Goal: Task Accomplishment & Management: Manage account settings

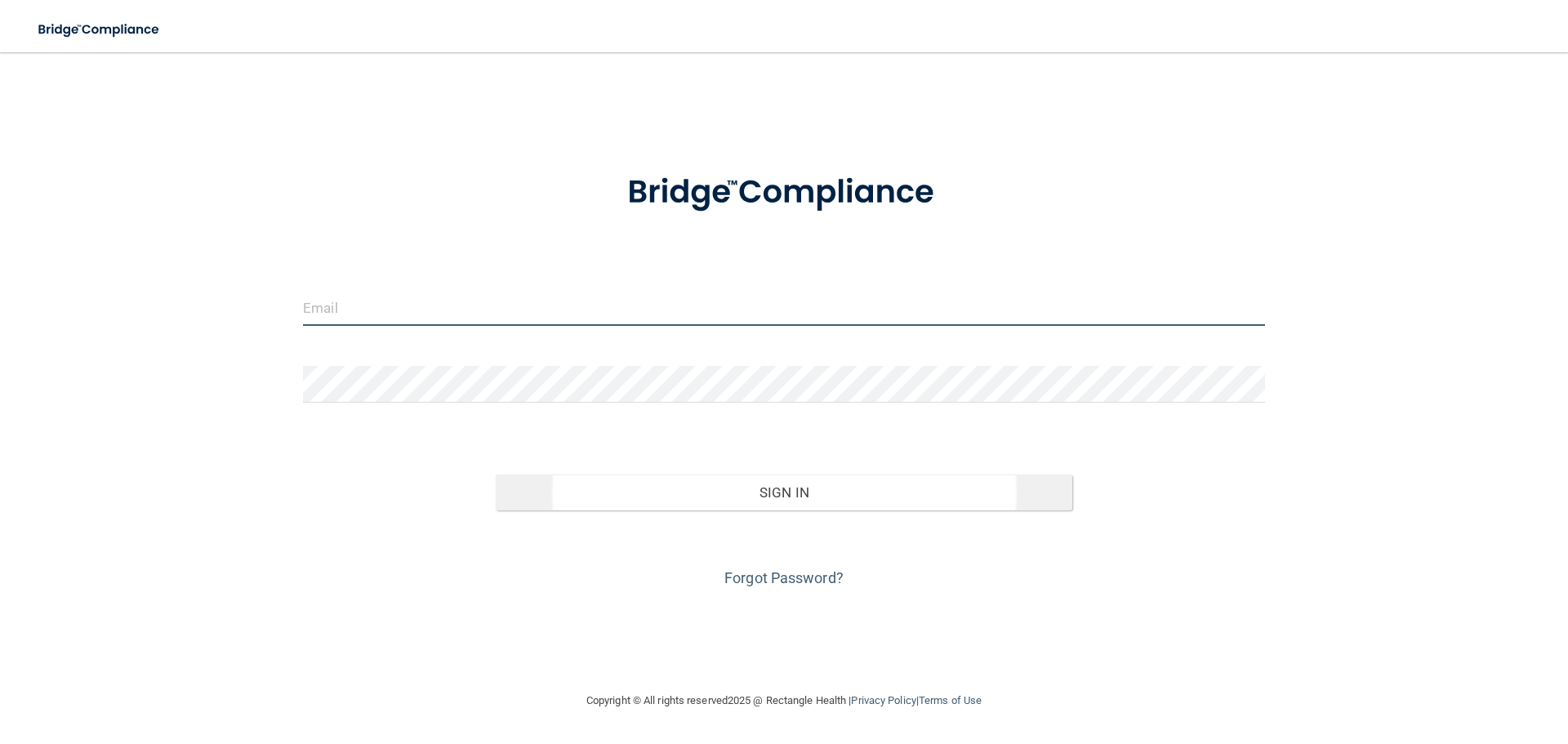
type input "[EMAIL_ADDRESS][PERSON_NAME][DOMAIN_NAME]"
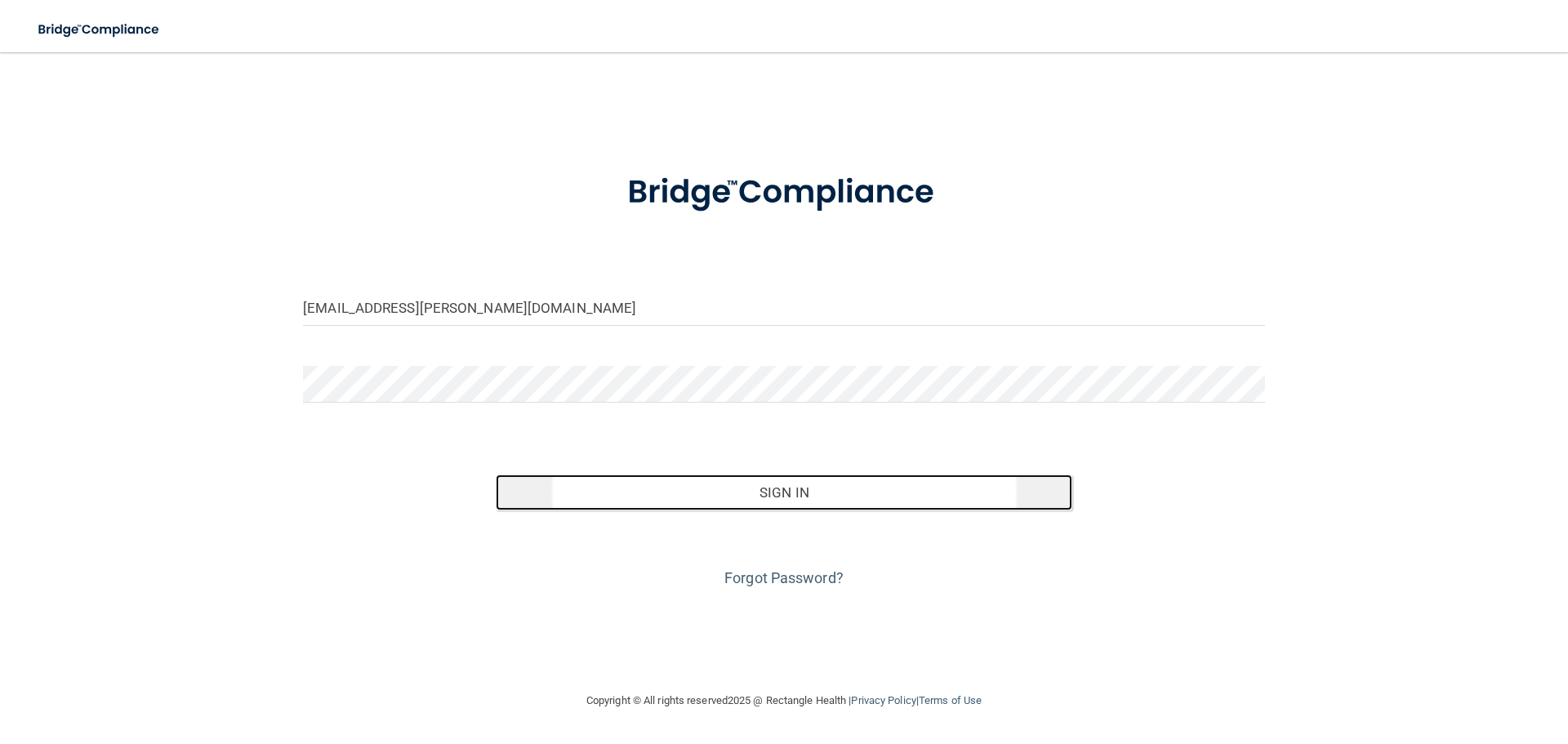
click at [770, 487] on button "Sign In" at bounding box center [784, 492] width 577 height 36
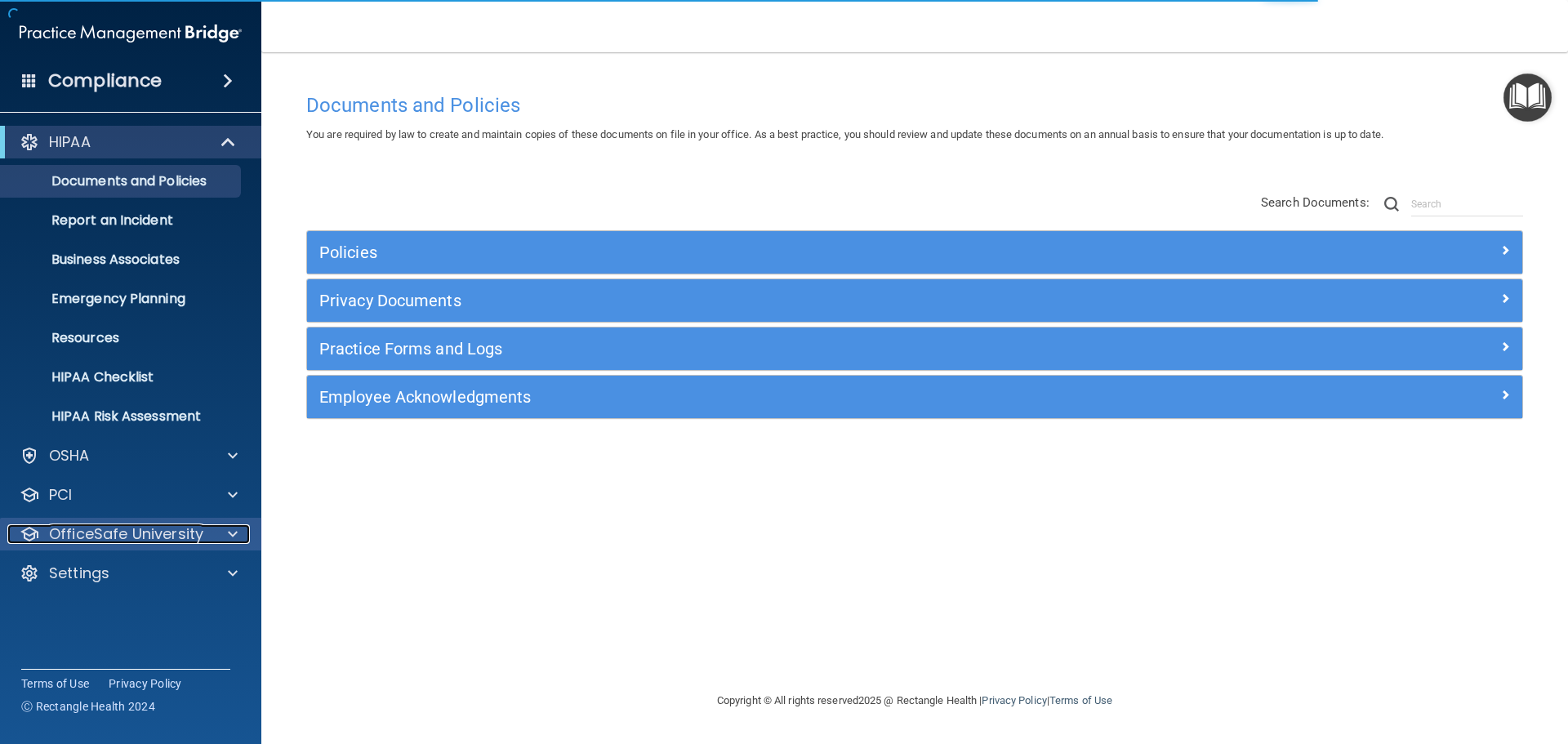
click at [231, 530] on span at bounding box center [233, 533] width 10 height 19
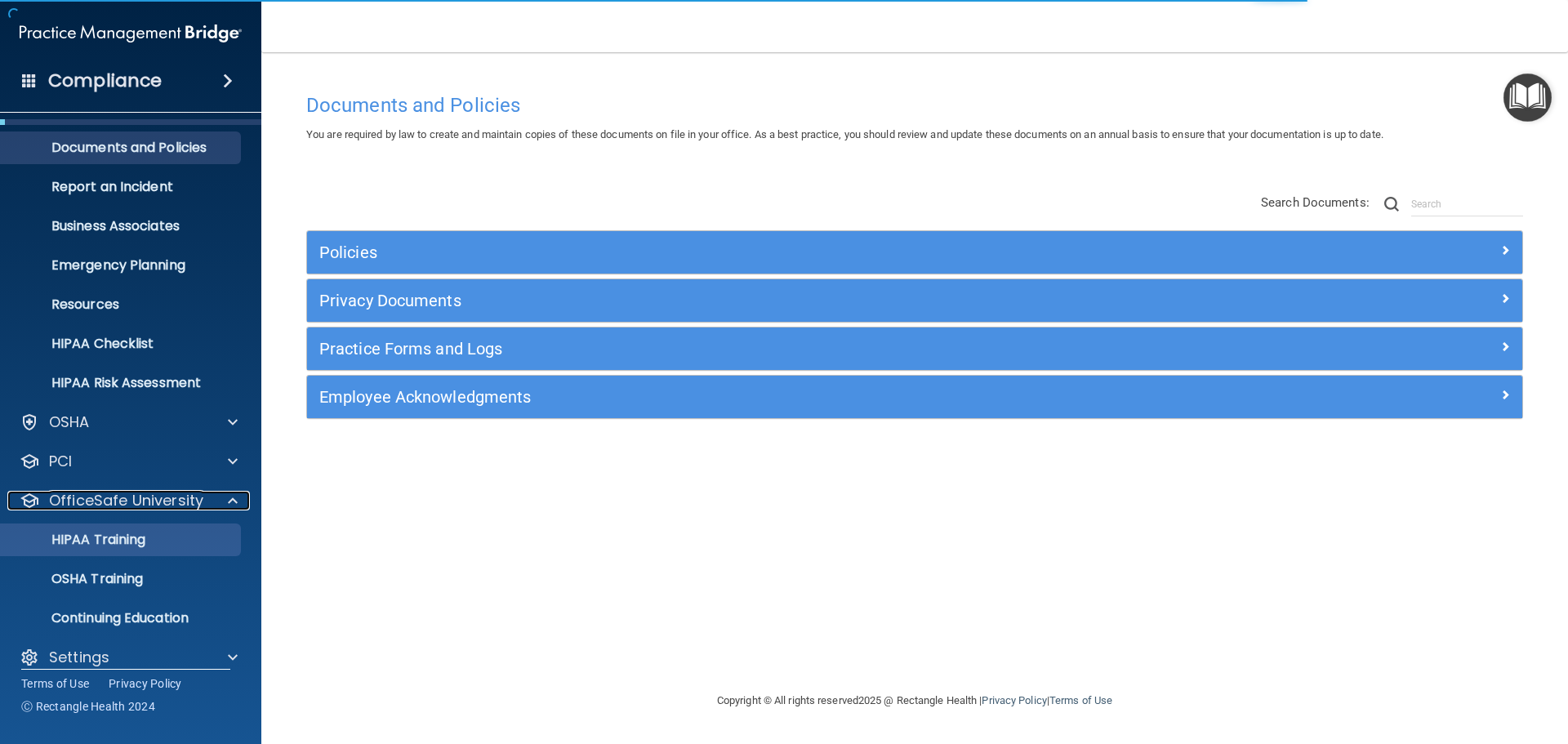
scroll to position [51, 0]
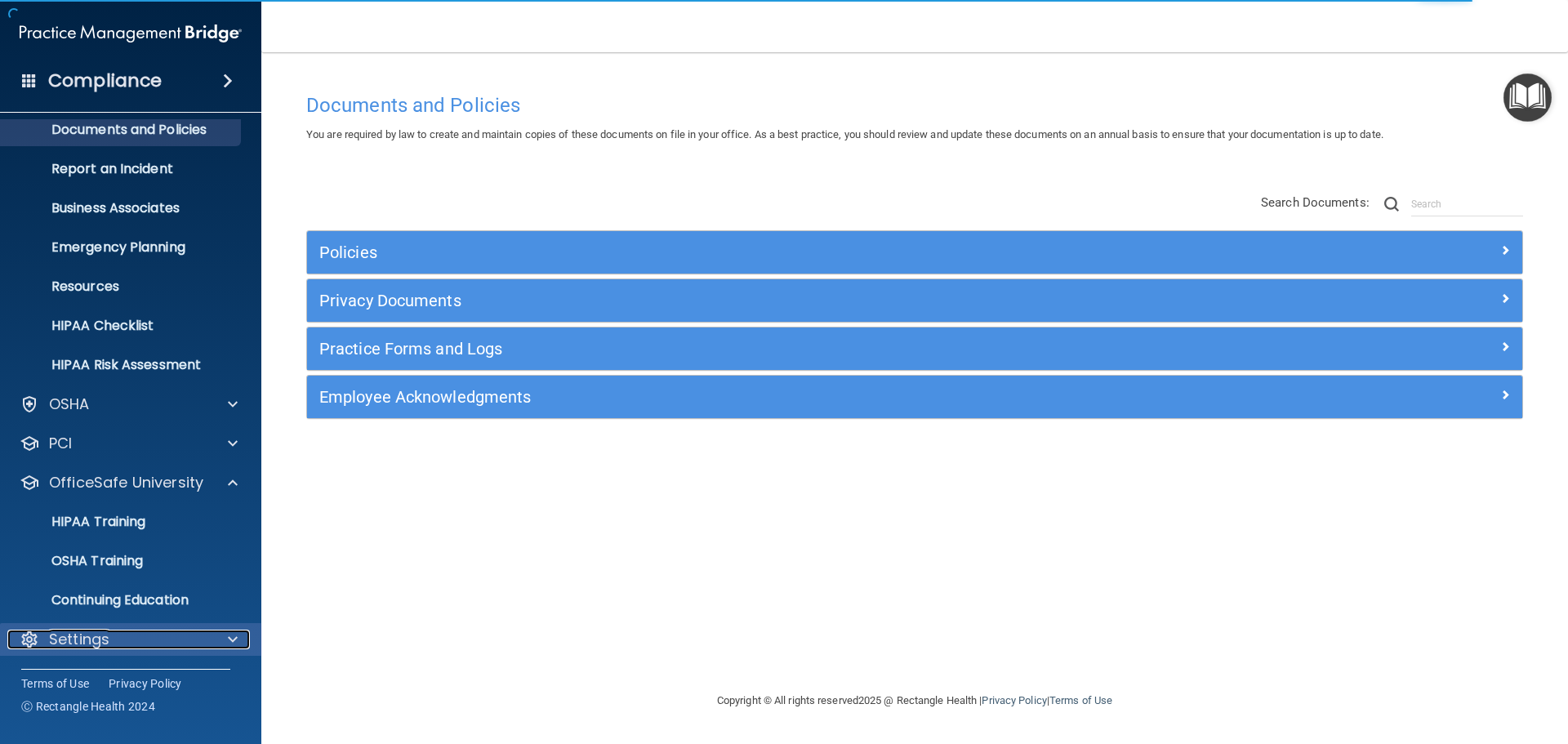
click at [234, 631] on span at bounding box center [233, 639] width 10 height 19
click at [234, 634] on span at bounding box center [233, 639] width 10 height 19
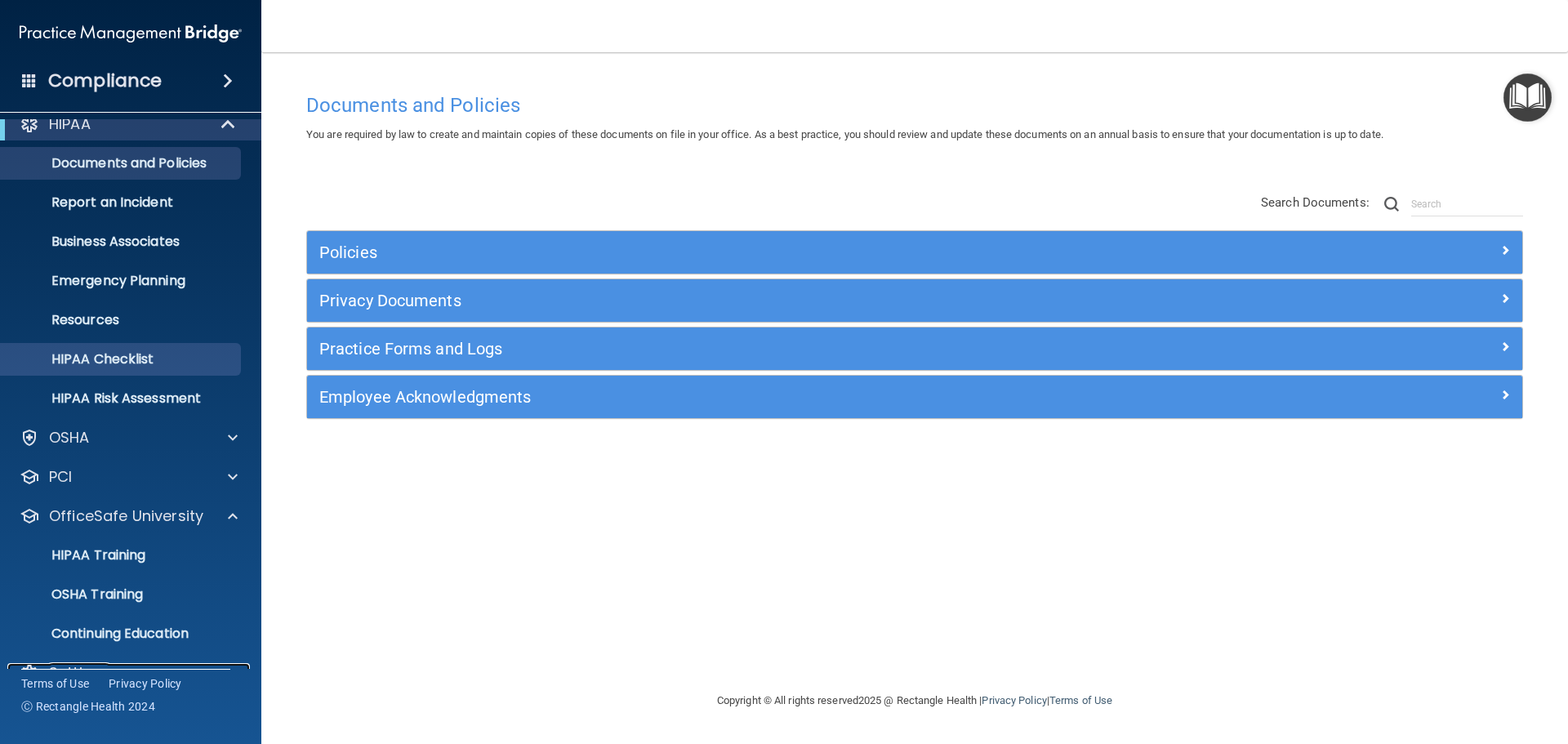
scroll to position [0, 0]
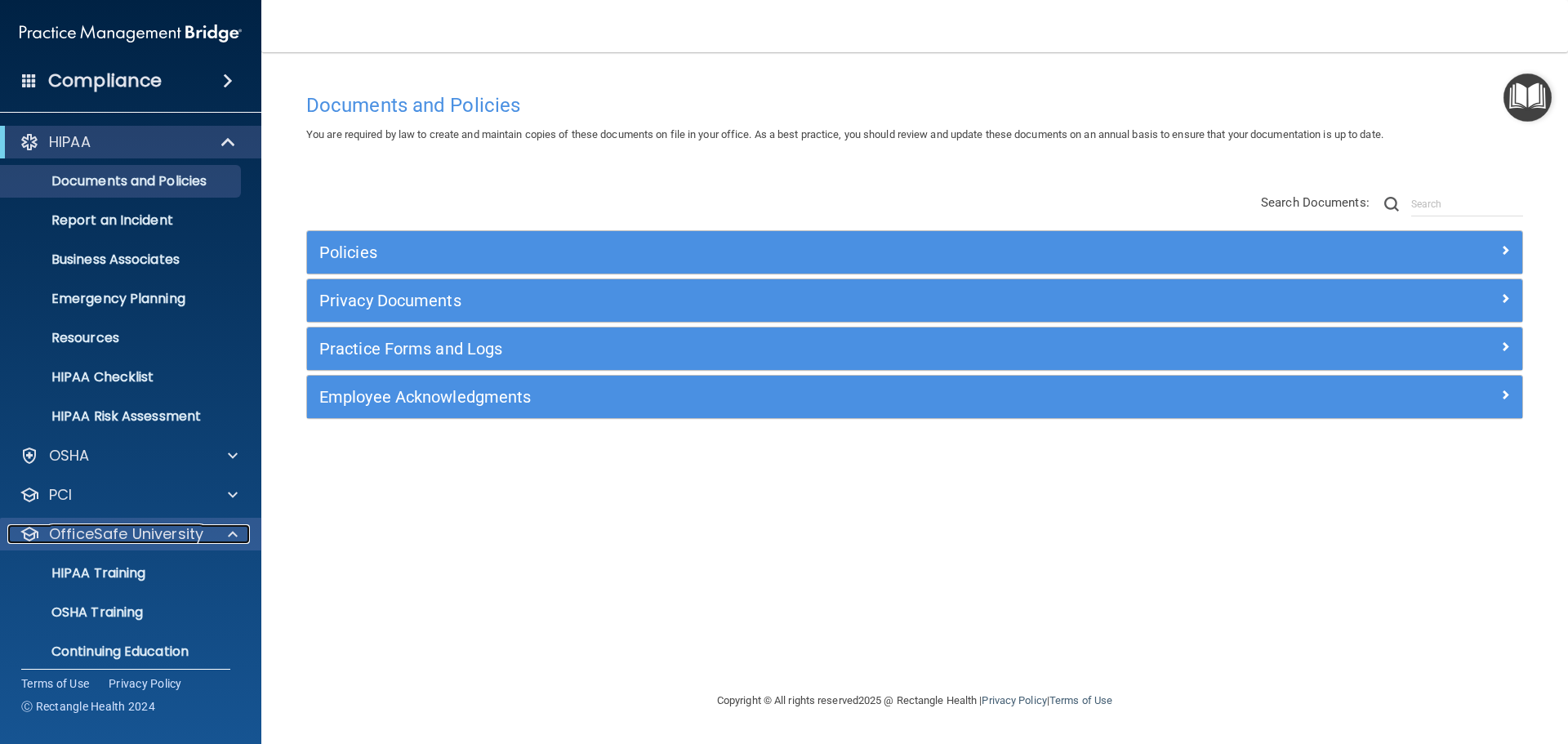
click at [143, 529] on p "OfficeSafe University" at bounding box center [126, 533] width 154 height 19
click at [143, 530] on p "OfficeSafe University" at bounding box center [126, 533] width 154 height 19
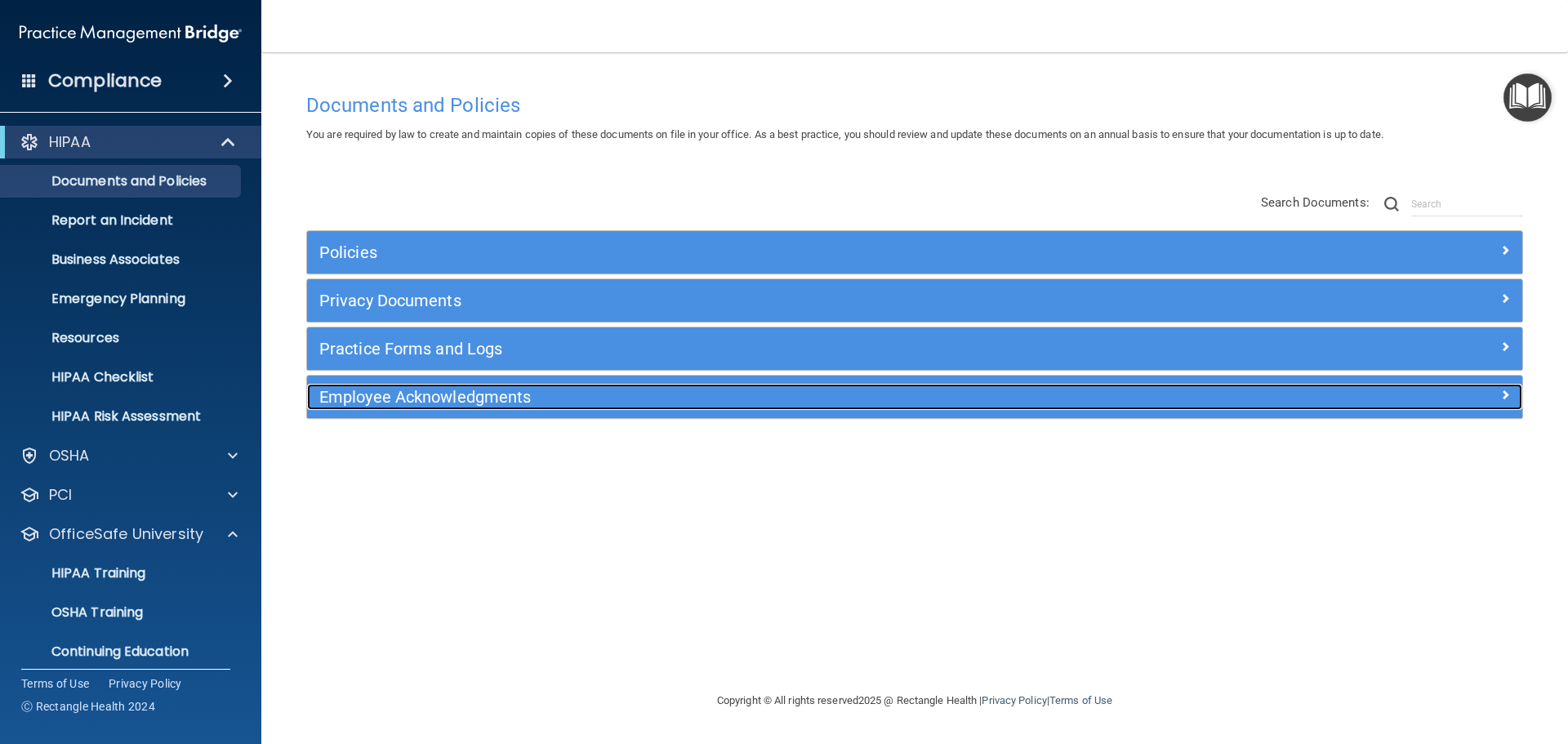
click at [384, 395] on h5 "Employee Acknowledgments" at bounding box center [763, 397] width 887 height 18
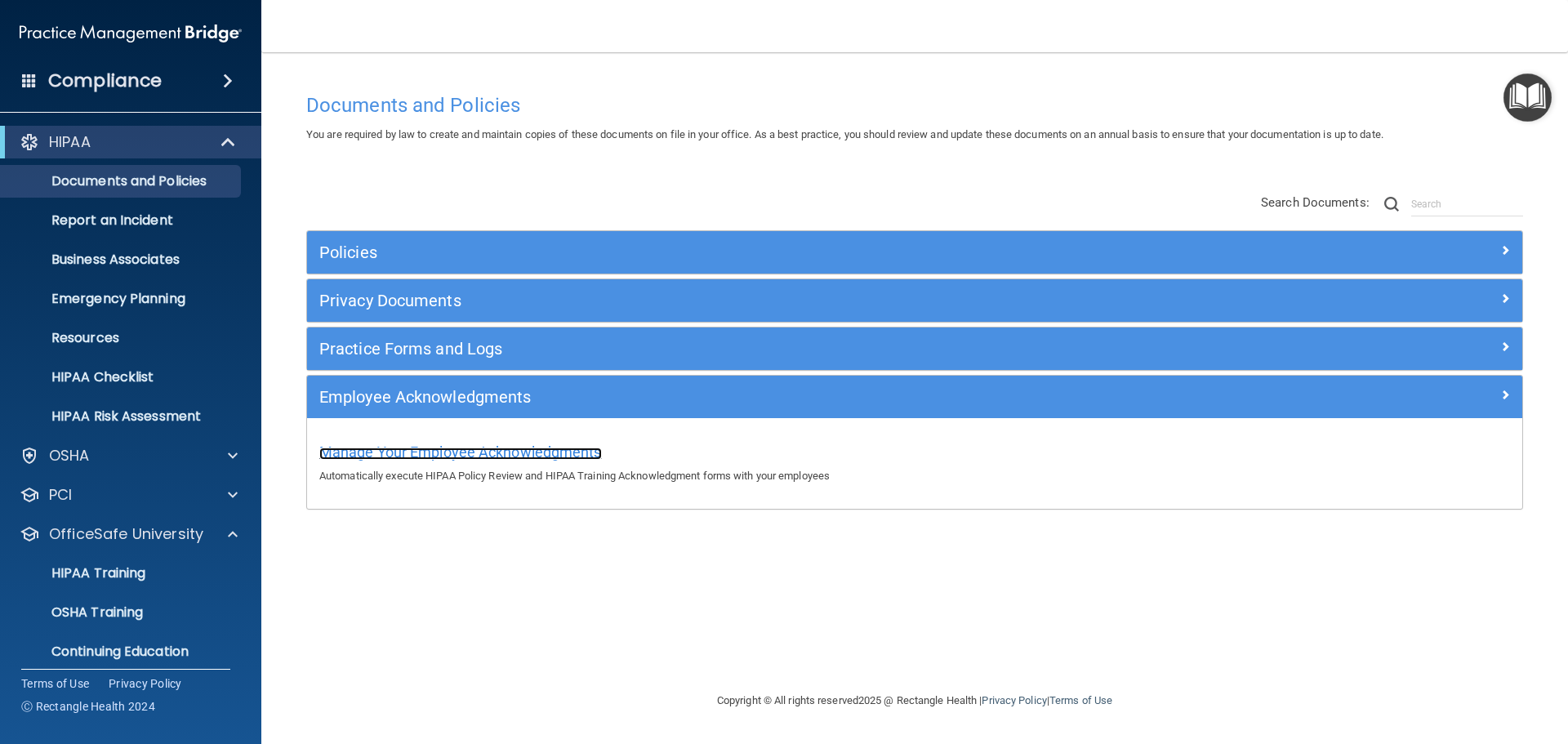
click at [409, 456] on span "Manage Your Employee Acknowledgments" at bounding box center [460, 452] width 282 height 17
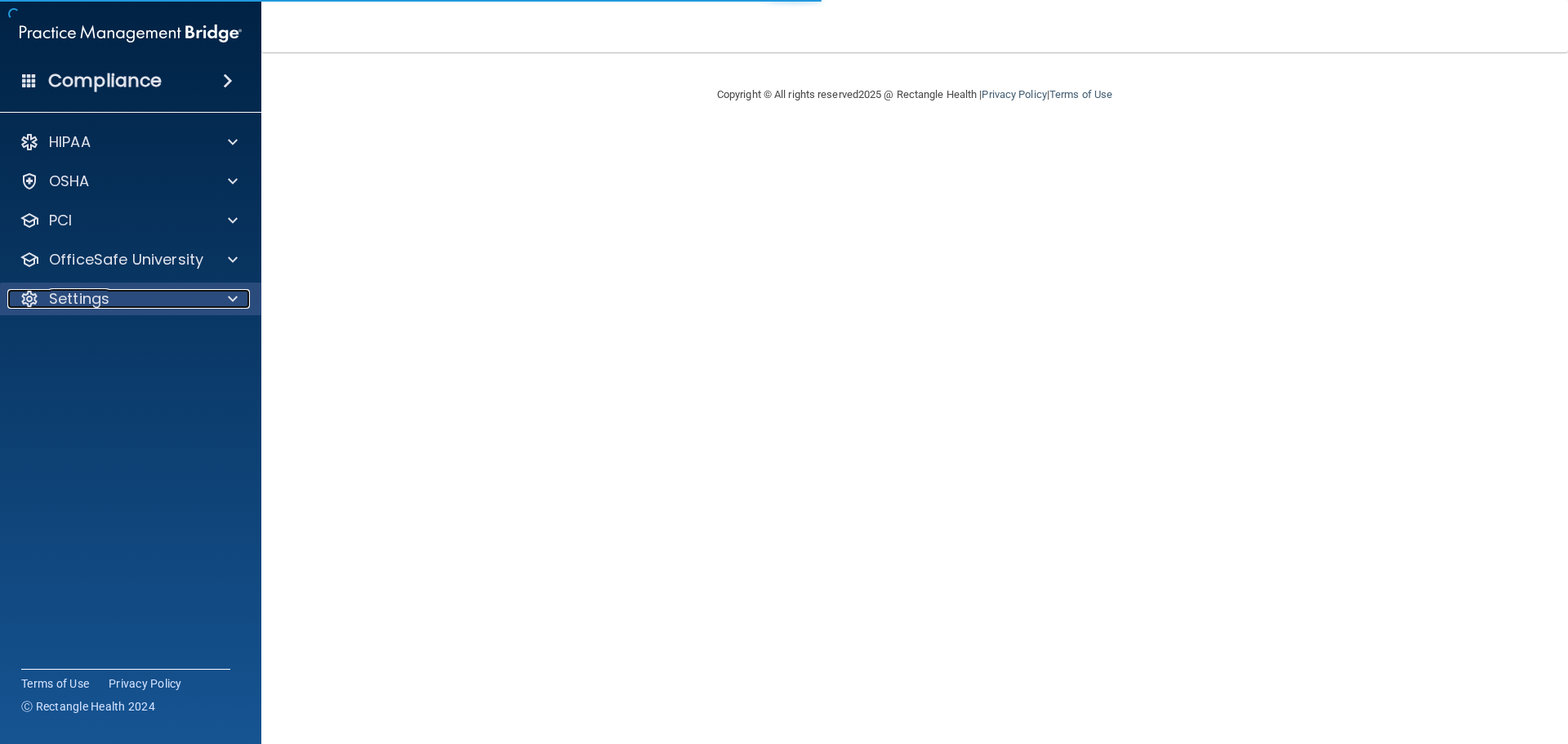
click at [225, 299] on div at bounding box center [230, 299] width 41 height 19
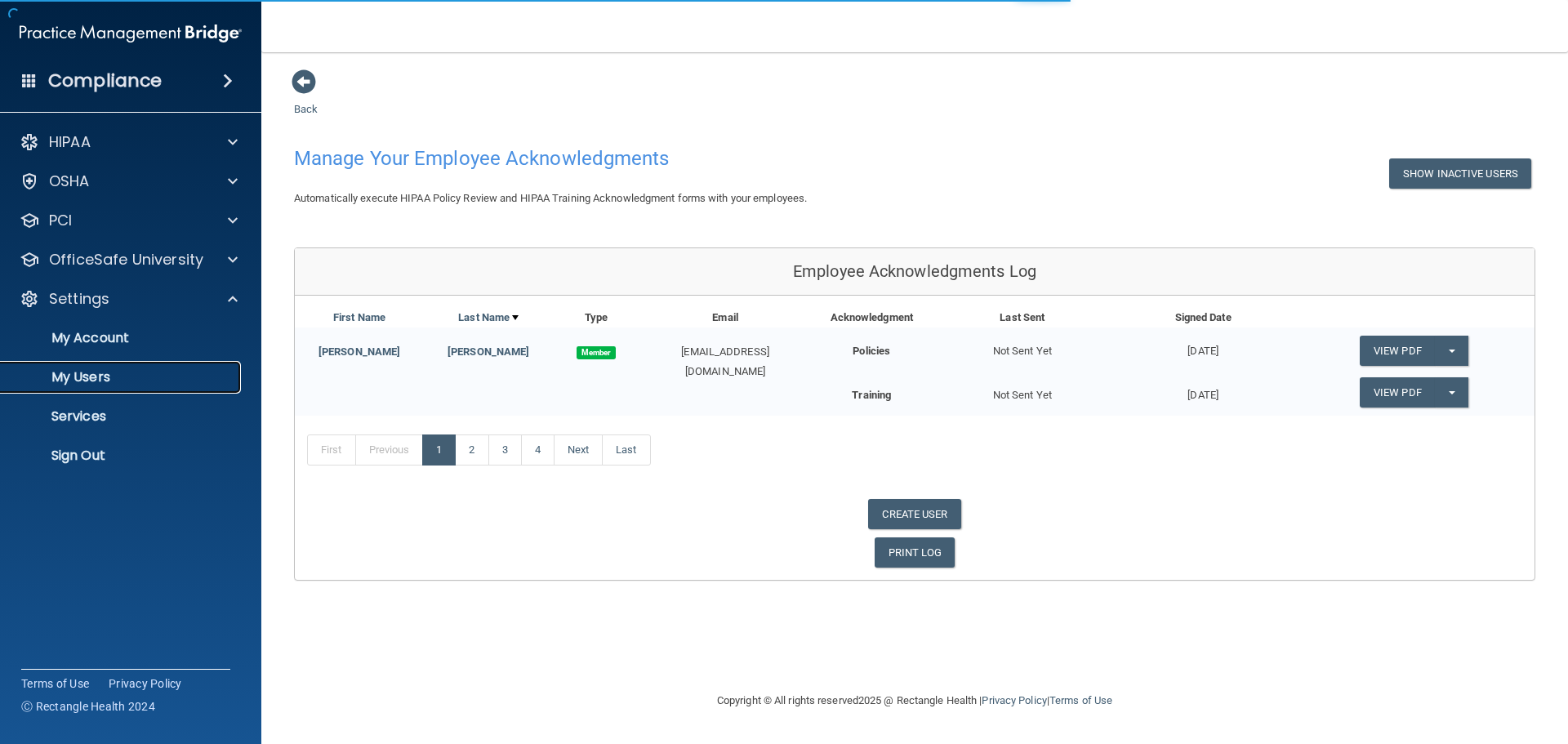
click at [95, 382] on p "My Users" at bounding box center [122, 377] width 223 height 16
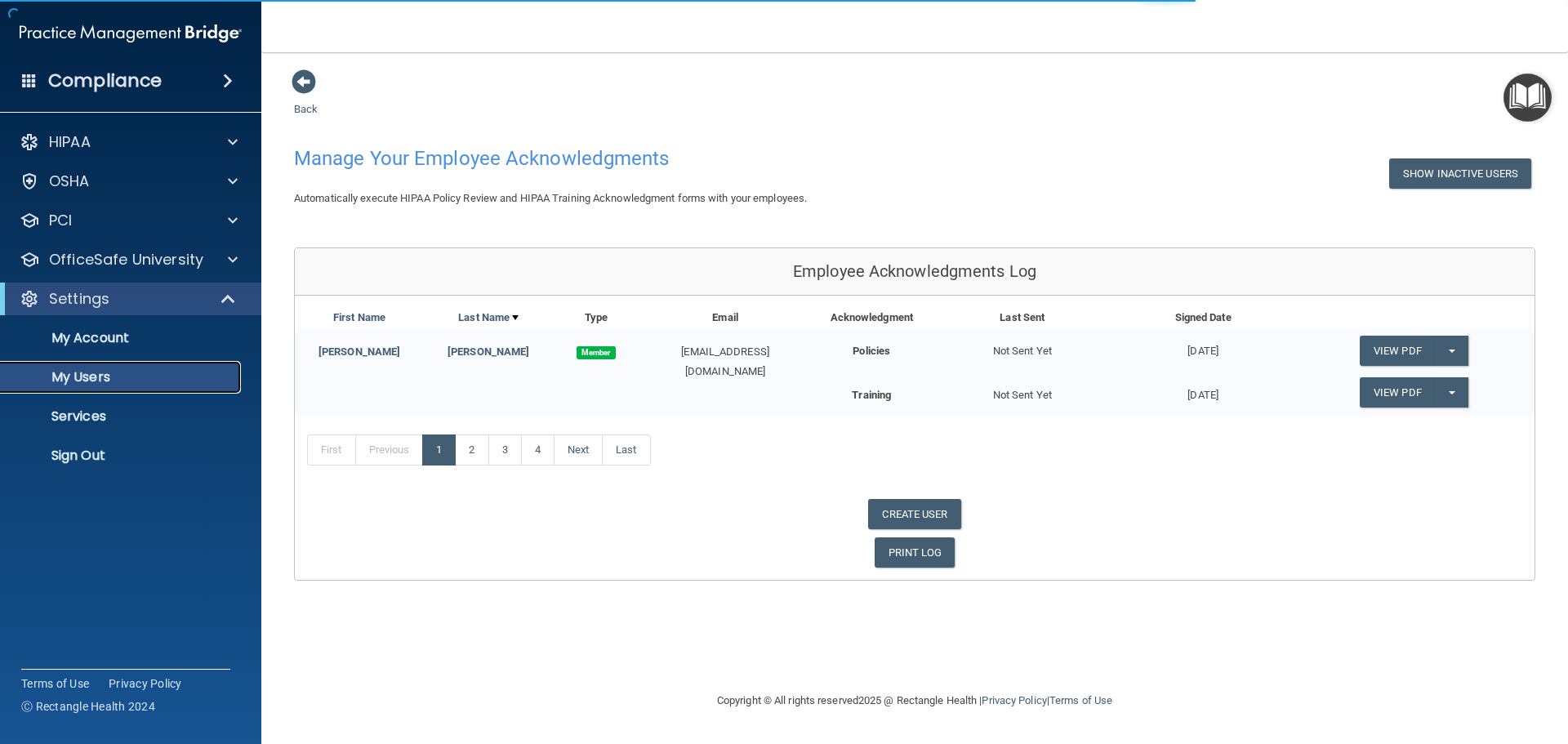
select select "20"
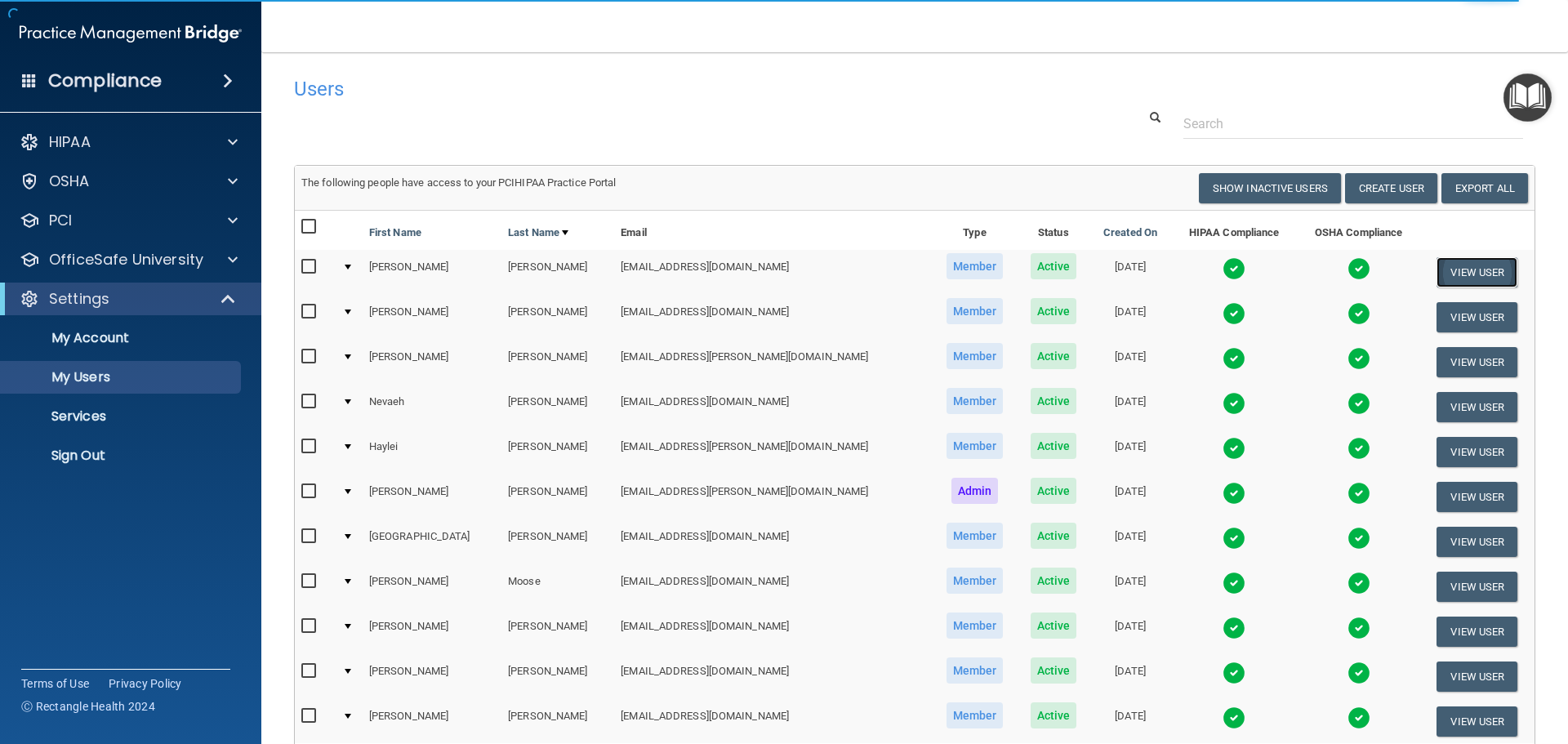
click at [1436, 270] on button "View User" at bounding box center [1477, 272] width 81 height 30
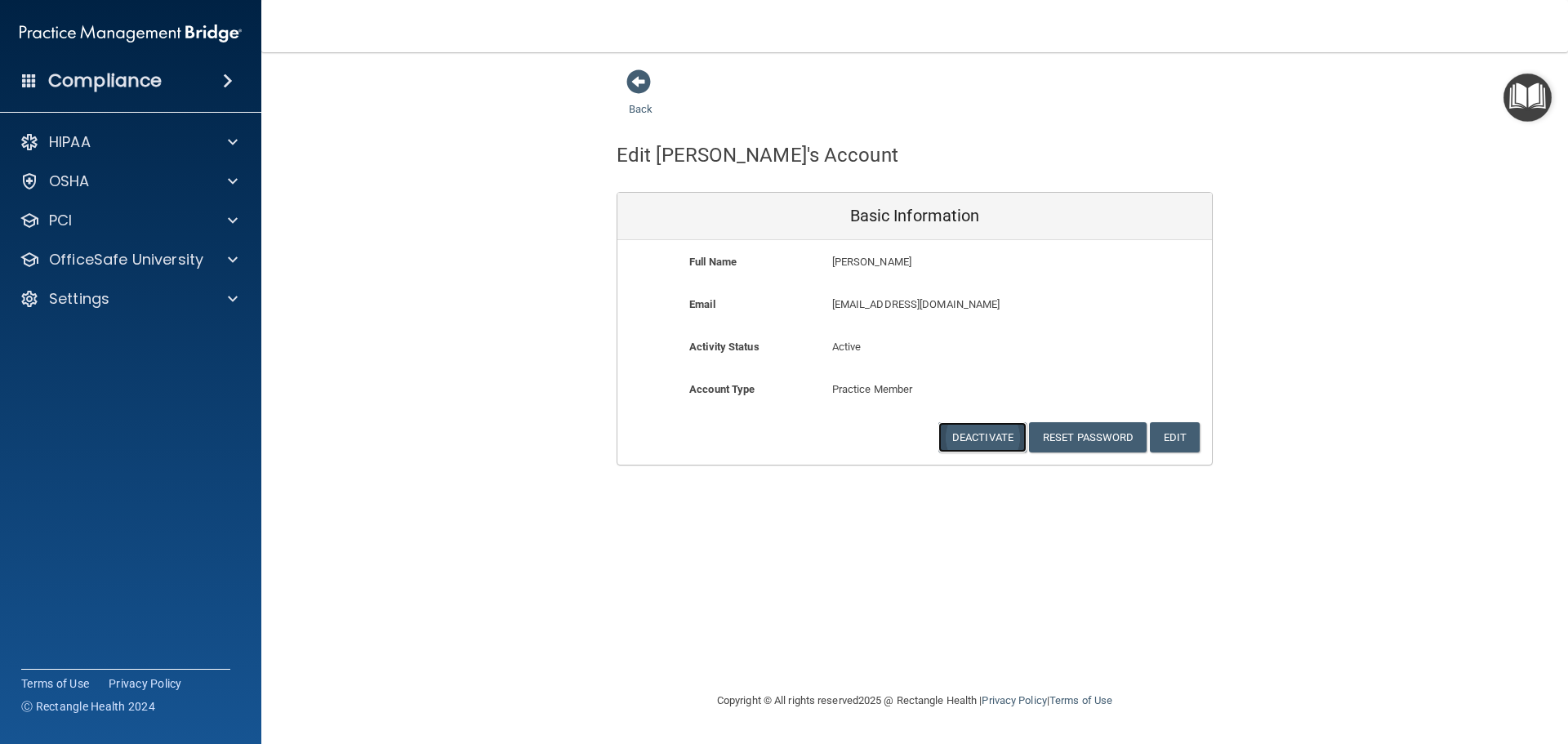
click at [985, 430] on button "Deactivate" at bounding box center [983, 436] width 89 height 30
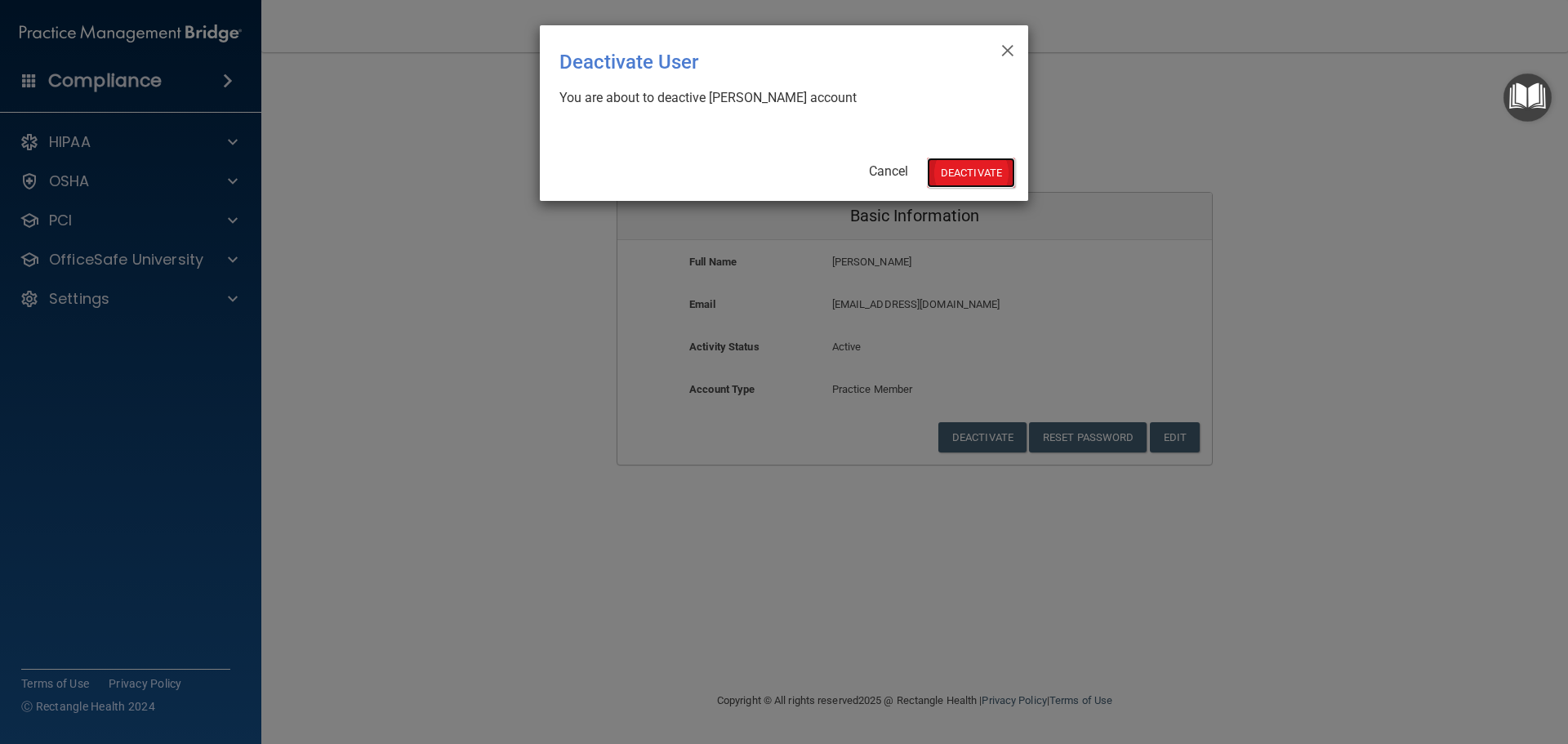
click at [959, 173] on button "Deactivate" at bounding box center [971, 173] width 89 height 30
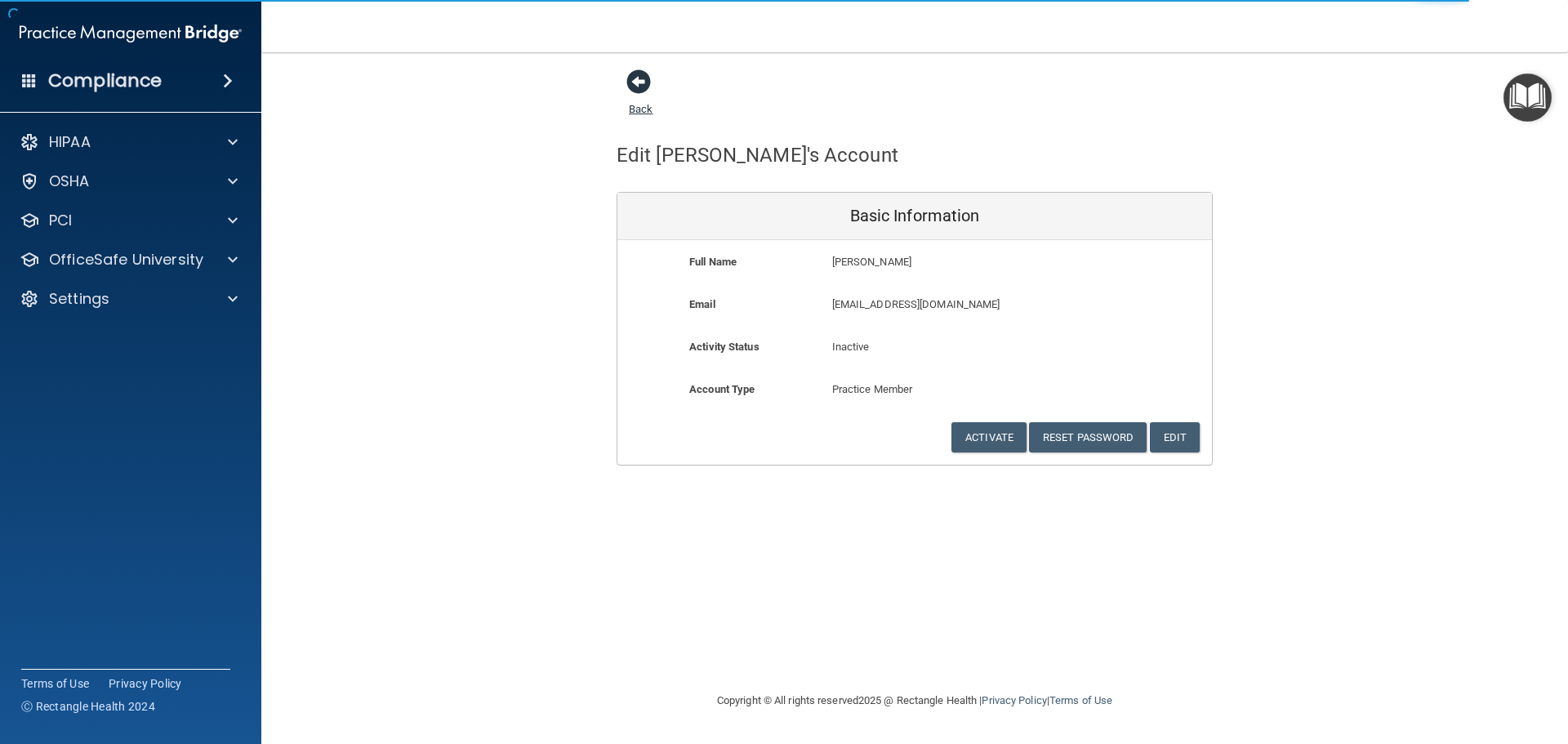
click at [637, 86] on span at bounding box center [638, 81] width 25 height 25
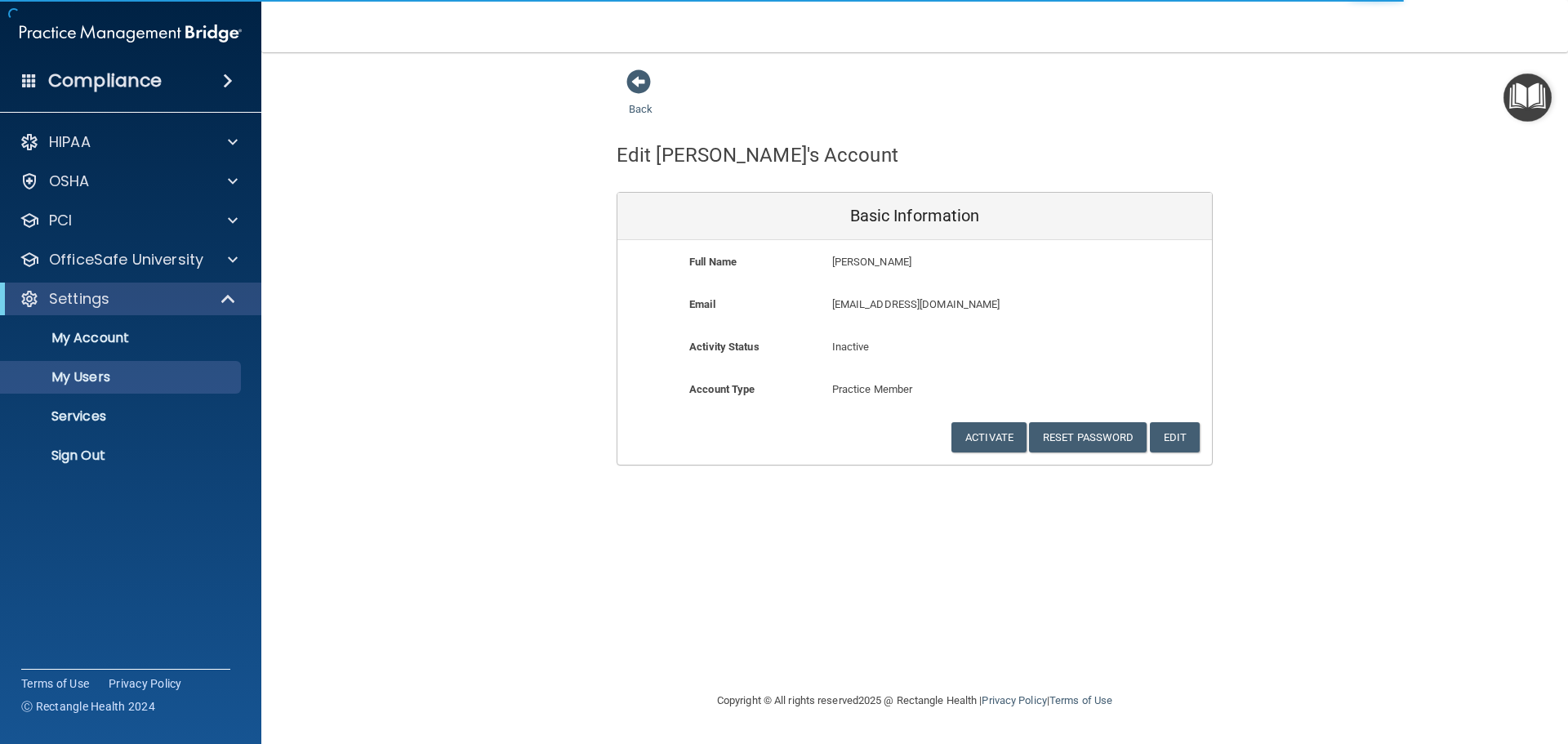
select select "20"
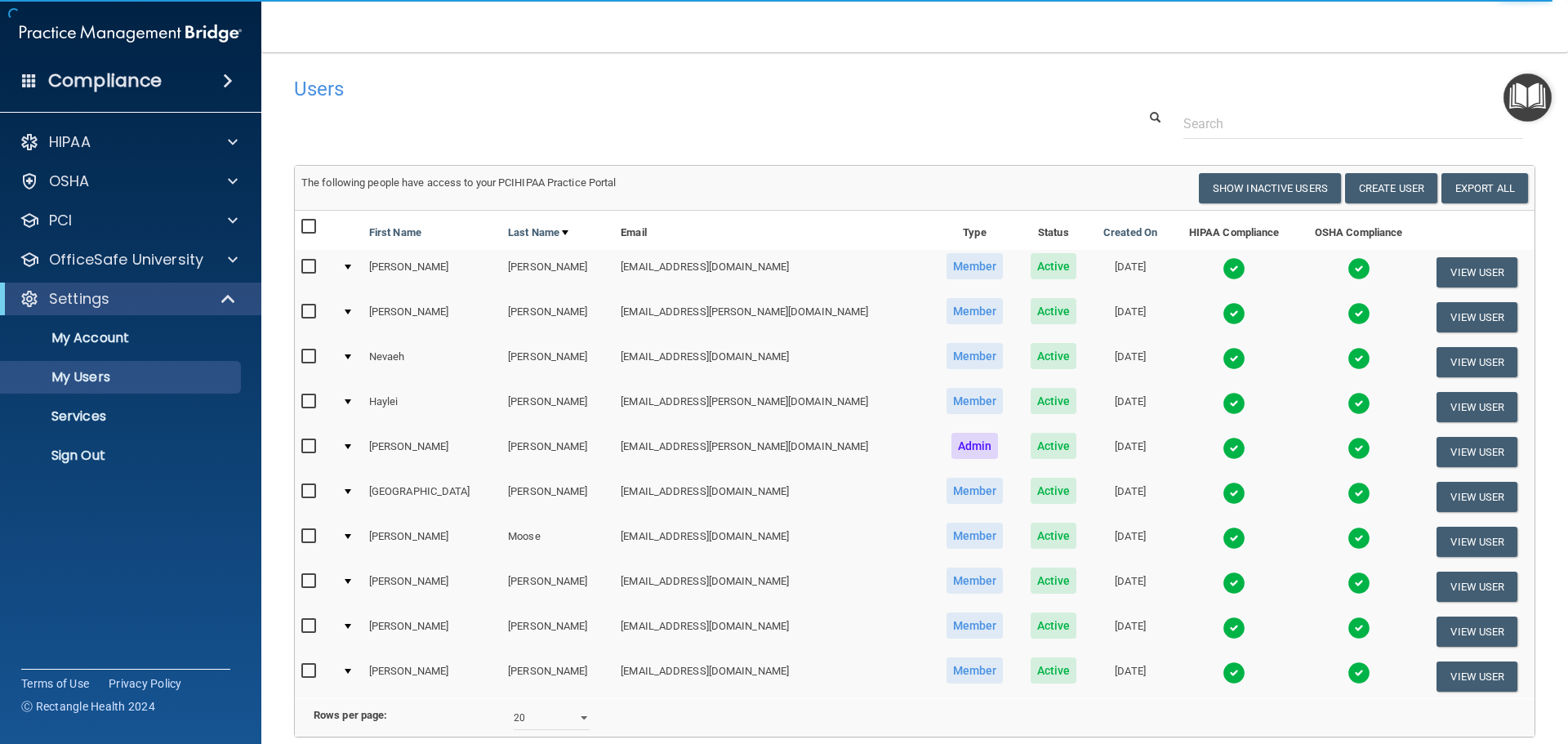
click at [313, 399] on input "checkbox" at bounding box center [310, 402] width 19 height 13
checkbox input "true"
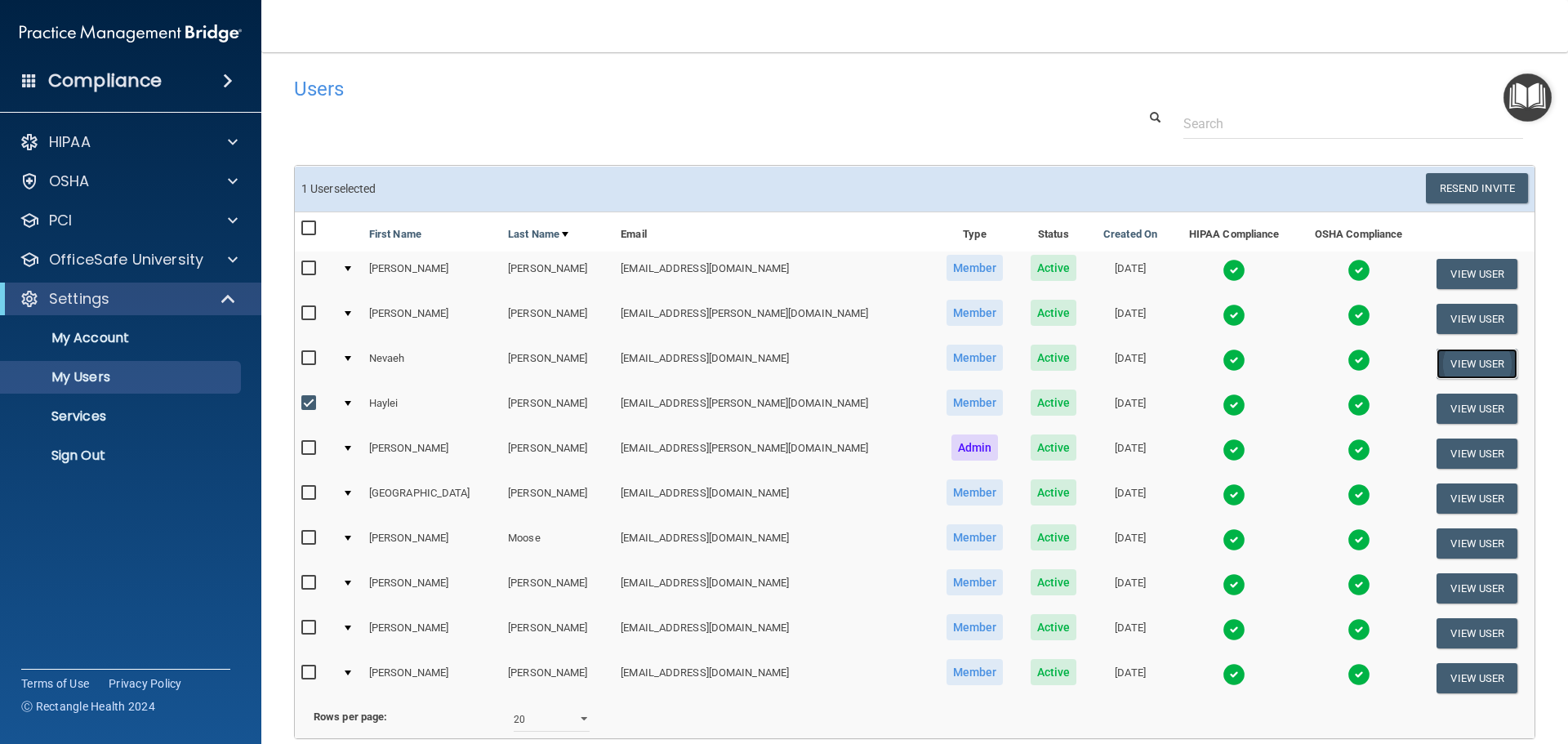
click at [1458, 362] on button "View User" at bounding box center [1477, 363] width 81 height 30
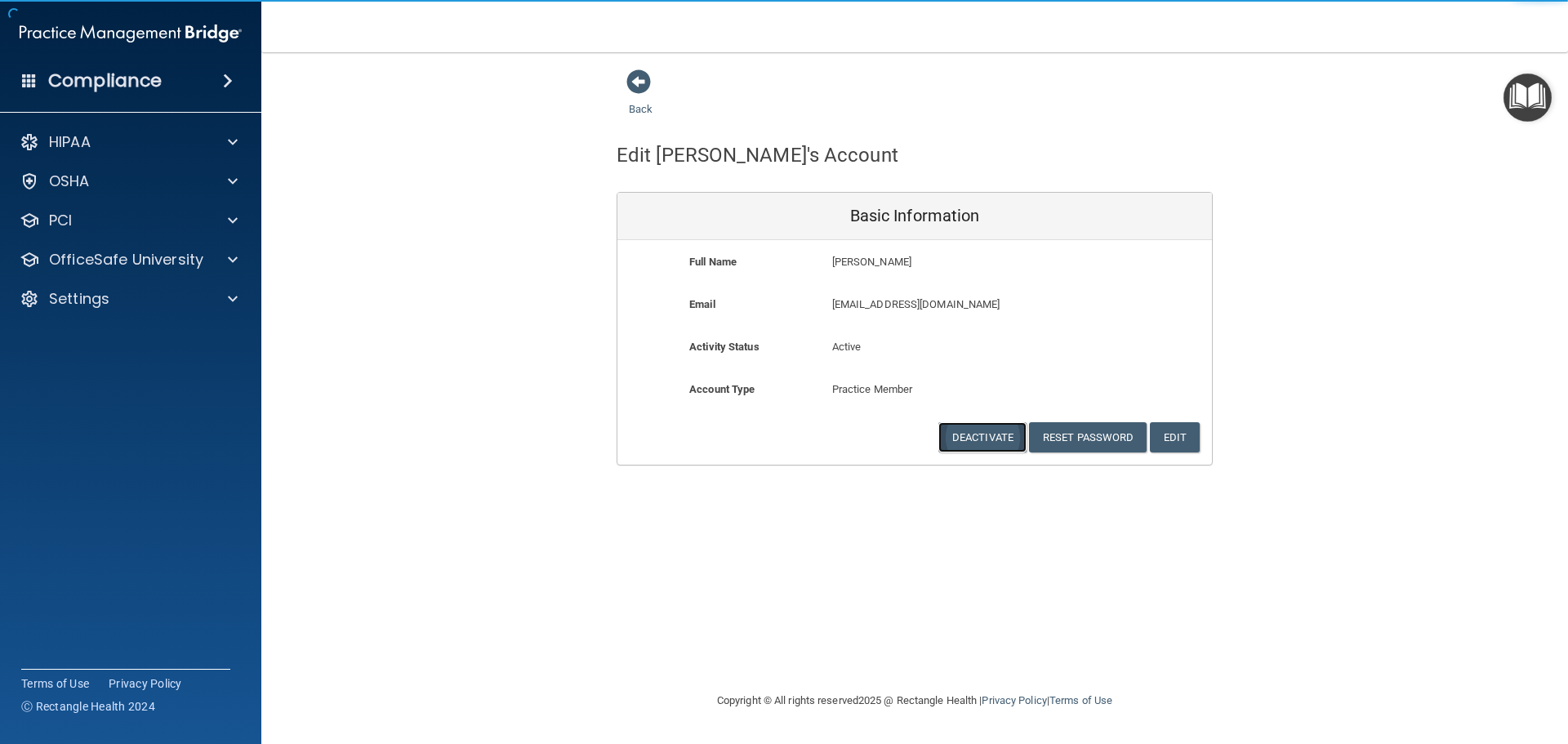
click at [994, 426] on button "Deactivate" at bounding box center [983, 436] width 89 height 30
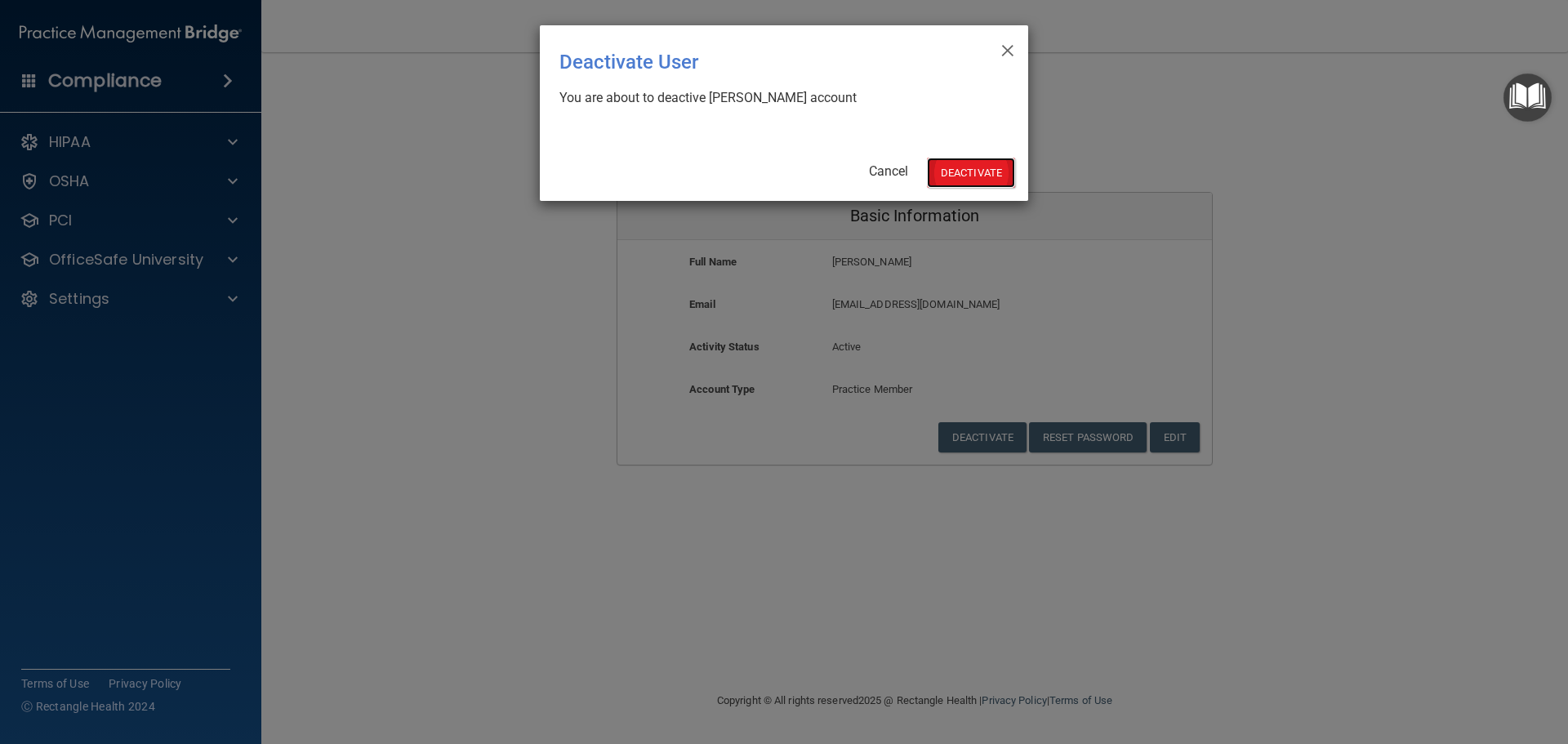
click at [975, 182] on button "Deactivate" at bounding box center [971, 173] width 89 height 30
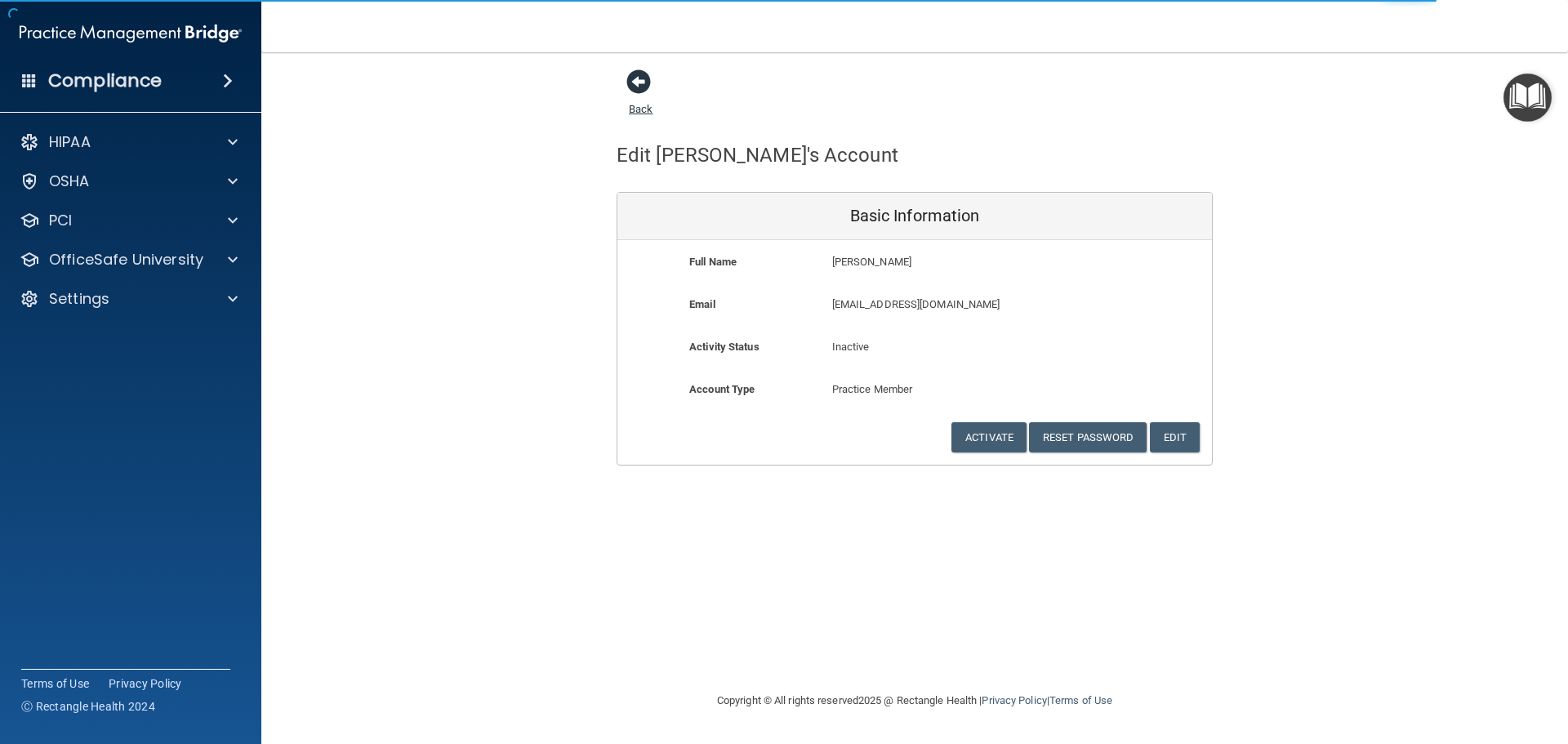
click at [643, 84] on span at bounding box center [638, 81] width 25 height 25
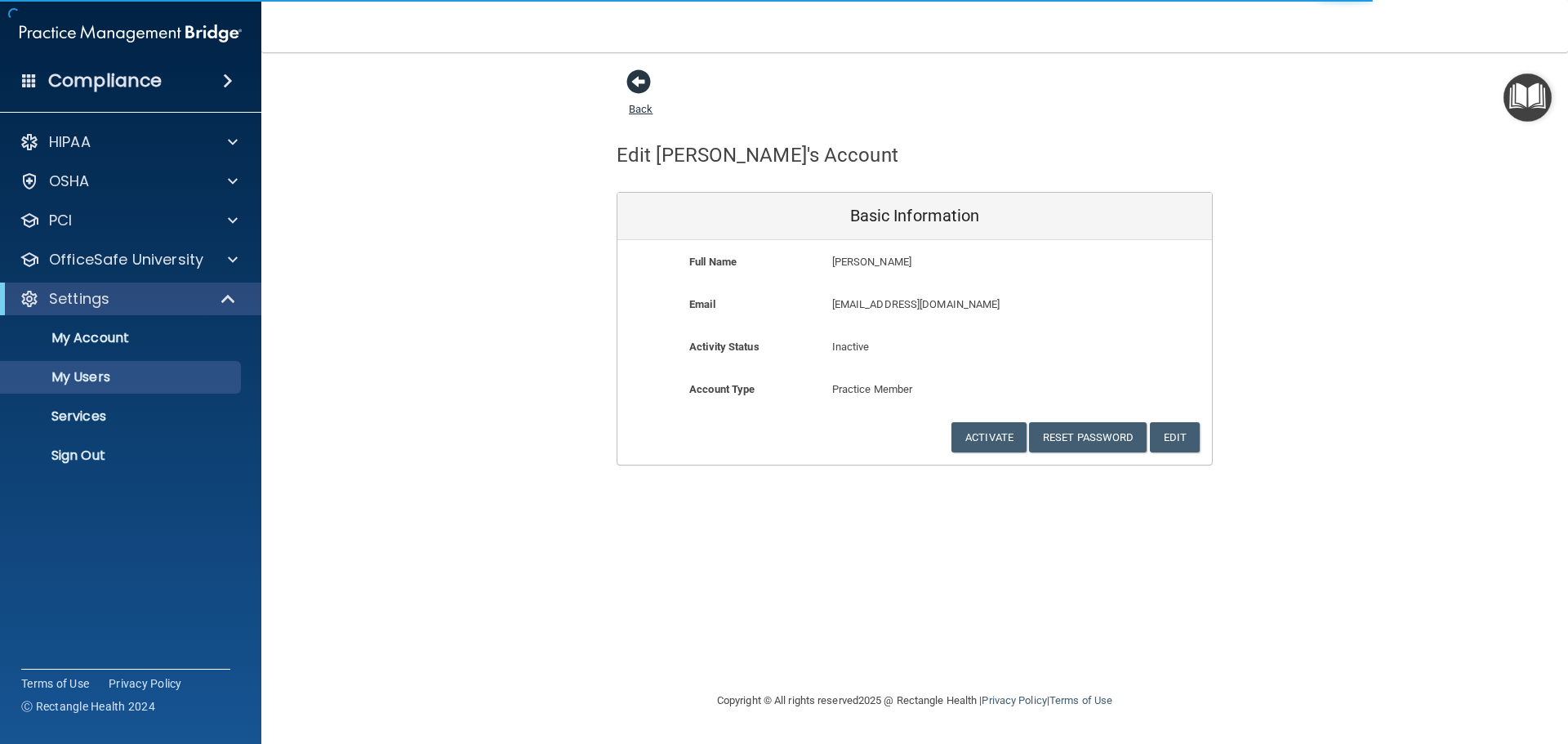
select select "20"
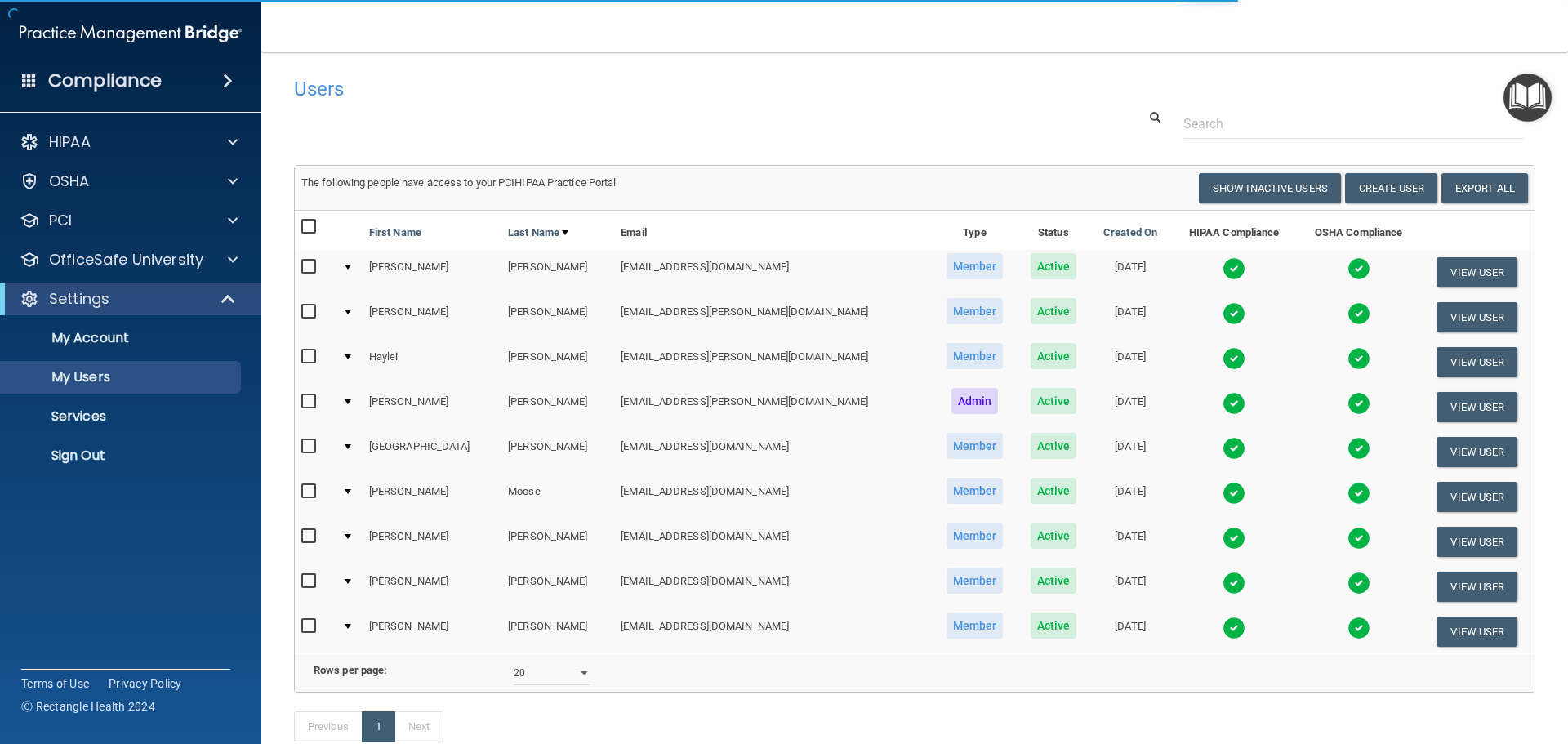
click at [647, 79] on h4 "Users" at bounding box center [651, 89] width 714 height 21
click at [313, 357] on input "checkbox" at bounding box center [310, 357] width 19 height 13
checkbox input "true"
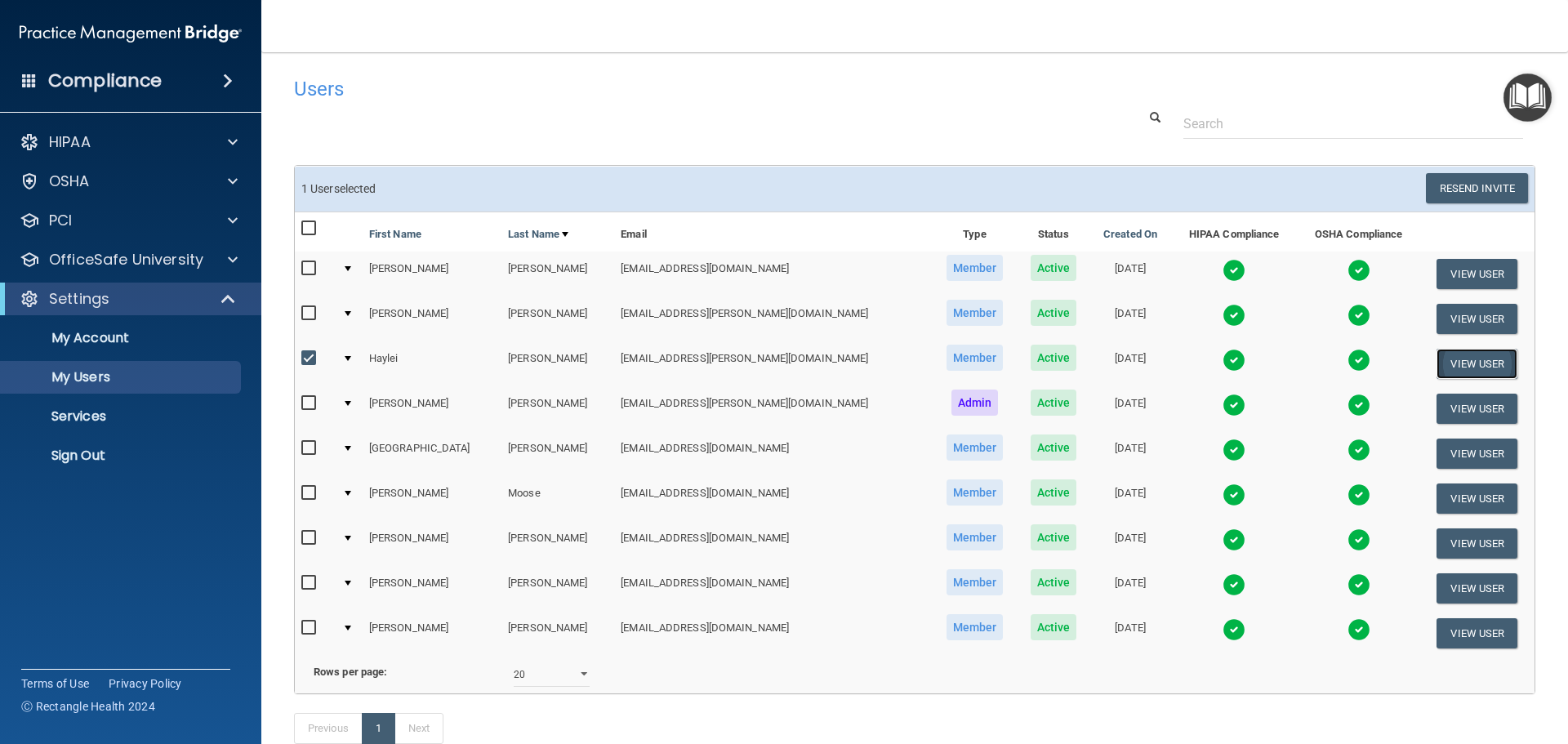
click at [1448, 358] on button "View User" at bounding box center [1477, 363] width 81 height 30
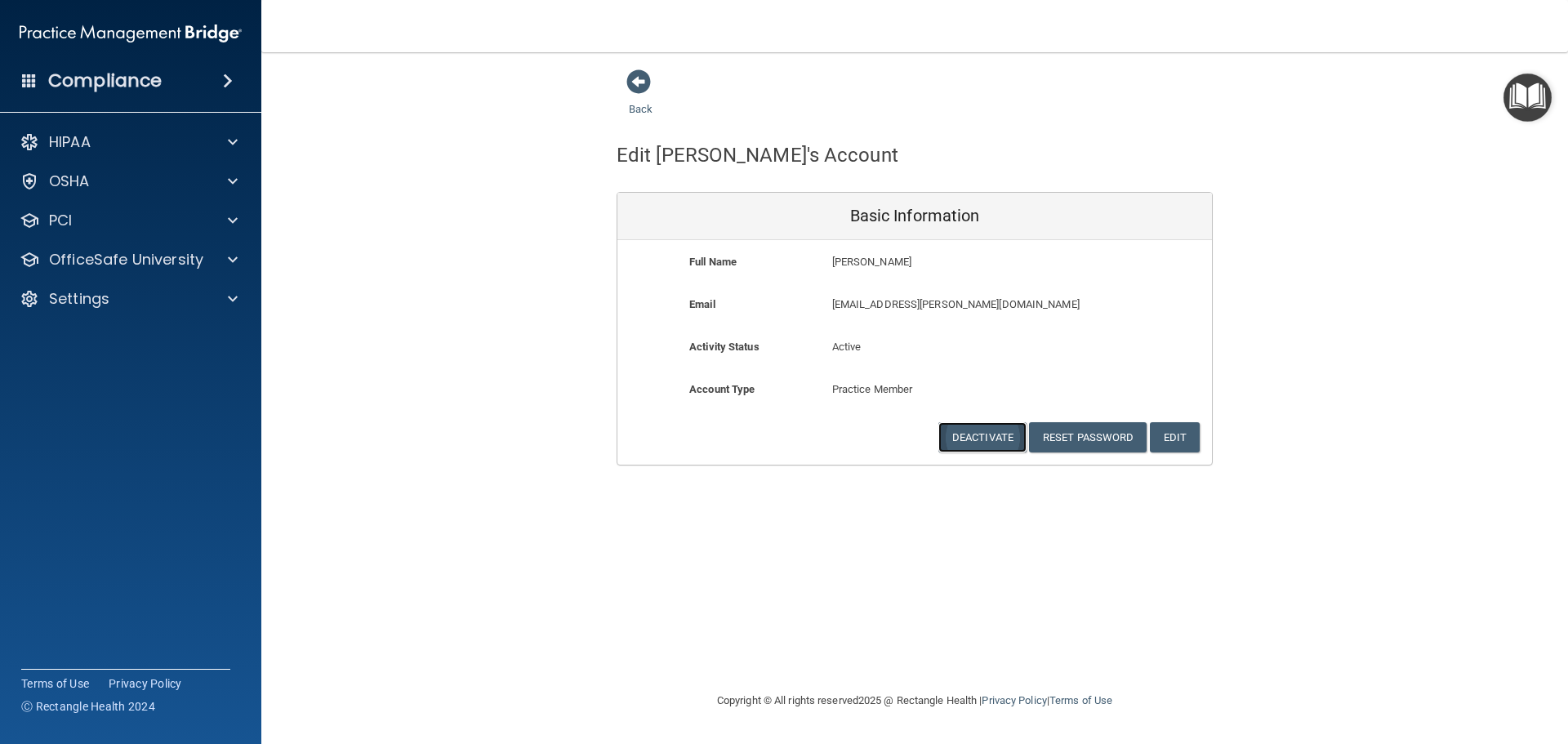
click at [973, 445] on button "Deactivate" at bounding box center [983, 436] width 89 height 30
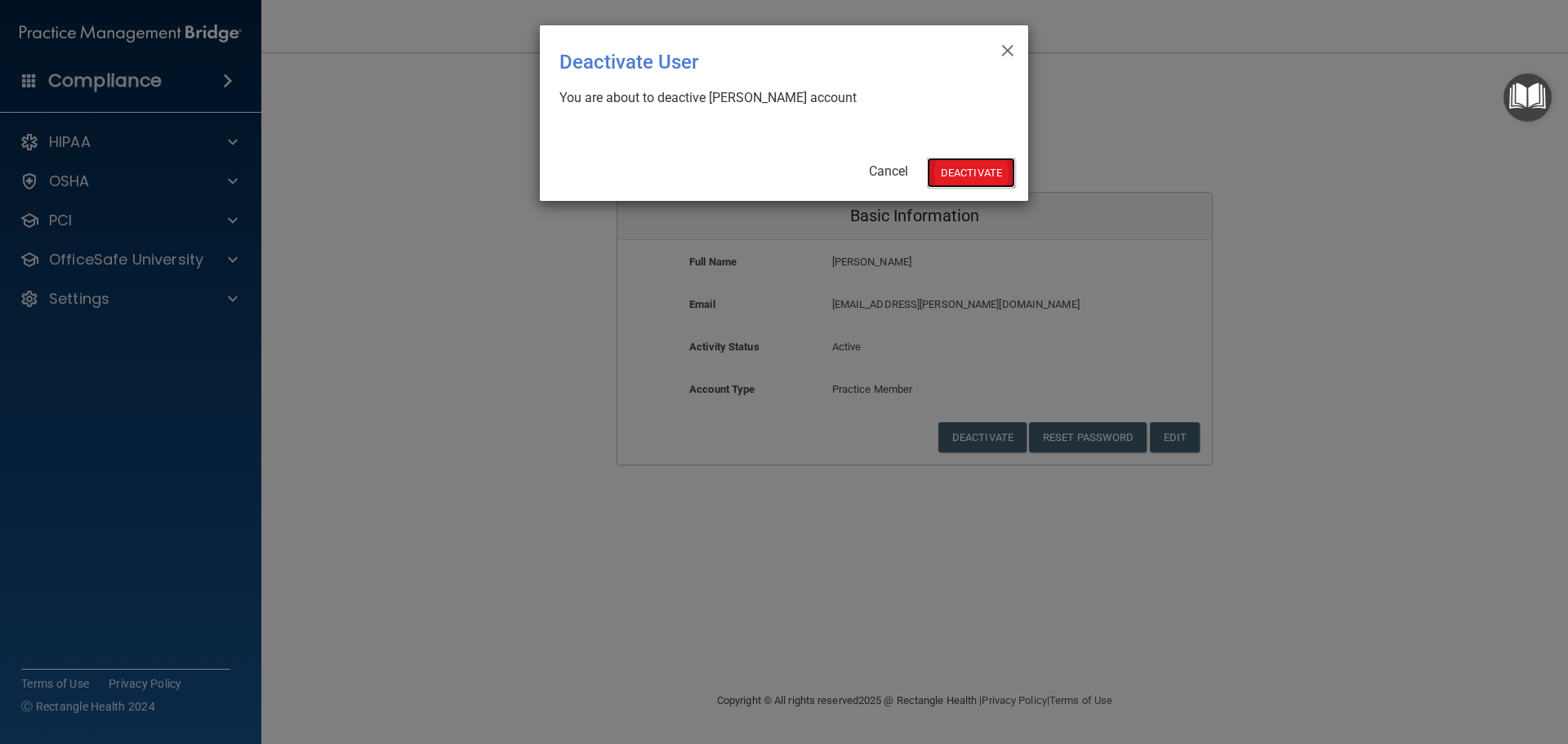
click at [975, 176] on button "Deactivate" at bounding box center [971, 173] width 89 height 30
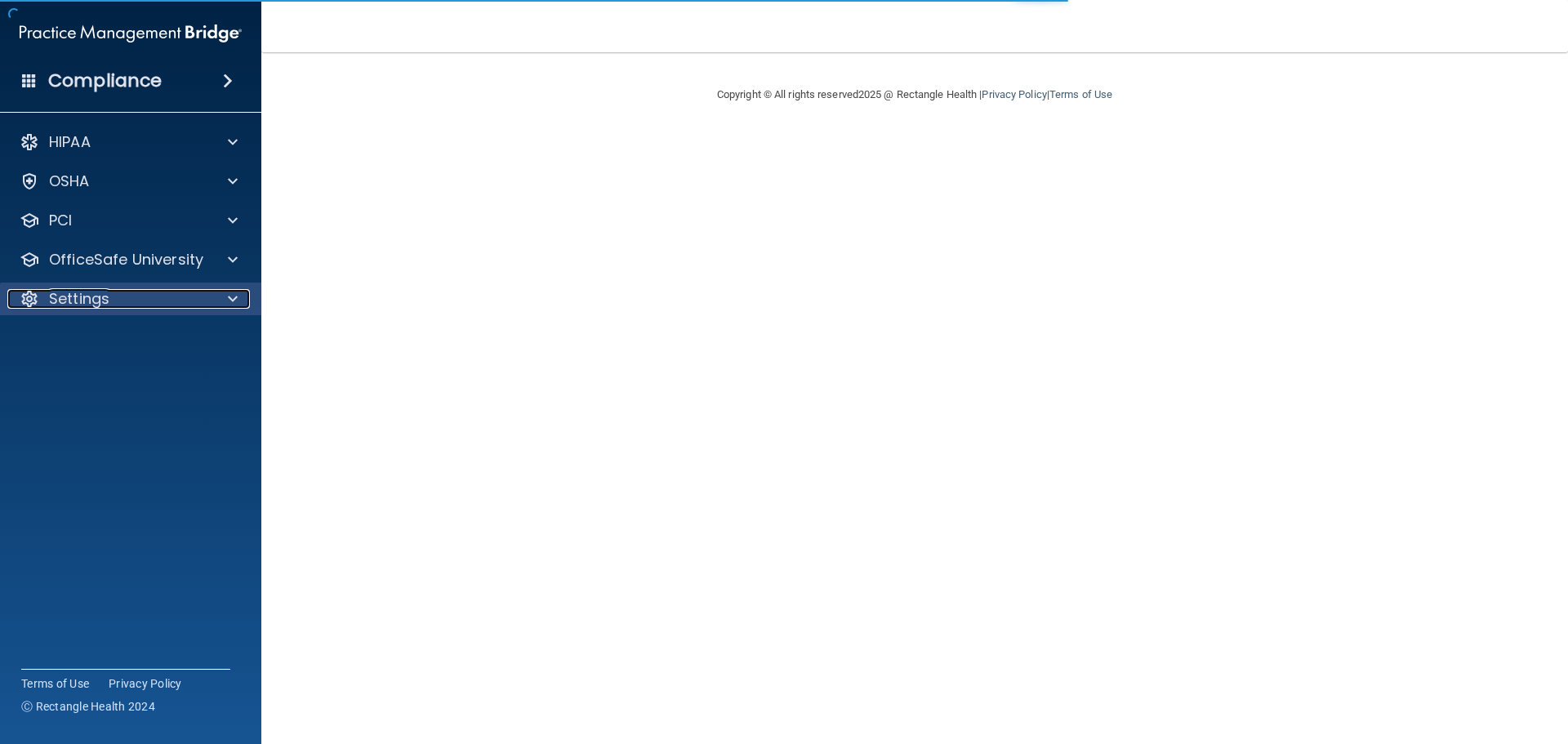
click at [58, 293] on p "Settings" at bounding box center [79, 299] width 60 height 19
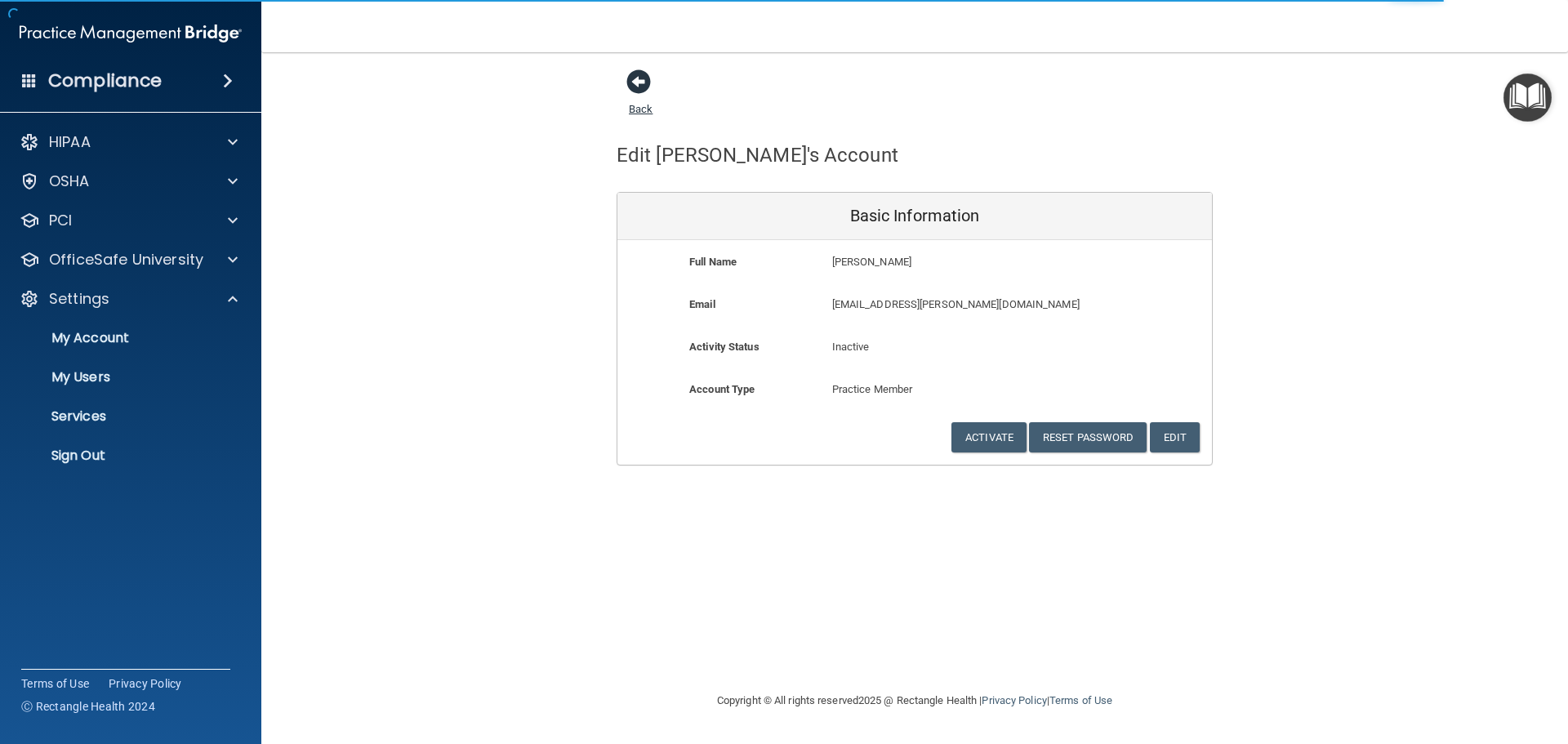
click at [637, 84] on span at bounding box center [638, 81] width 25 height 25
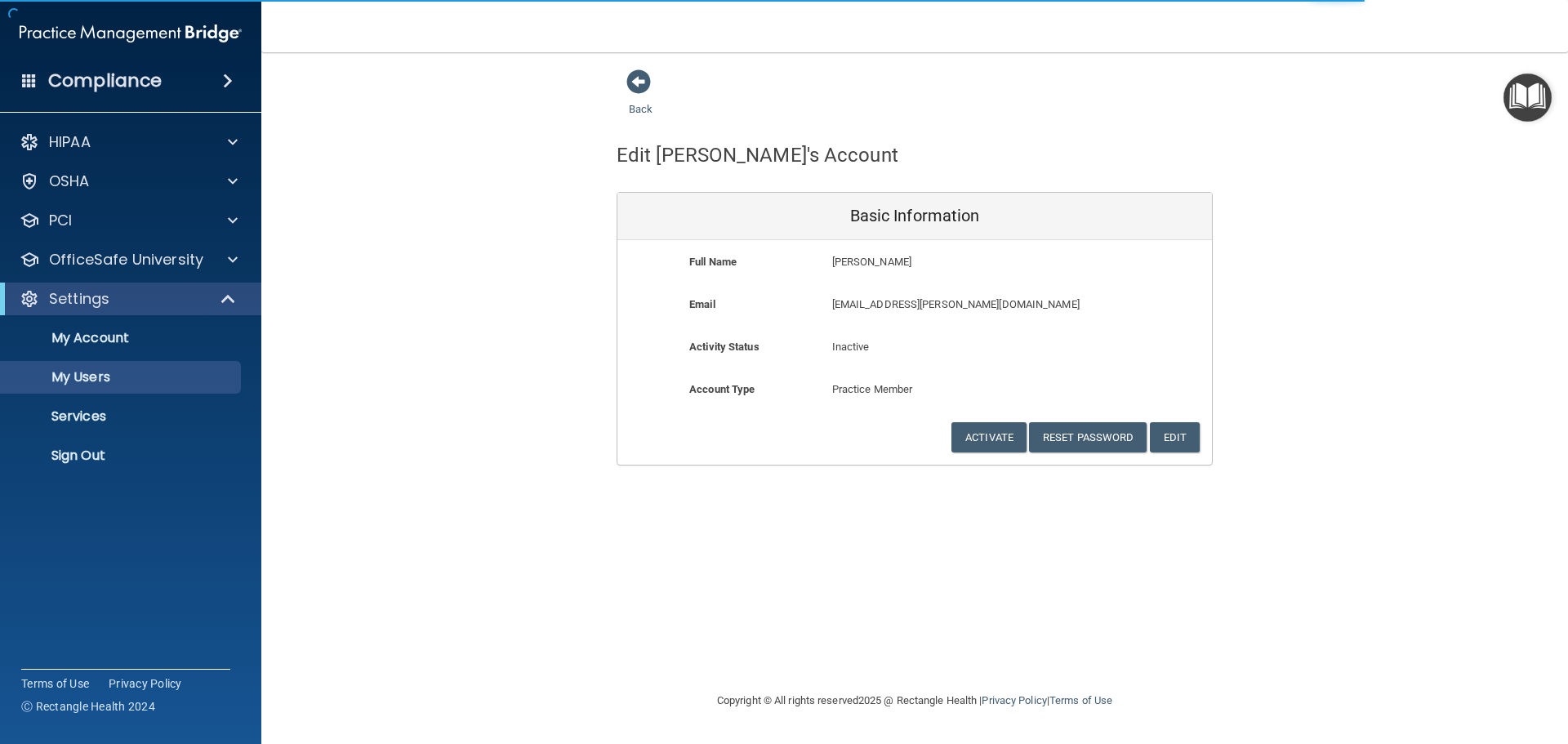
select select "20"
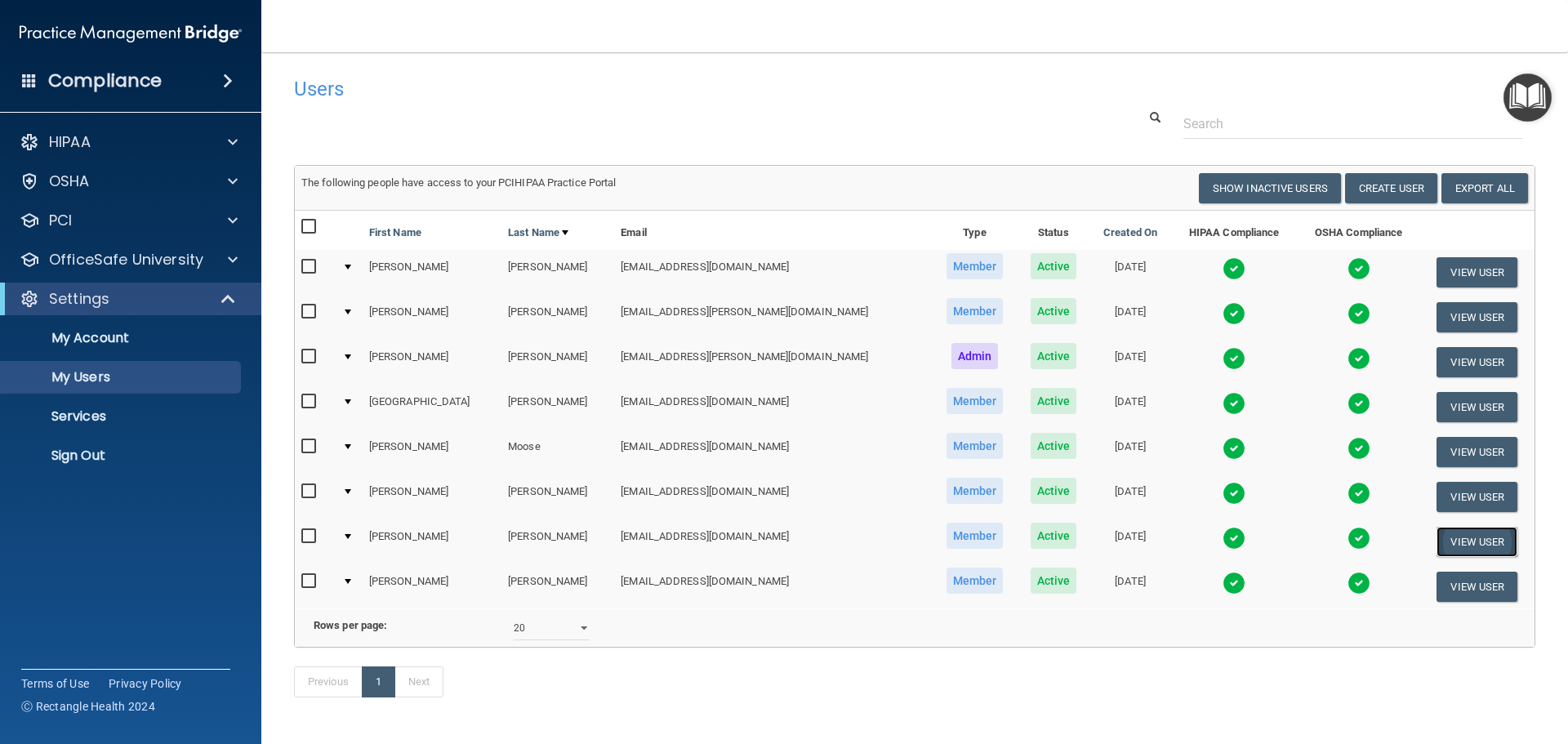
click at [1436, 545] on button "View User" at bounding box center [1477, 541] width 81 height 30
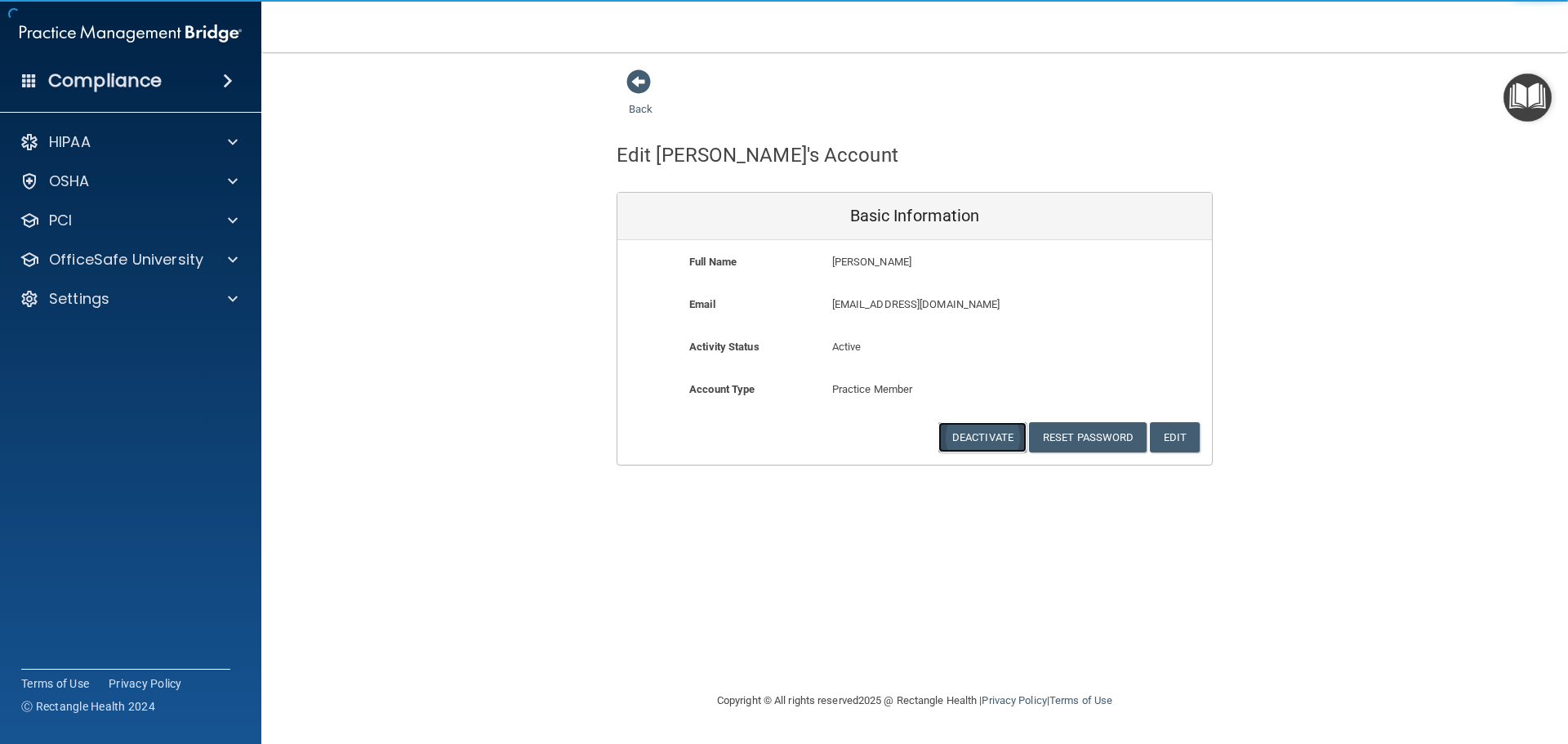
click at [976, 435] on button "Deactivate" at bounding box center [983, 436] width 89 height 30
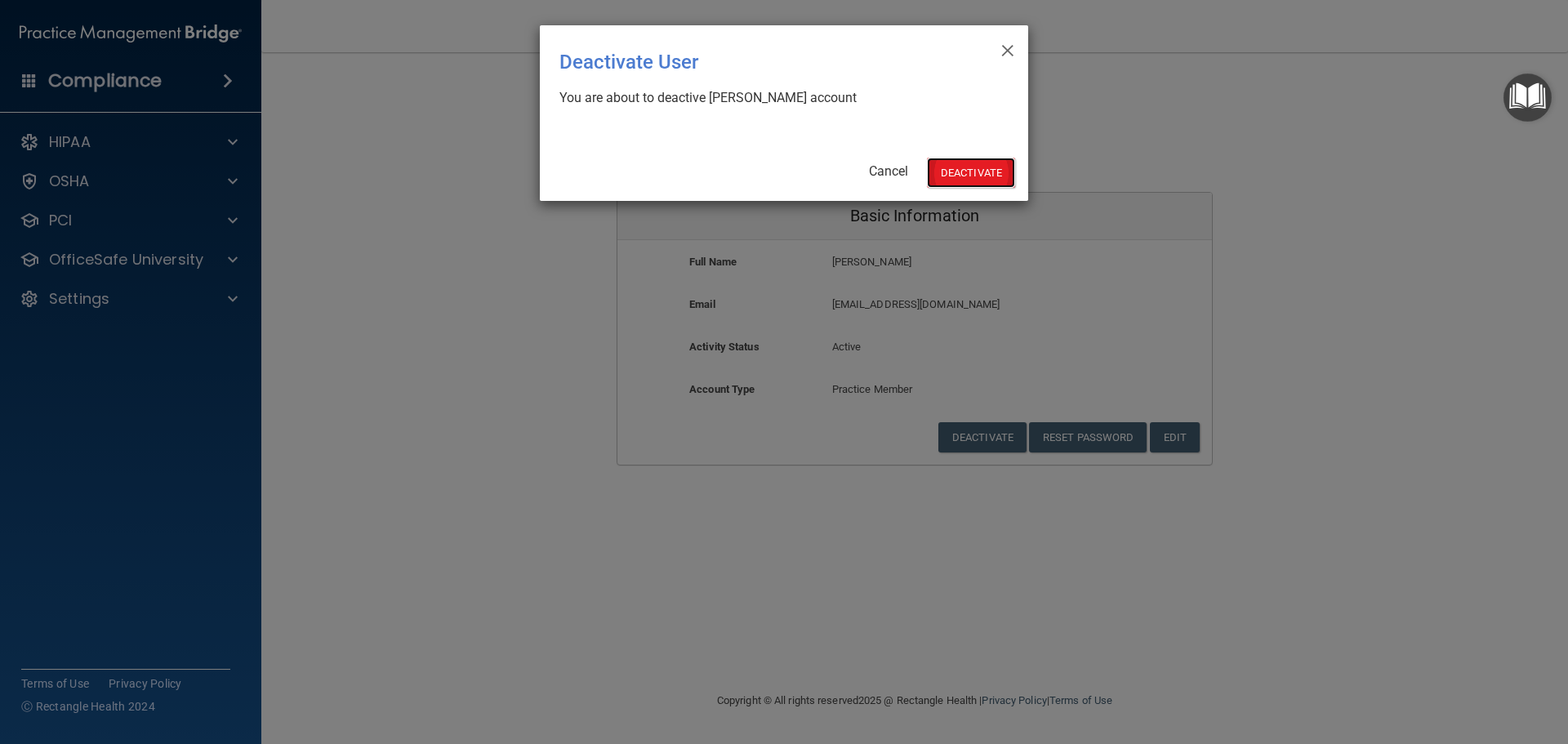
click at [951, 171] on button "Deactivate" at bounding box center [971, 173] width 89 height 30
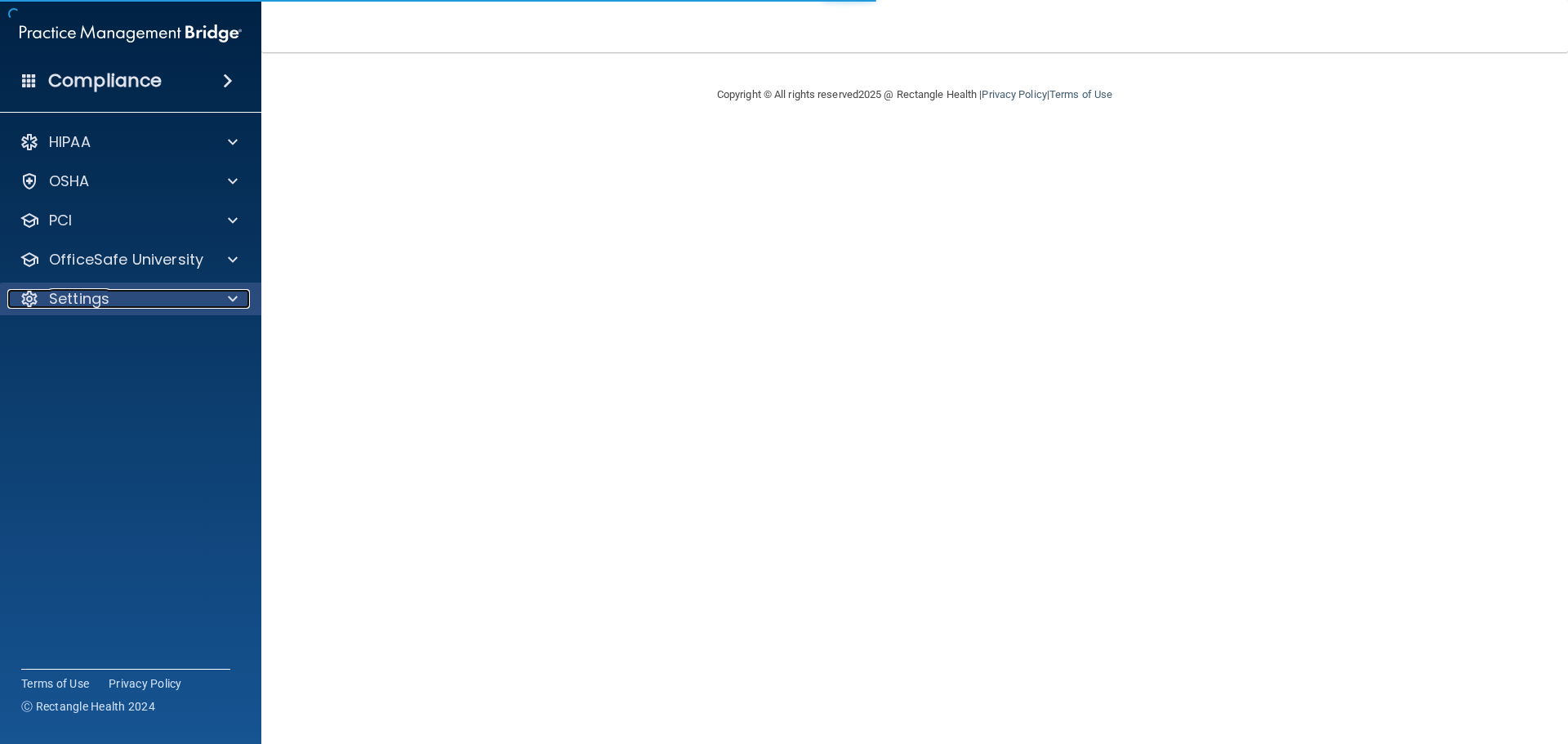
click at [87, 309] on div "Settings" at bounding box center [131, 299] width 262 height 33
click at [87, 299] on p "Settings" at bounding box center [79, 299] width 60 height 19
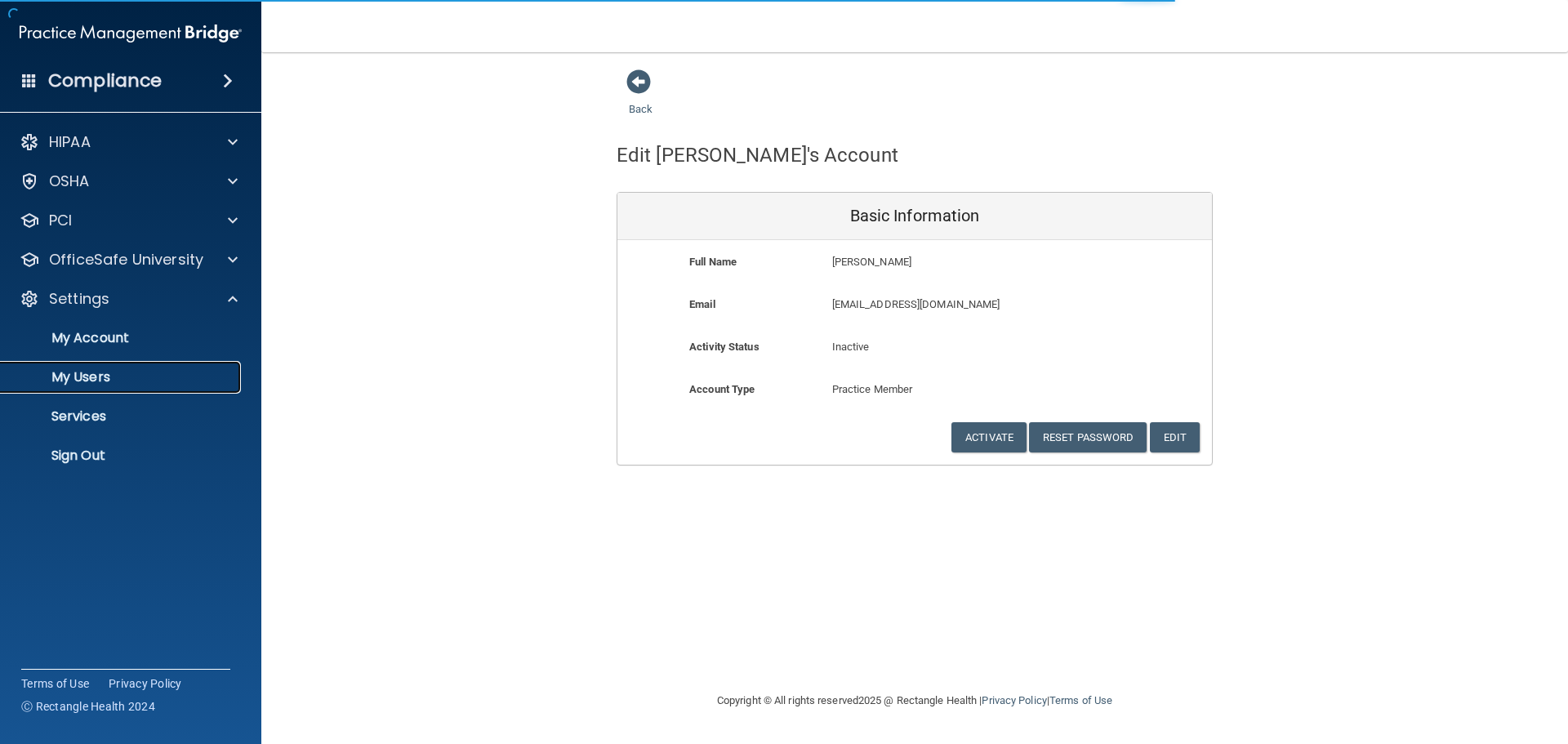
click at [92, 377] on p "My Users" at bounding box center [122, 377] width 223 height 16
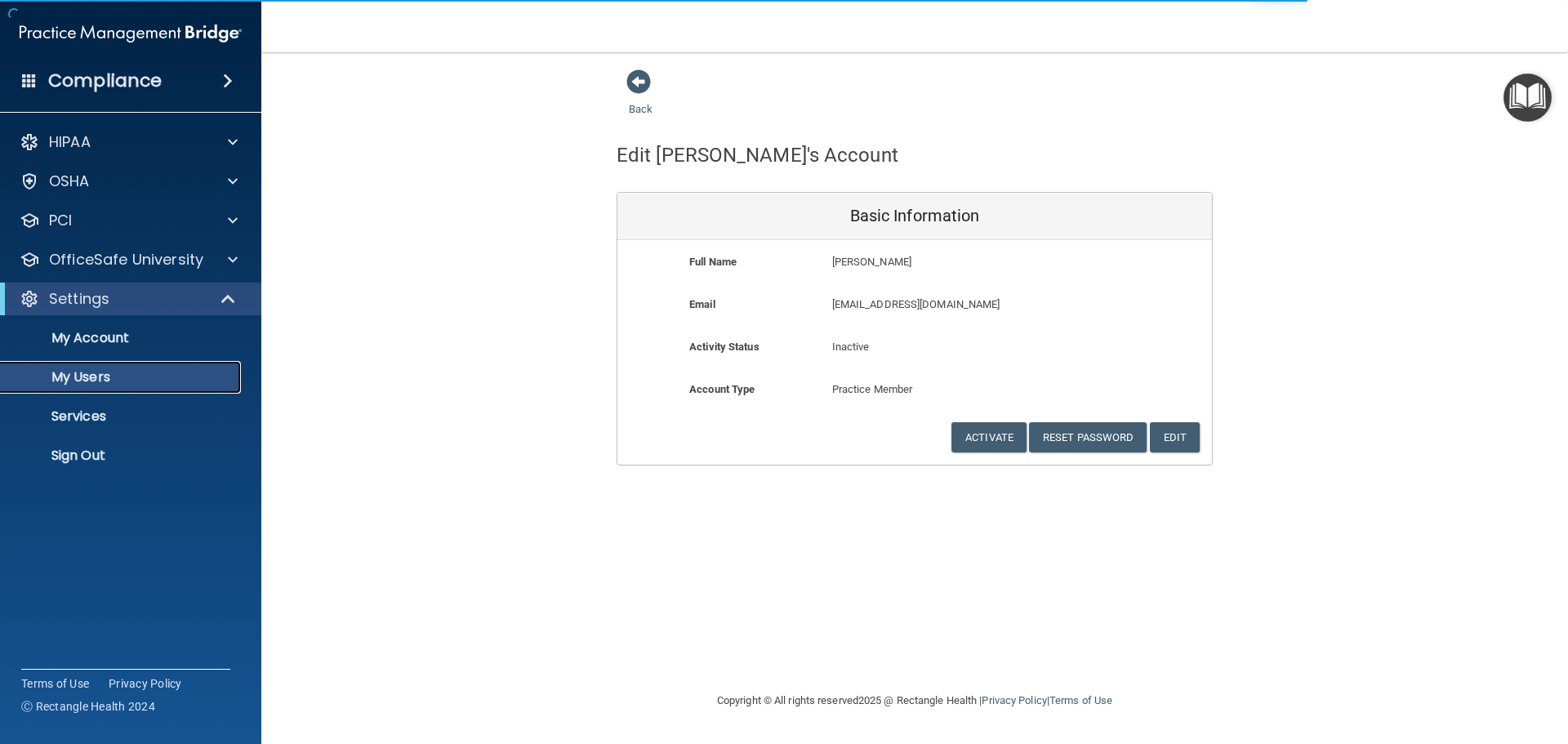
select select "20"
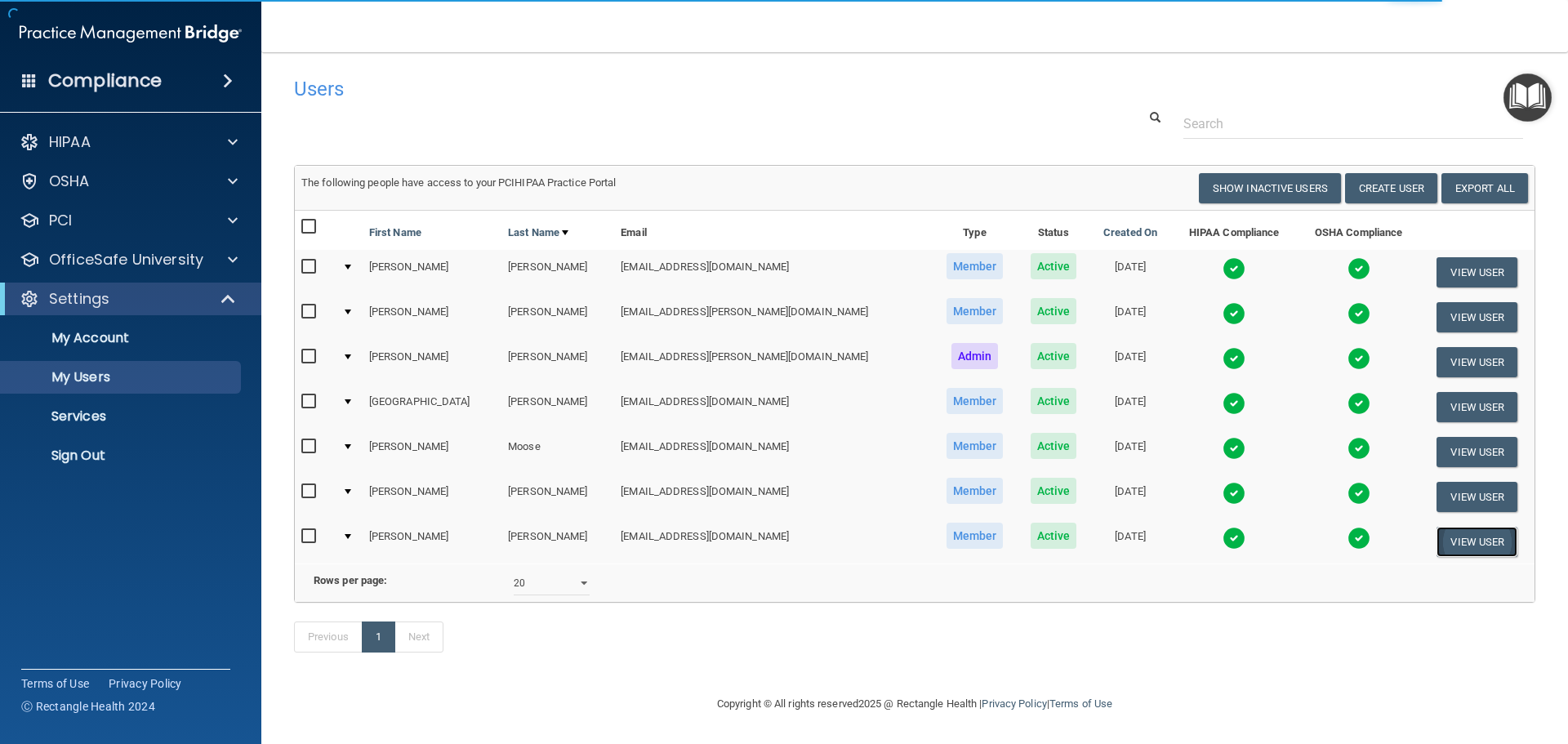
click at [1457, 541] on button "View User" at bounding box center [1477, 541] width 81 height 30
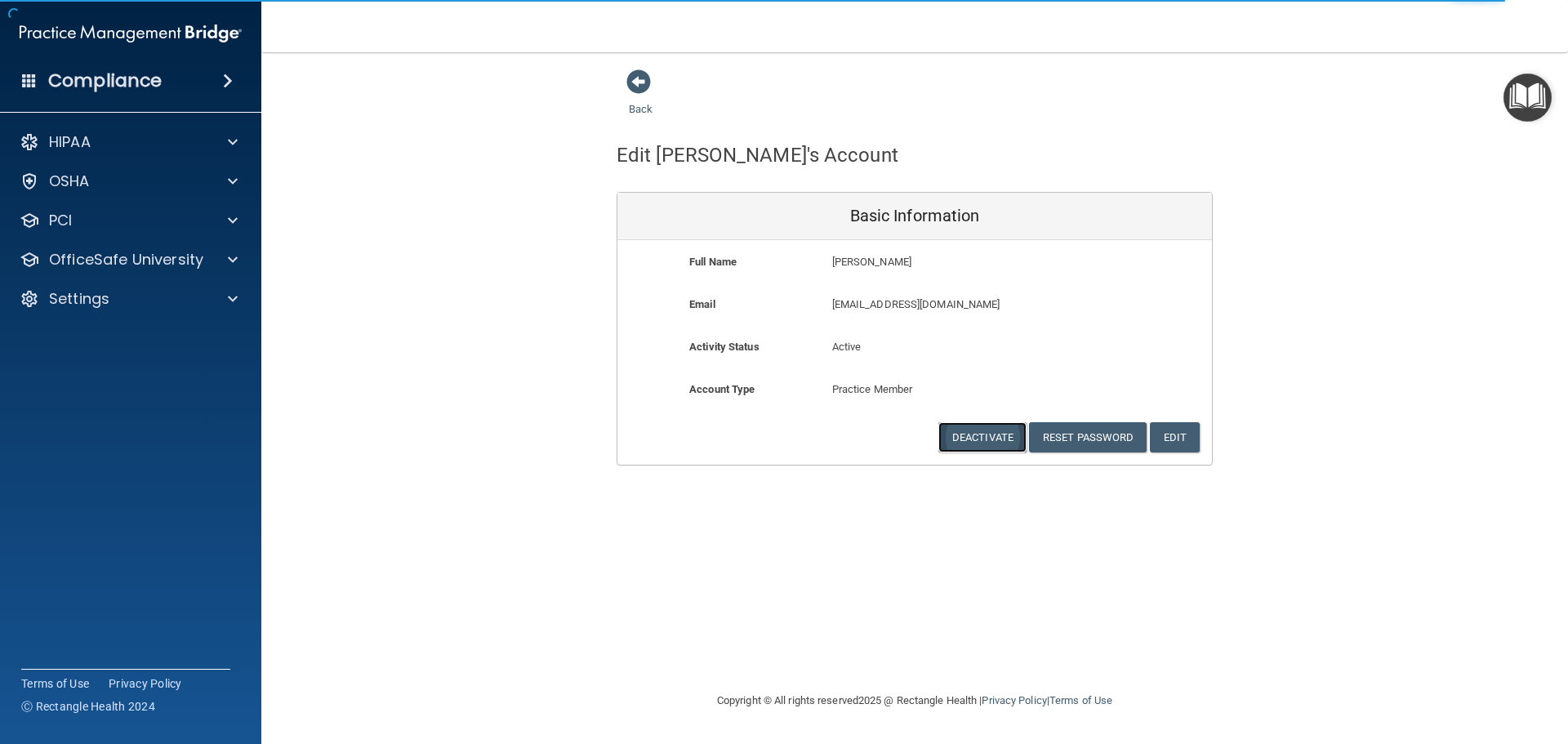
click at [999, 440] on button "Deactivate" at bounding box center [983, 436] width 89 height 30
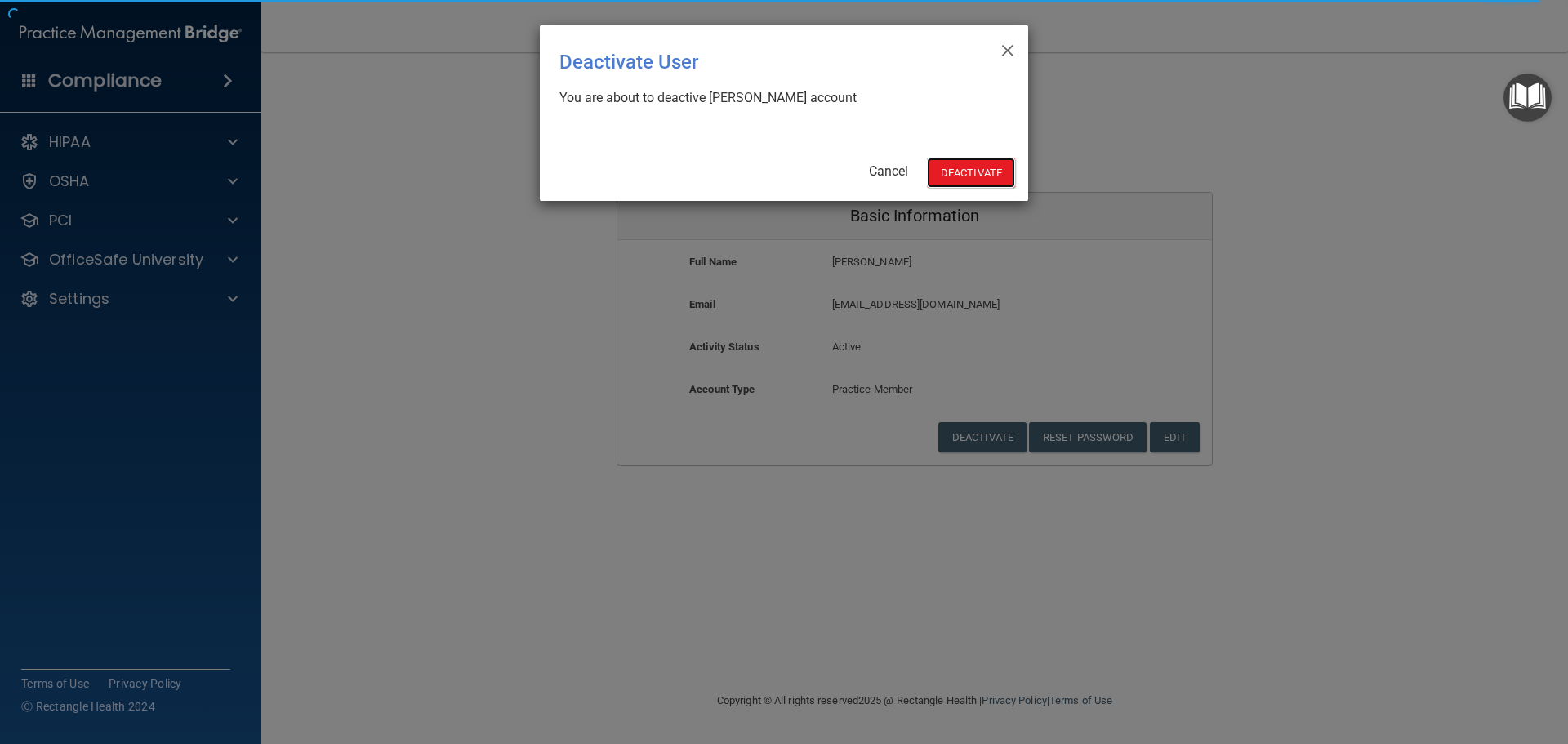
drag, startPoint x: 944, startPoint y: 176, endPoint x: 924, endPoint y: 197, distance: 29.0
click at [944, 182] on button "Deactivate" at bounding box center [971, 173] width 89 height 30
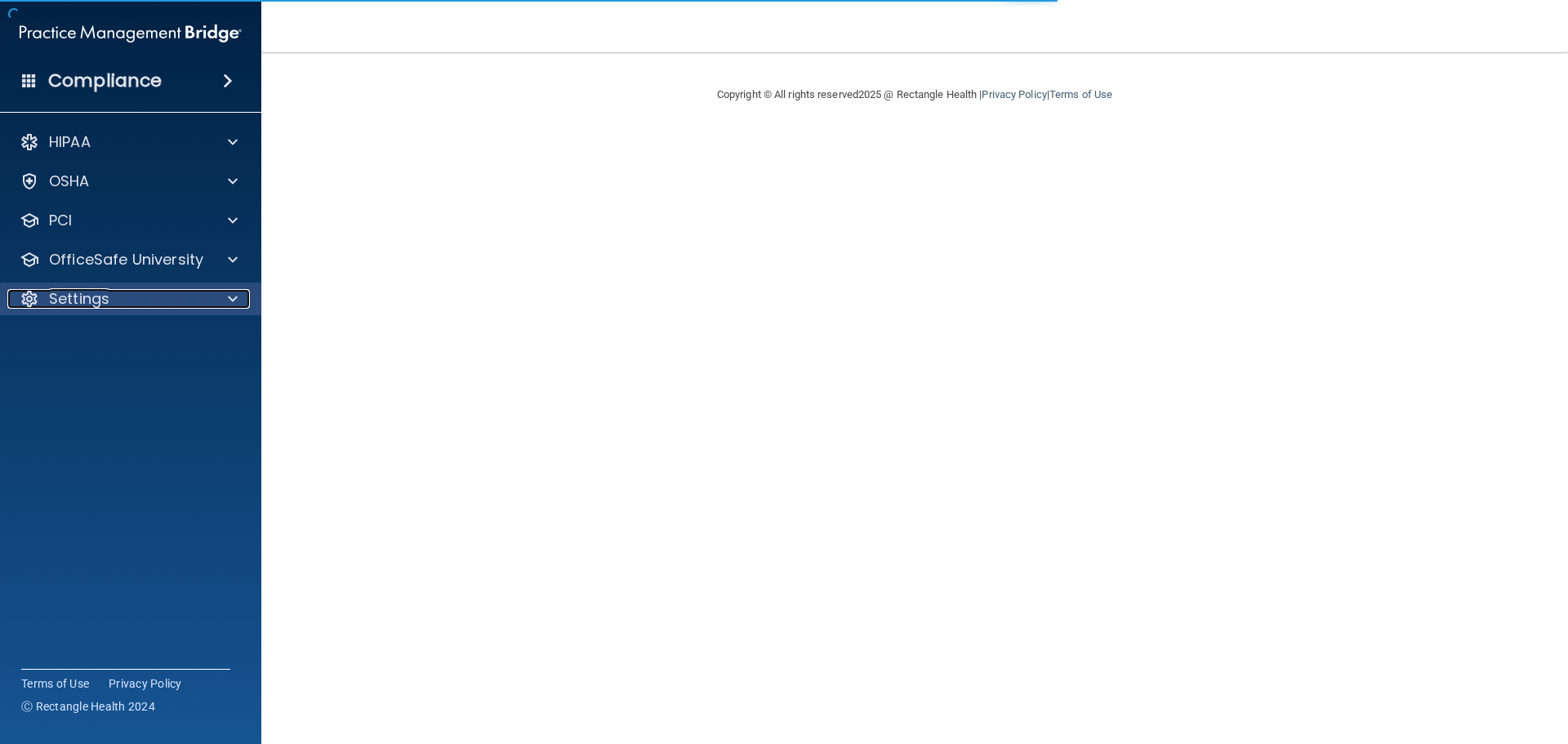
click at [80, 299] on p "Settings" at bounding box center [79, 299] width 60 height 19
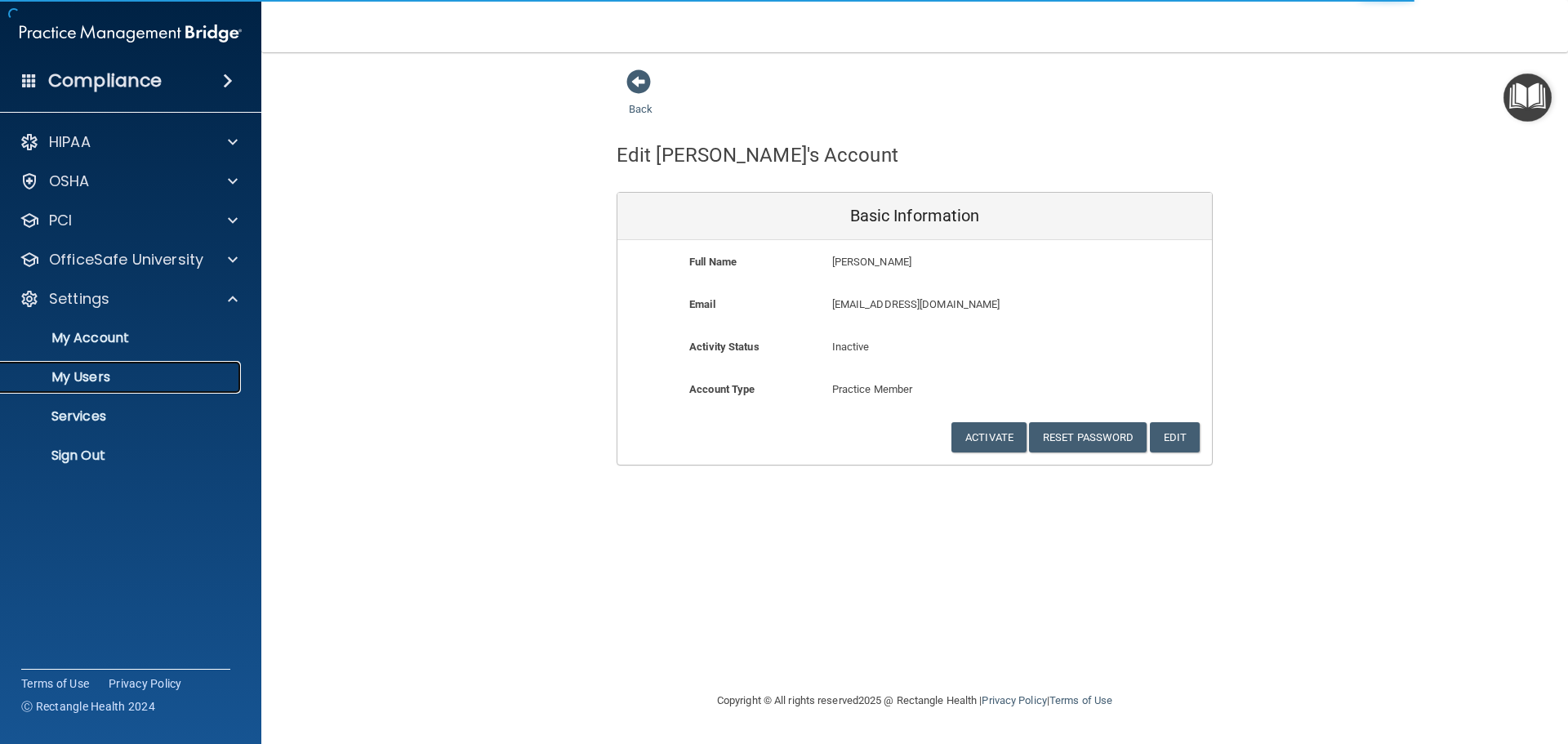
click at [76, 376] on p "My Users" at bounding box center [122, 377] width 223 height 16
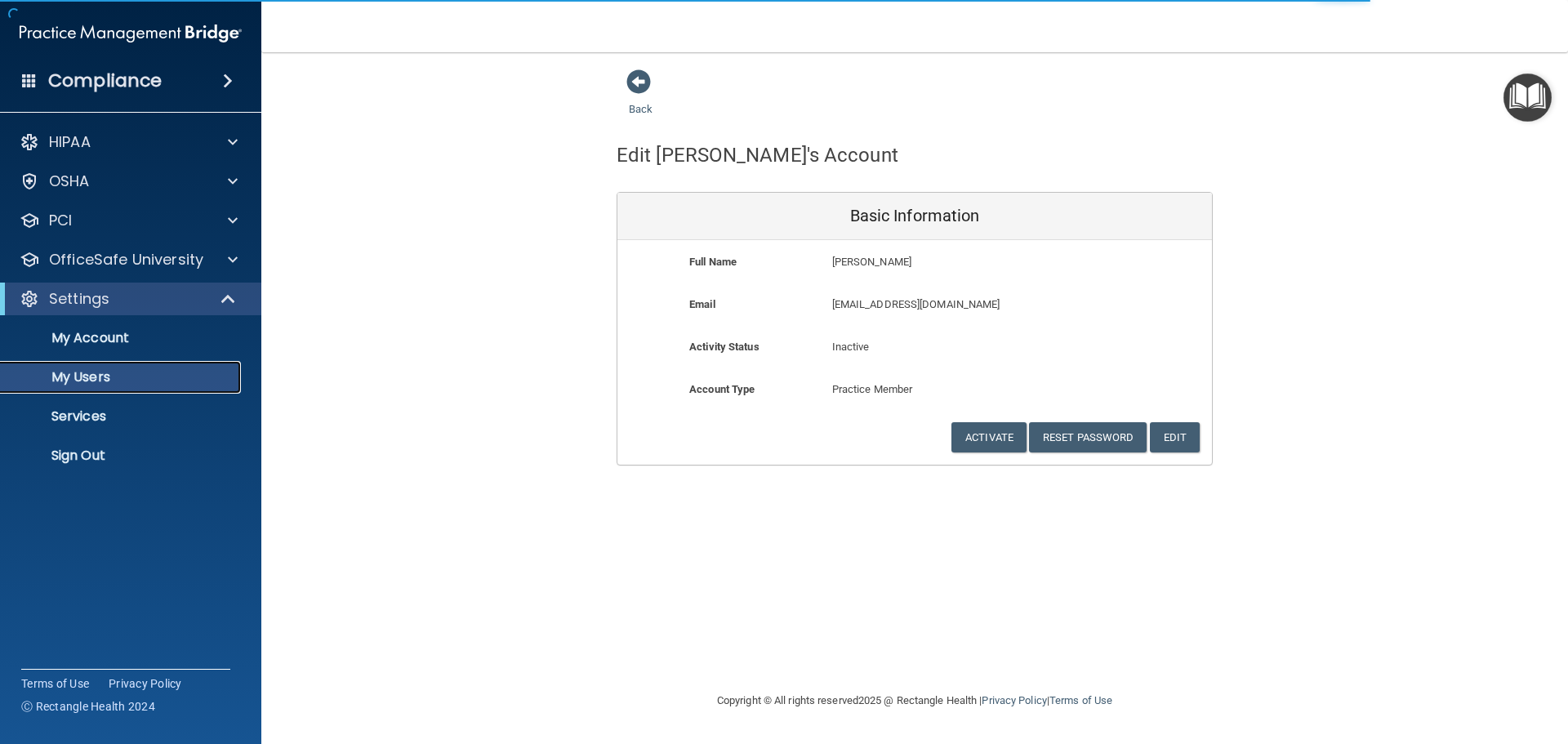
select select "20"
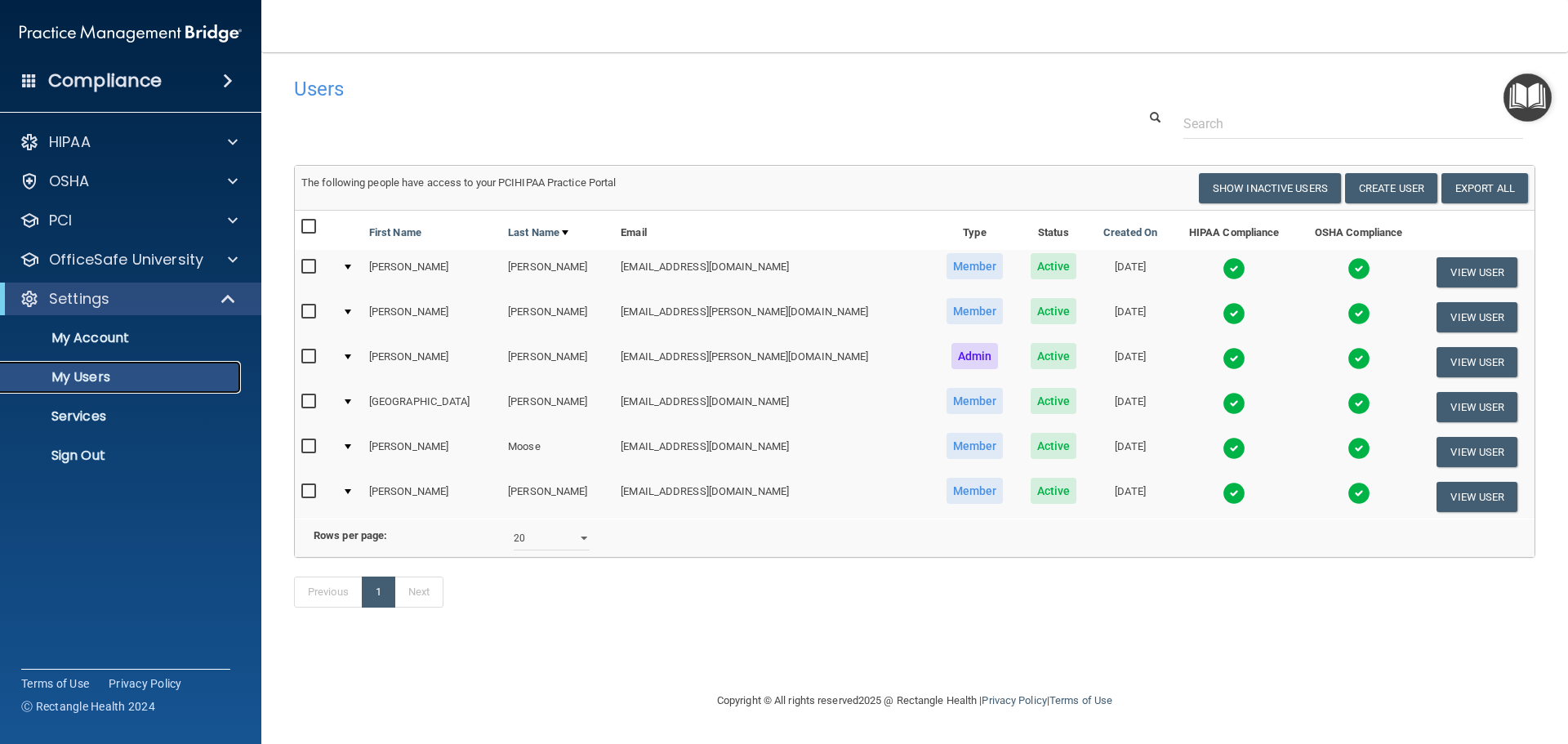
click at [68, 377] on p "My Users" at bounding box center [122, 377] width 223 height 16
click at [1253, 188] on button "Show Inactive Users" at bounding box center [1270, 188] width 142 height 30
select select "20"
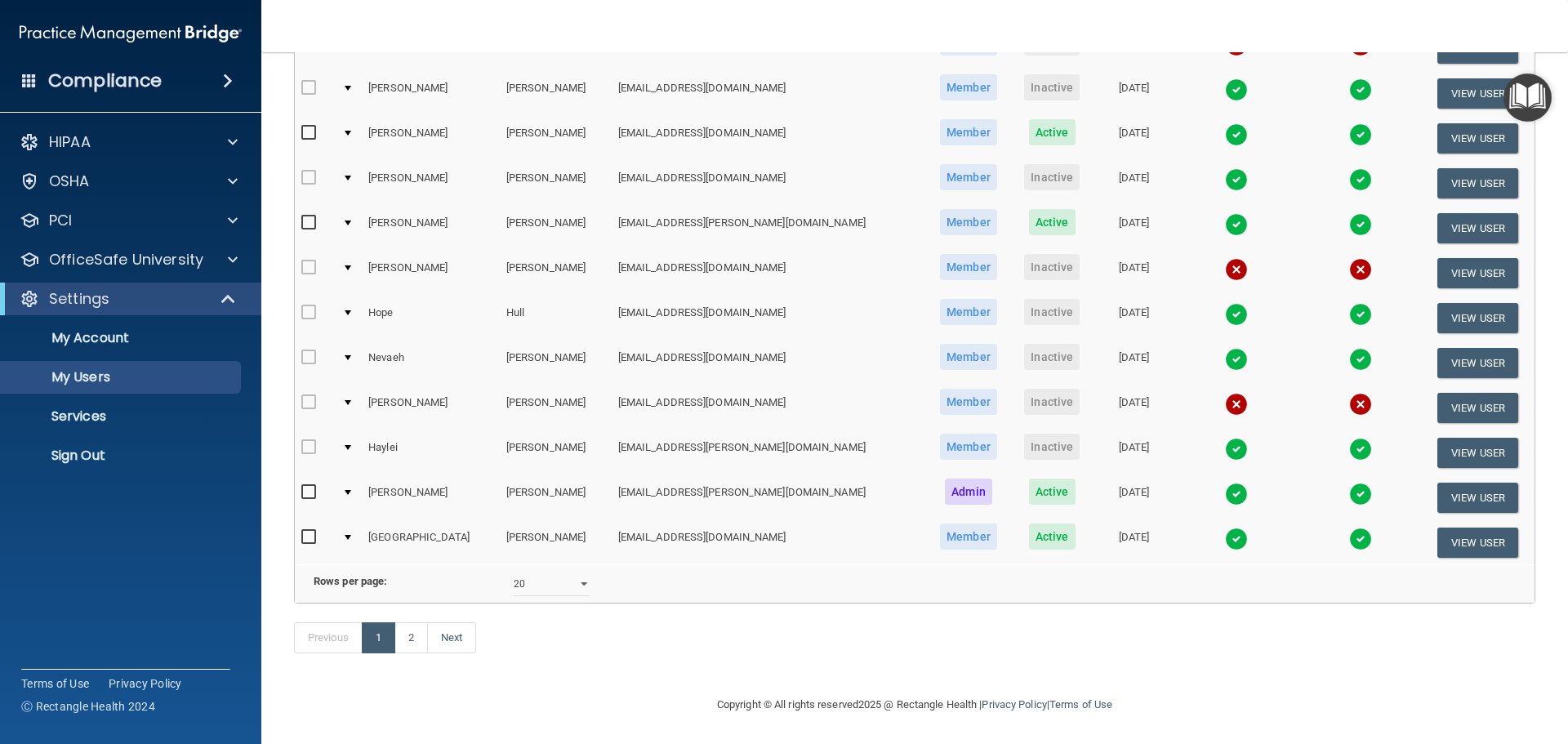
scroll to position [607, 0]
click at [1442, 528] on button "View User" at bounding box center [1478, 542] width 81 height 30
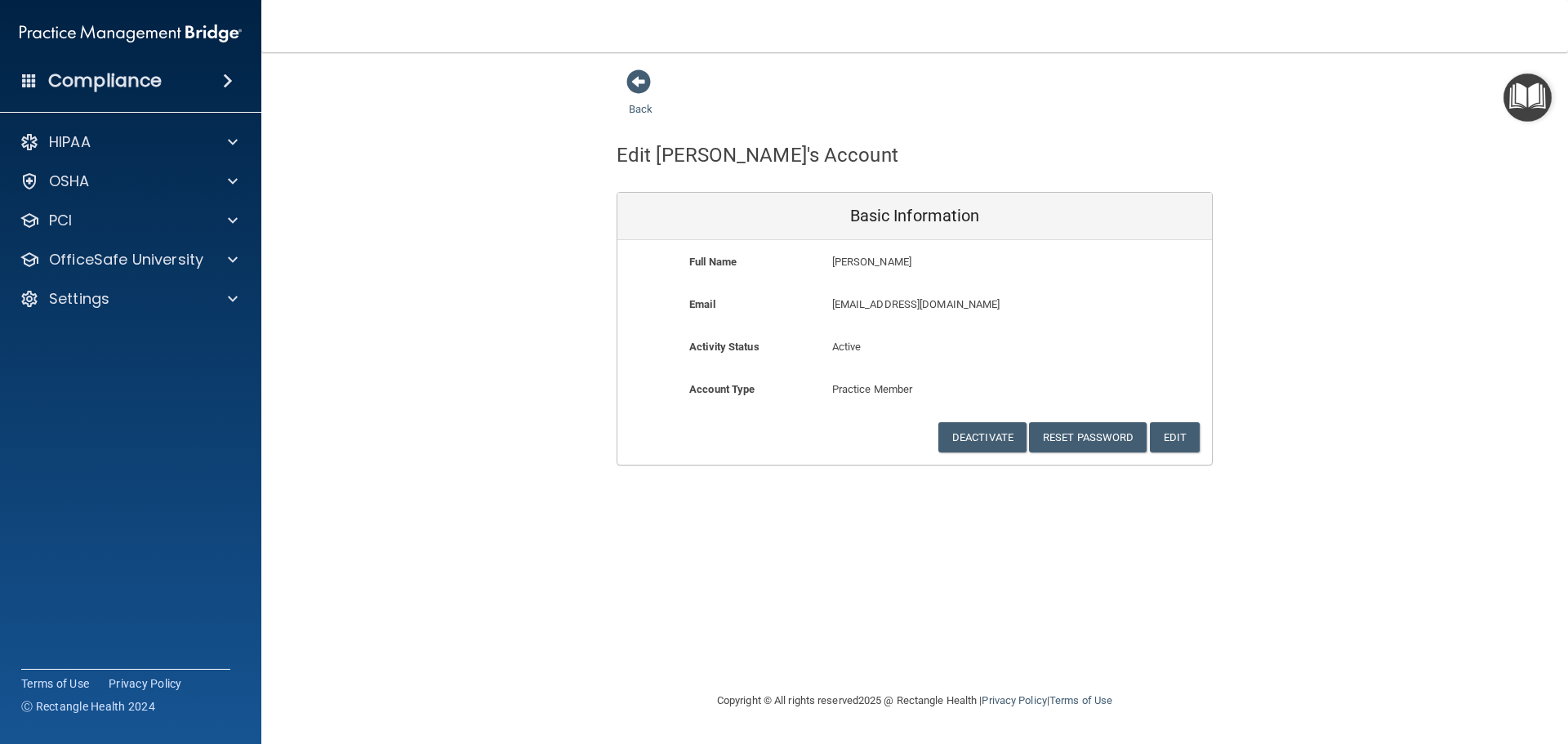
drag, startPoint x: 637, startPoint y: 89, endPoint x: 961, endPoint y: 267, distance: 369.7
click at [637, 89] on span at bounding box center [638, 81] width 25 height 25
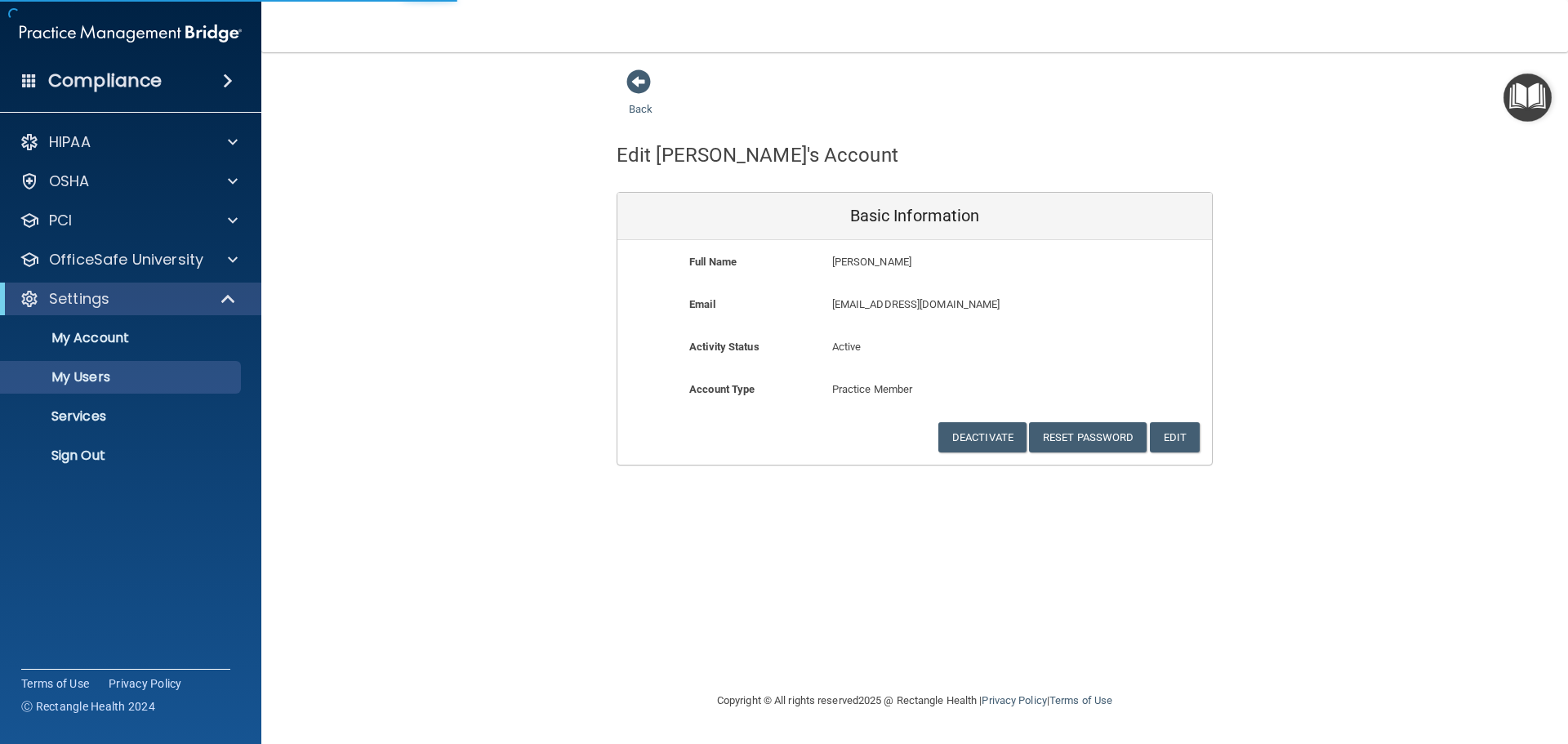
select select "20"
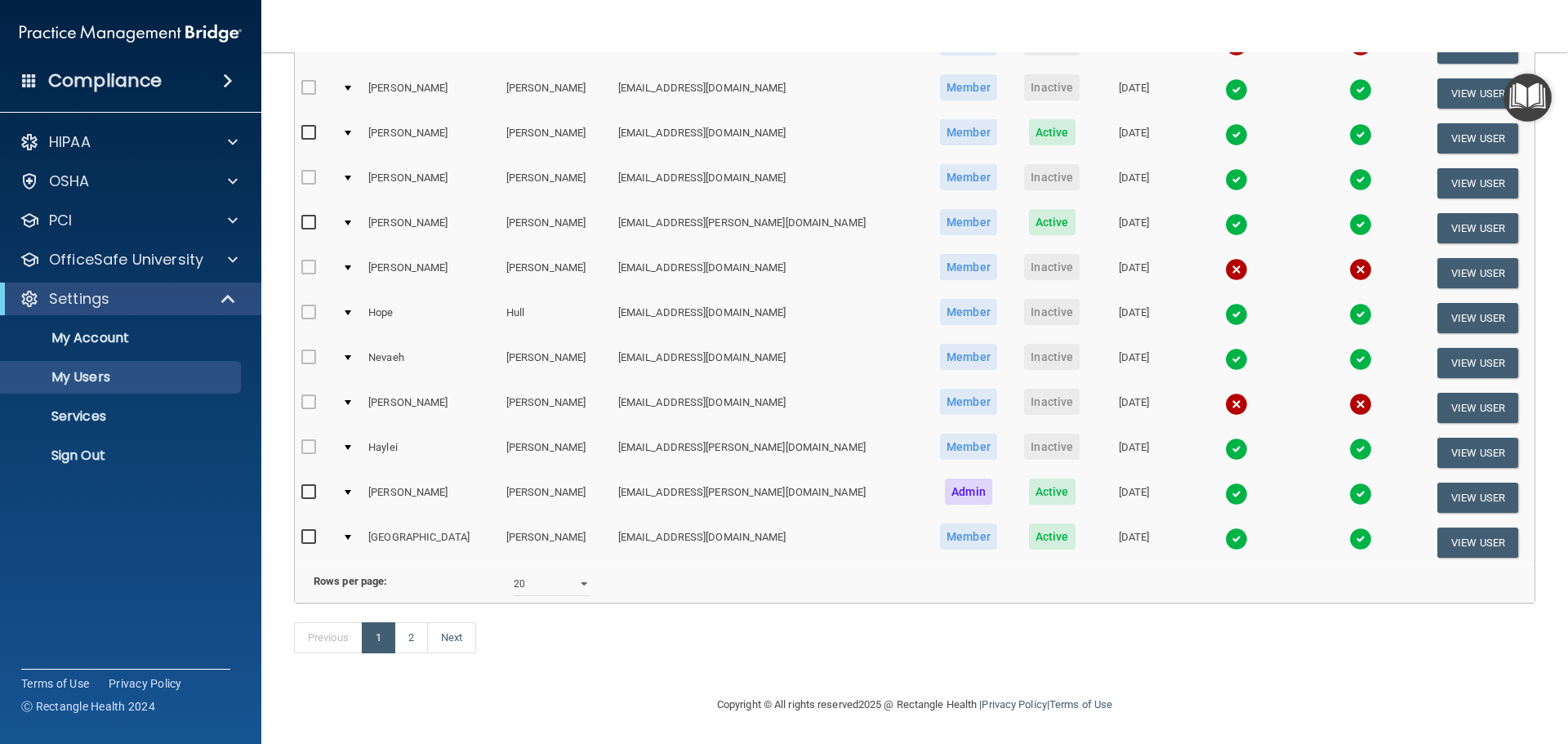
scroll to position [607, 0]
click at [1442, 348] on button "View User" at bounding box center [1478, 362] width 81 height 30
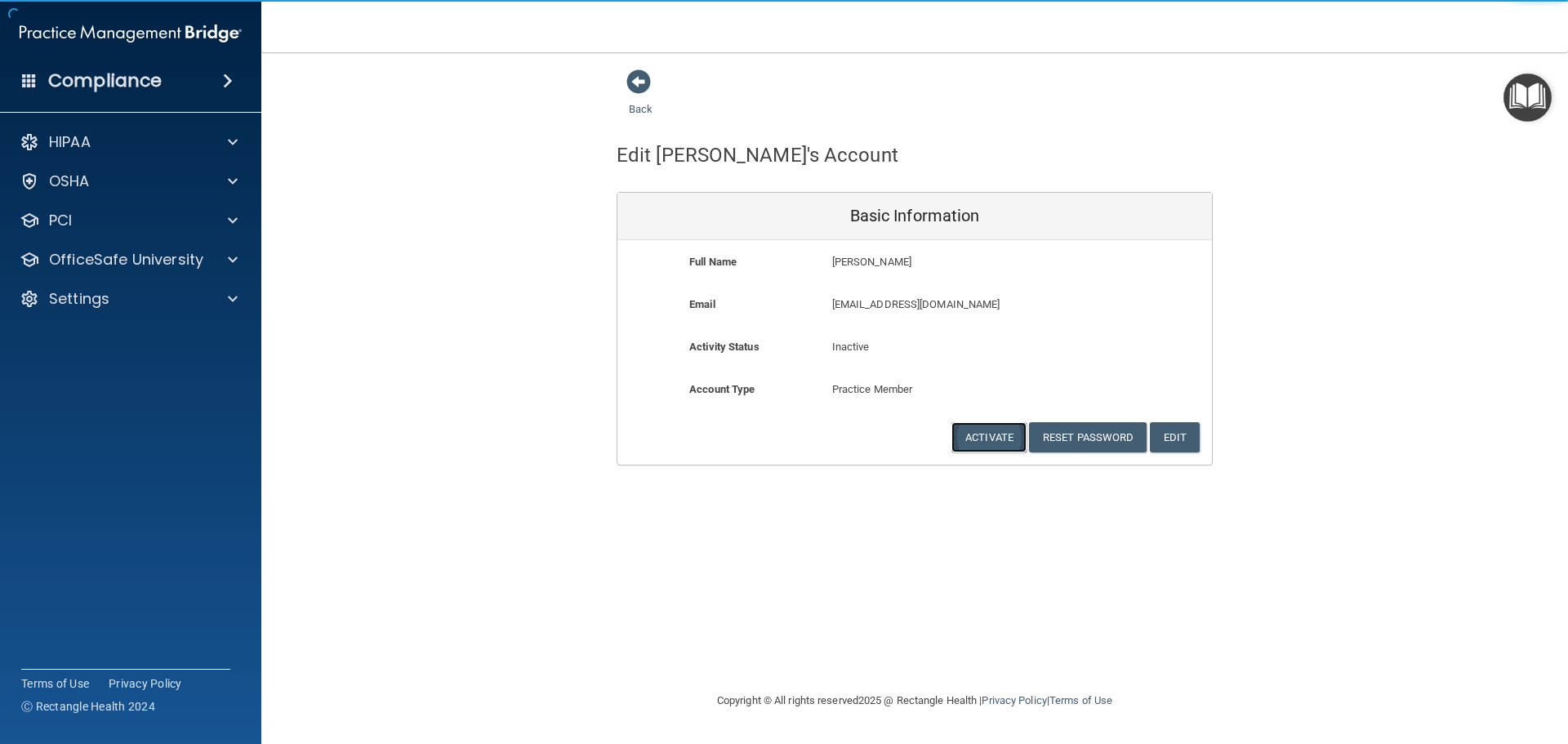
click at [980, 432] on button "Activate" at bounding box center [989, 436] width 75 height 30
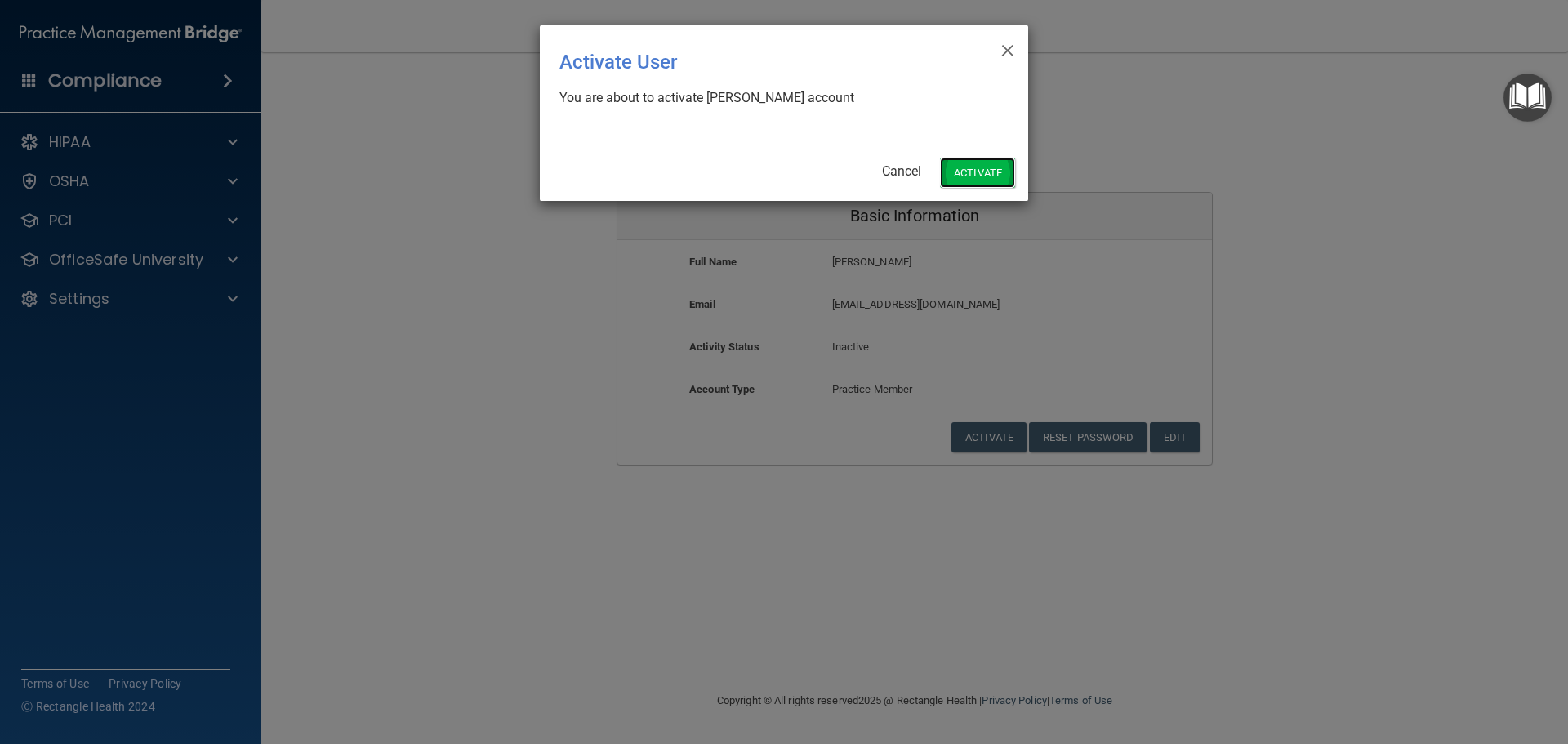
click at [966, 173] on button "Activate" at bounding box center [977, 173] width 75 height 30
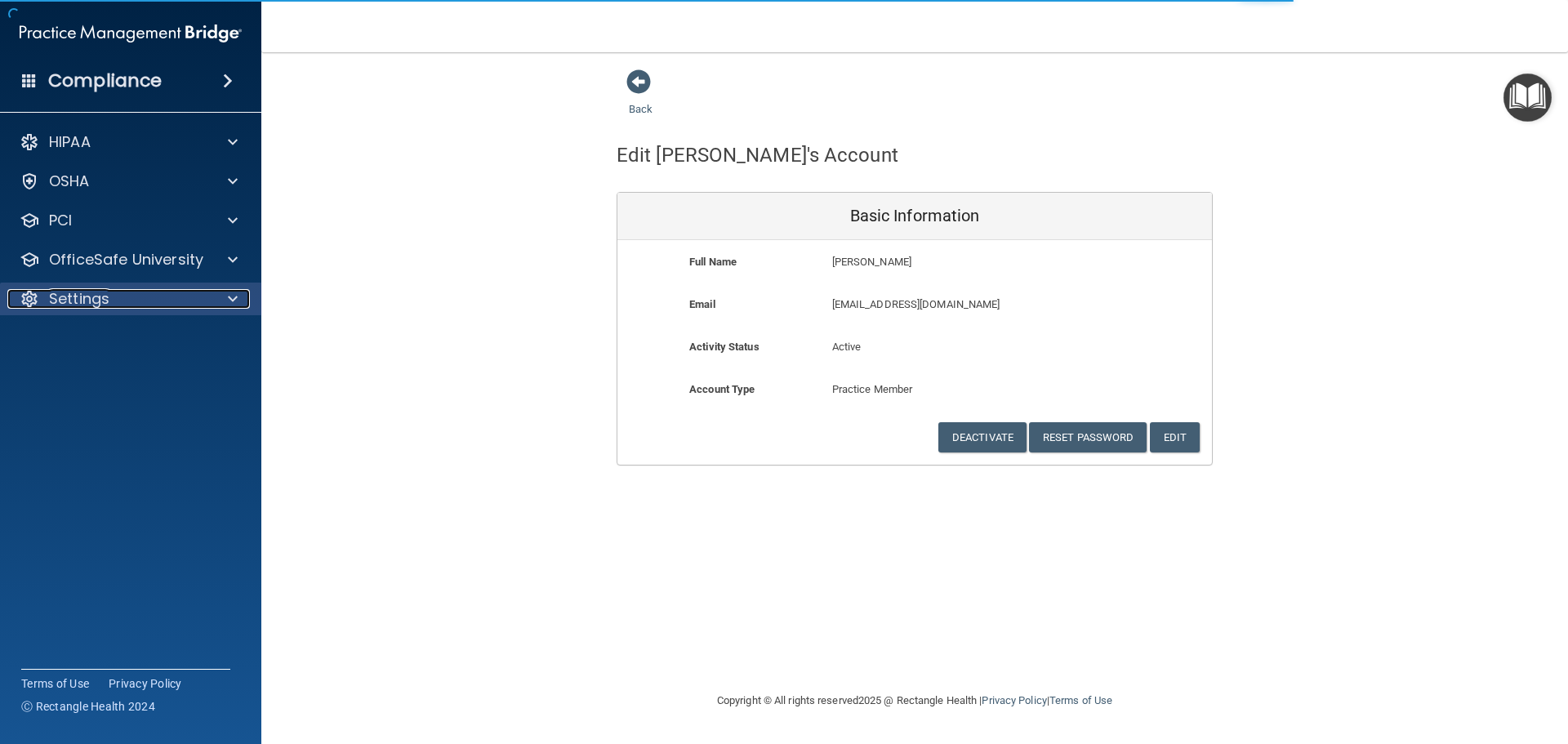
click at [232, 296] on span at bounding box center [233, 299] width 10 height 19
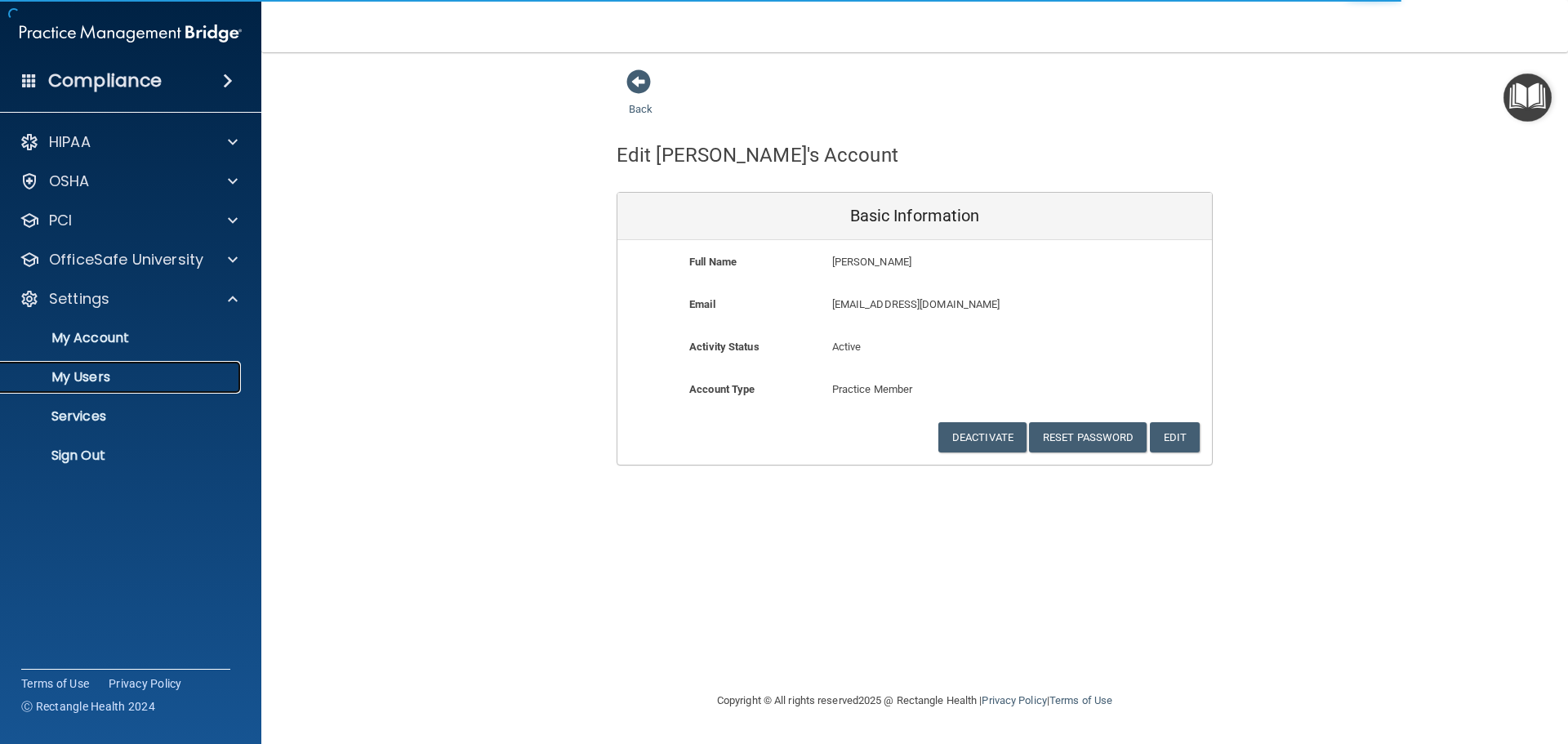
click at [101, 382] on p "My Users" at bounding box center [122, 377] width 223 height 16
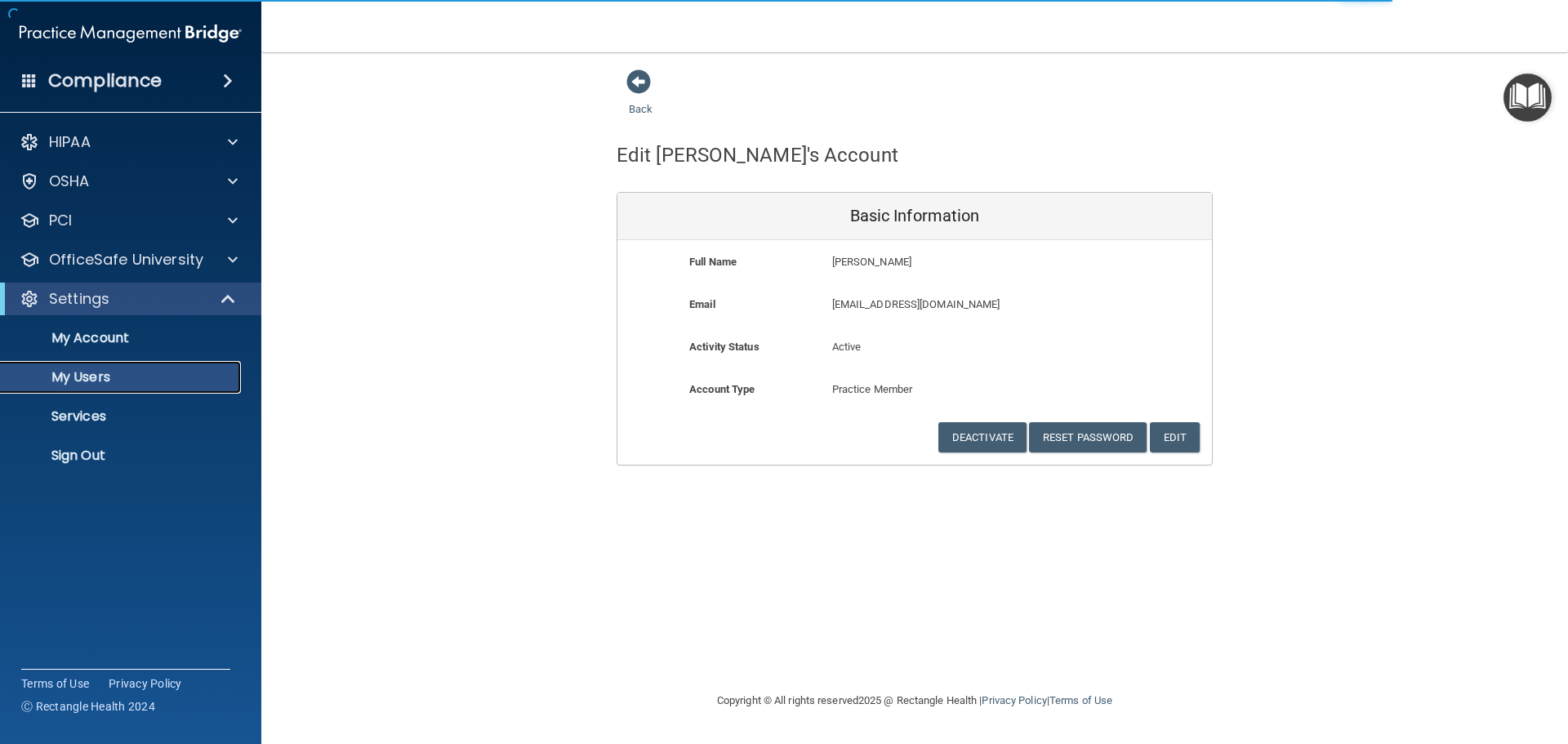
select select "20"
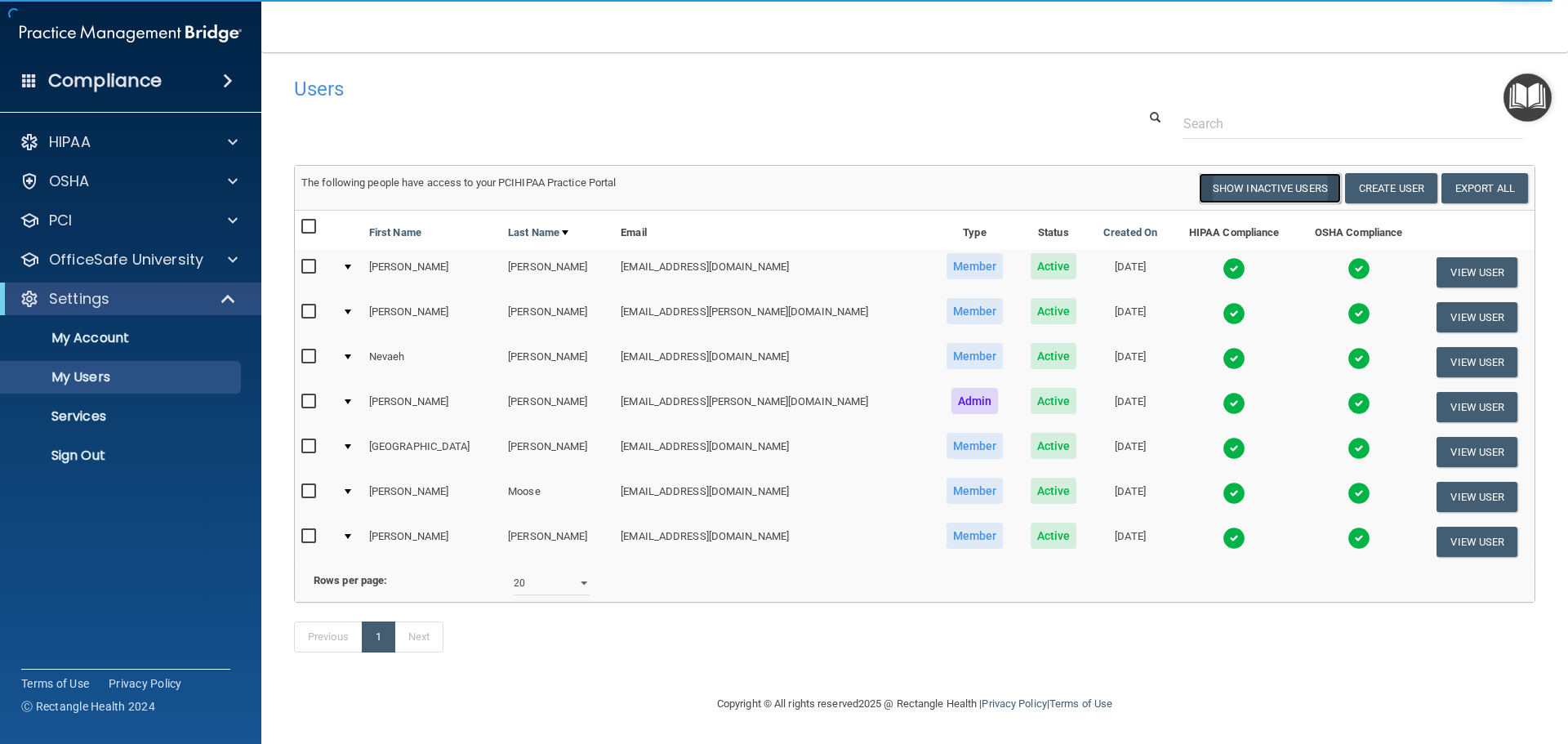
click at [1226, 189] on button "Show Inactive Users" at bounding box center [1270, 188] width 142 height 30
select select "20"
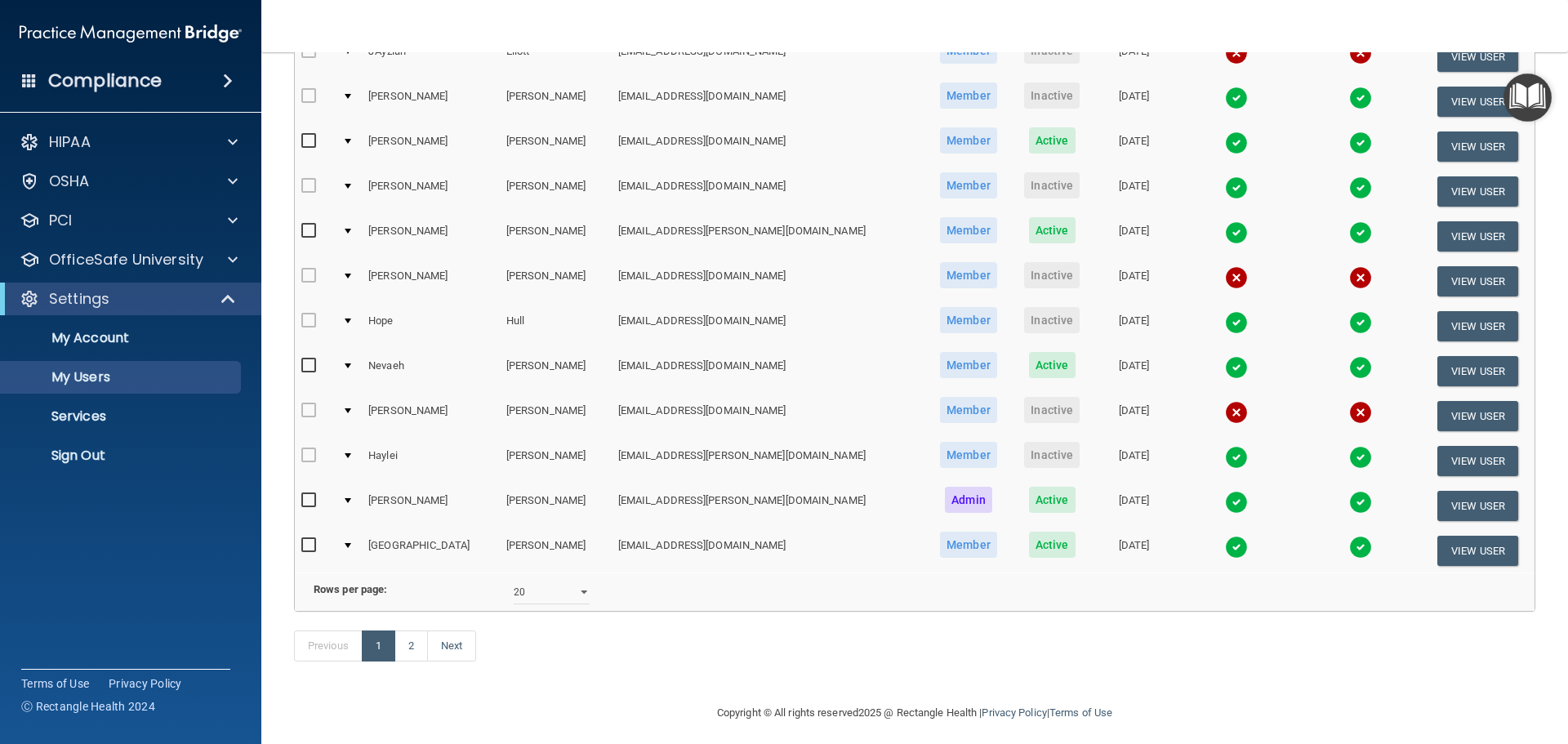
scroll to position [607, 0]
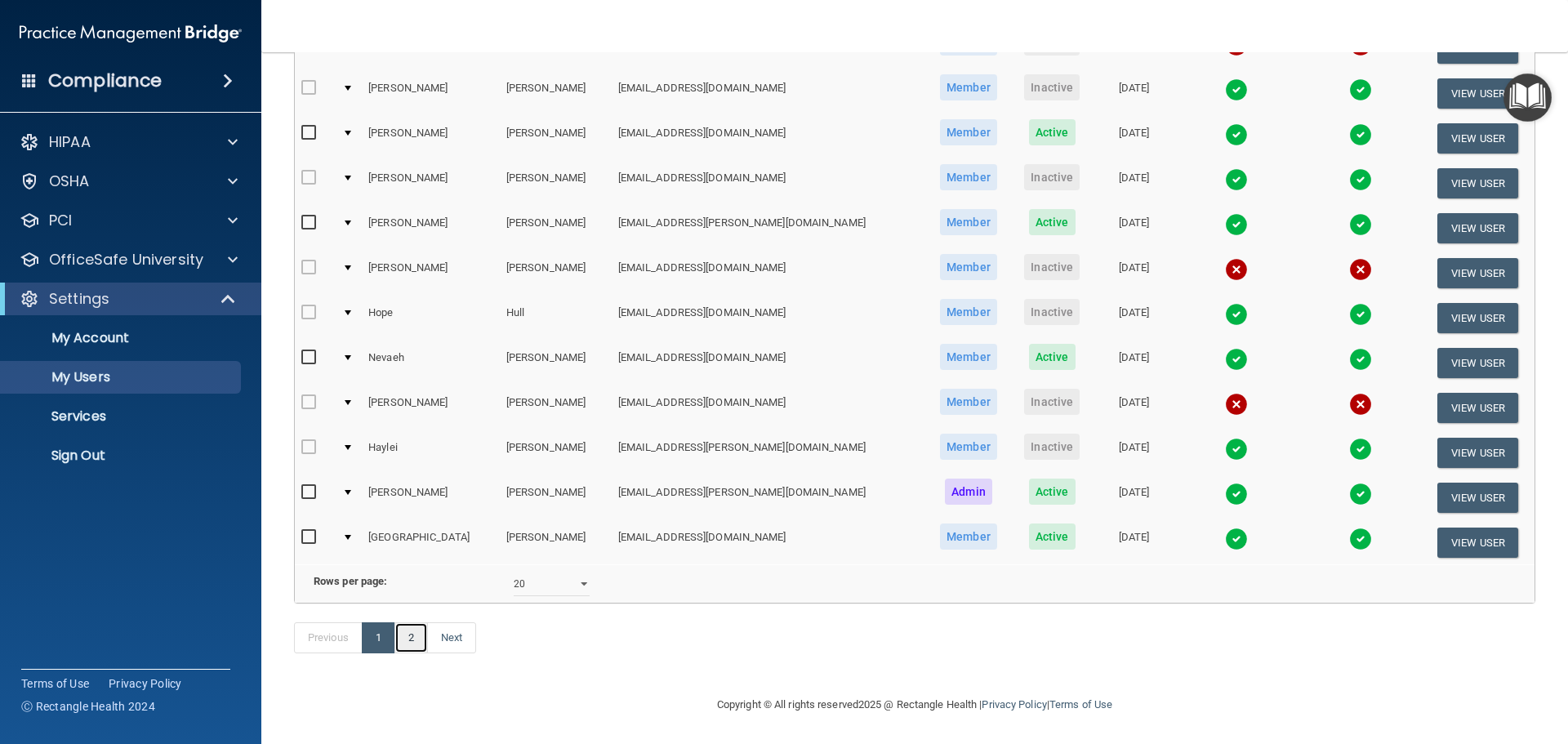
click at [413, 642] on link "2" at bounding box center [411, 637] width 34 height 31
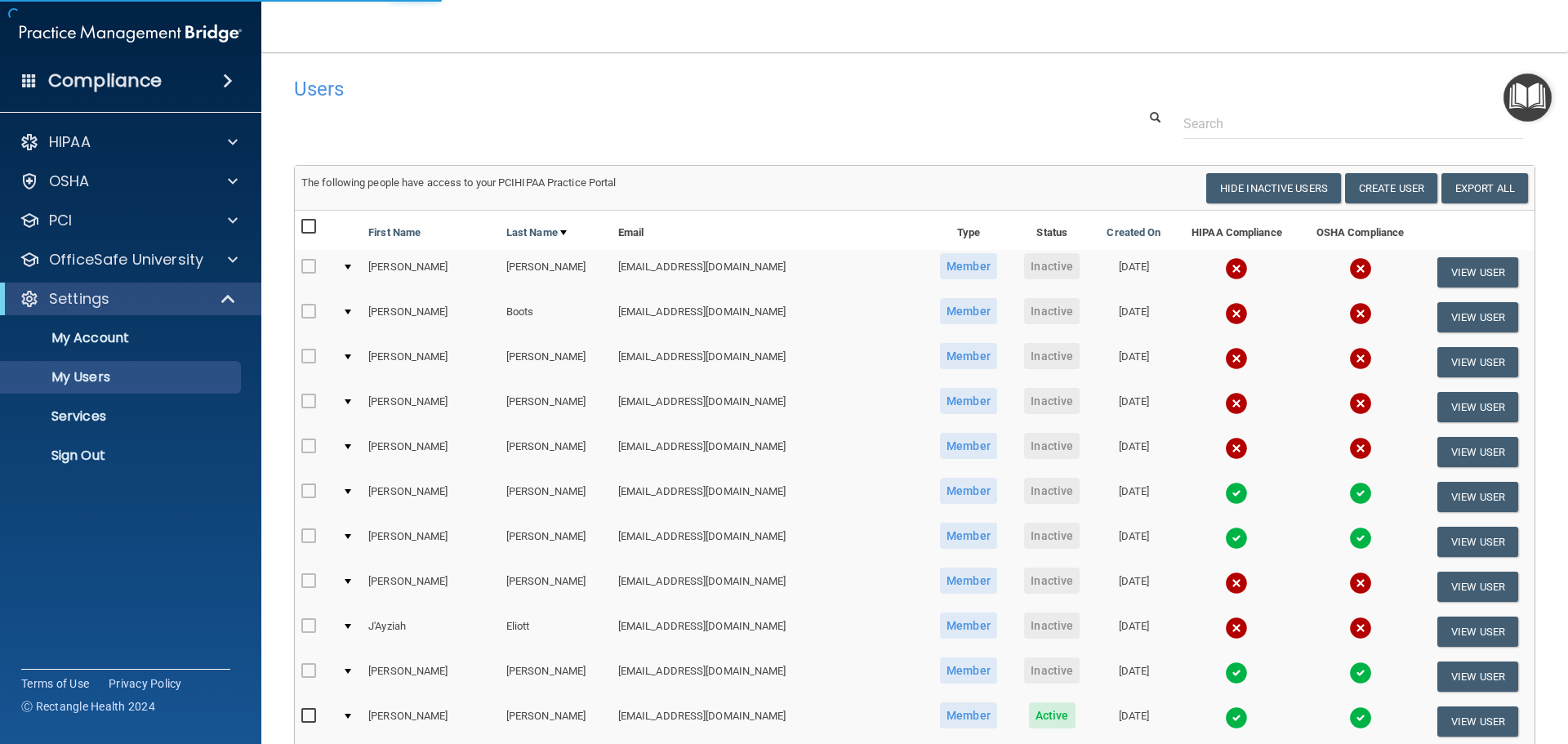
select select "20"
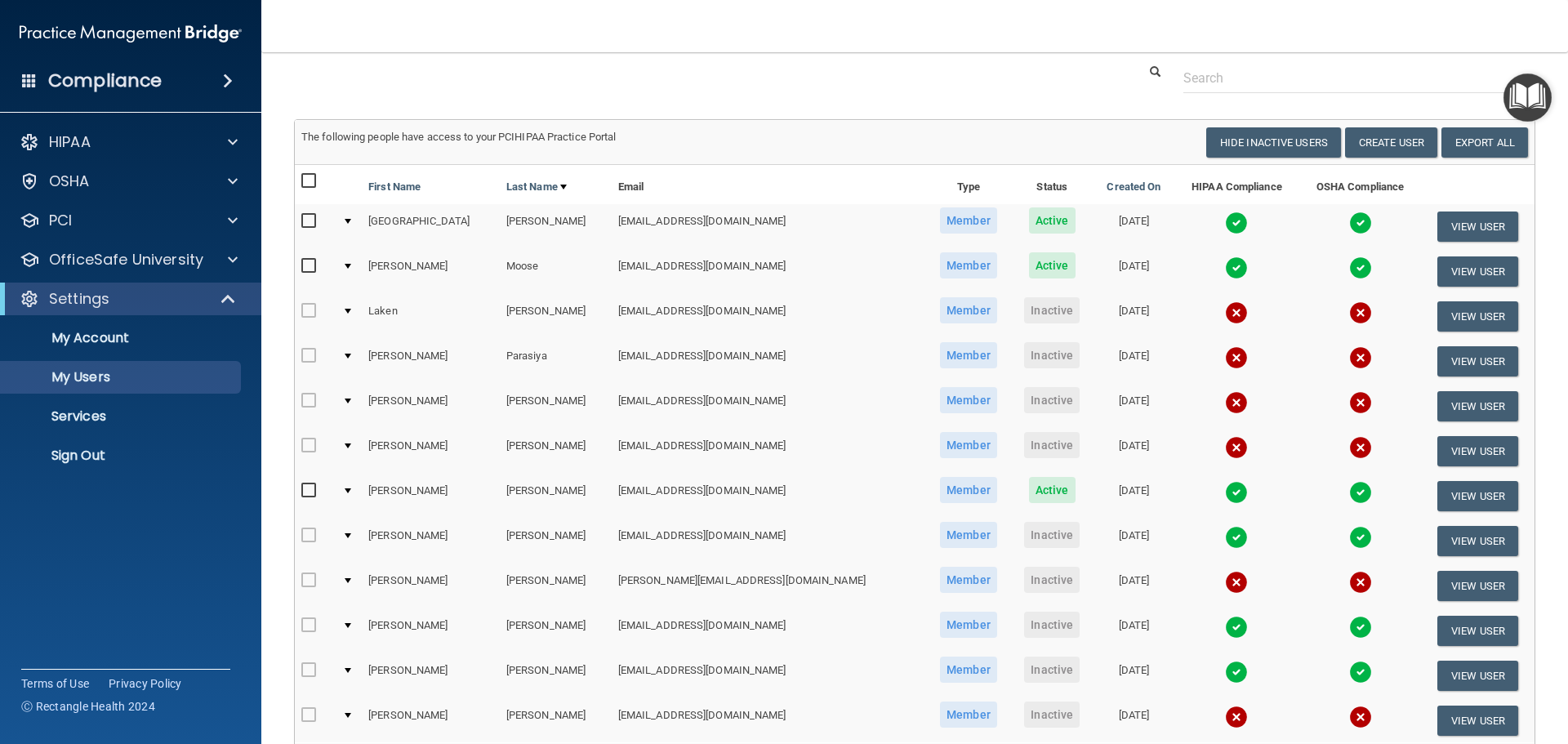
scroll to position [81, 0]
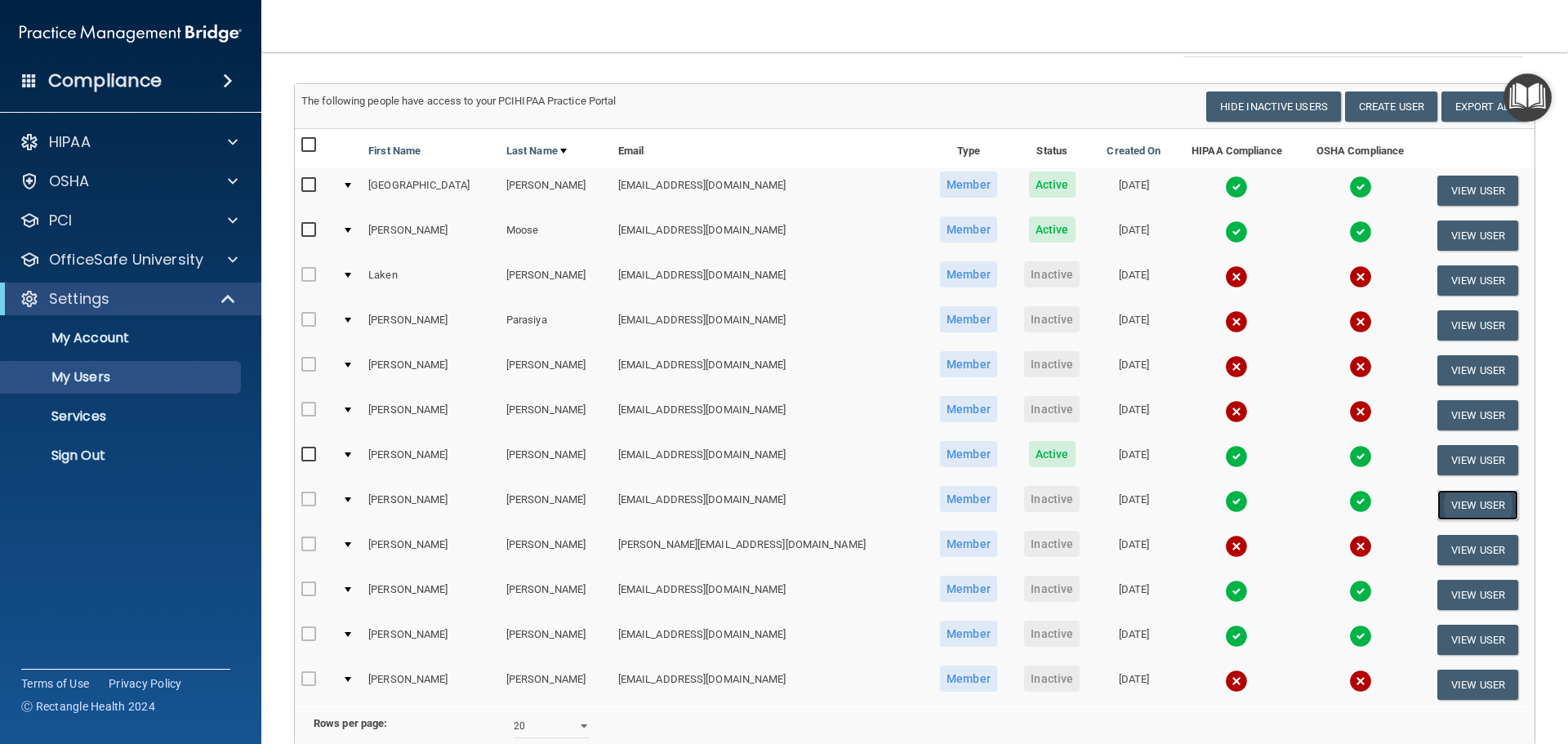
click at [1452, 501] on button "View User" at bounding box center [1478, 505] width 81 height 30
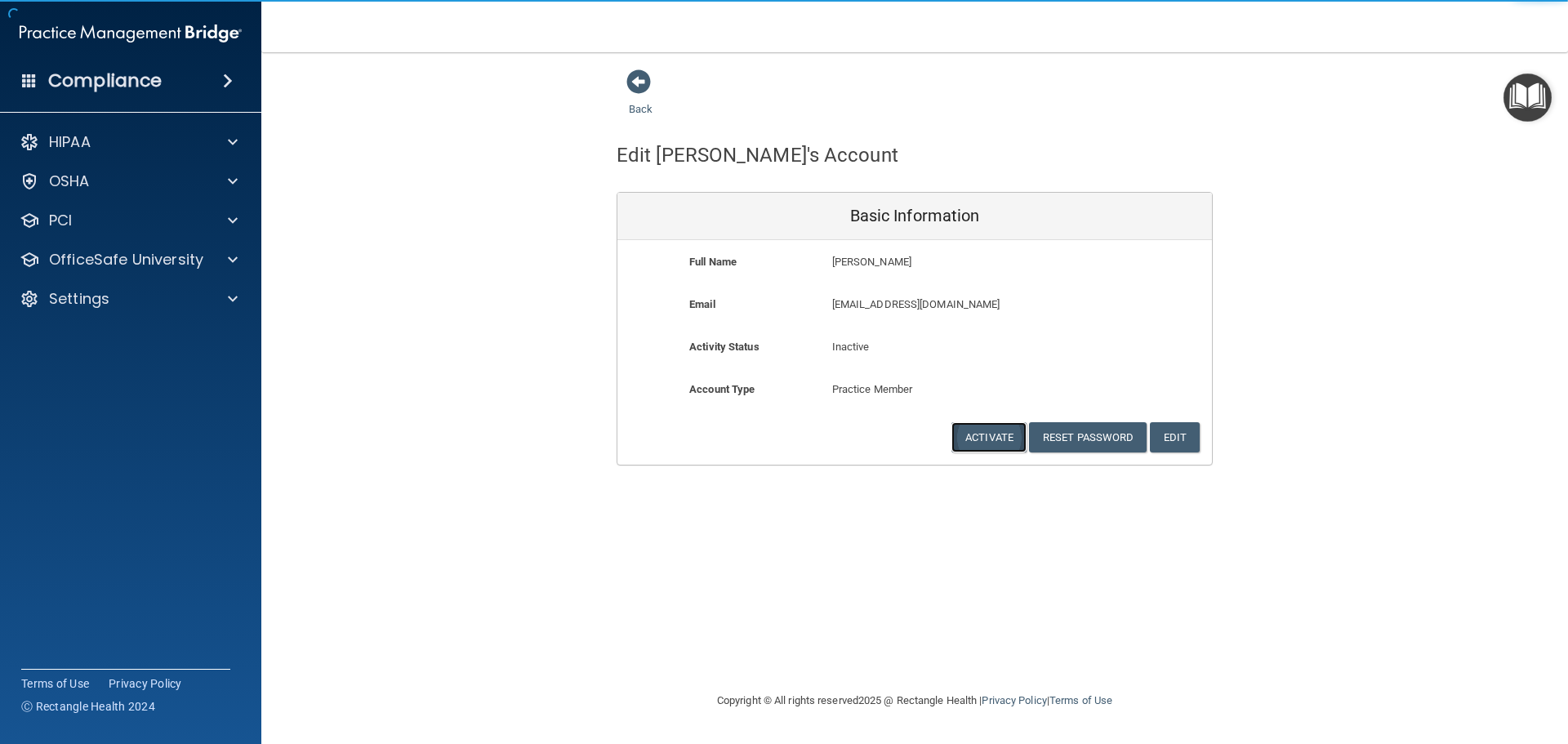
click at [976, 437] on button "Activate" at bounding box center [989, 436] width 75 height 30
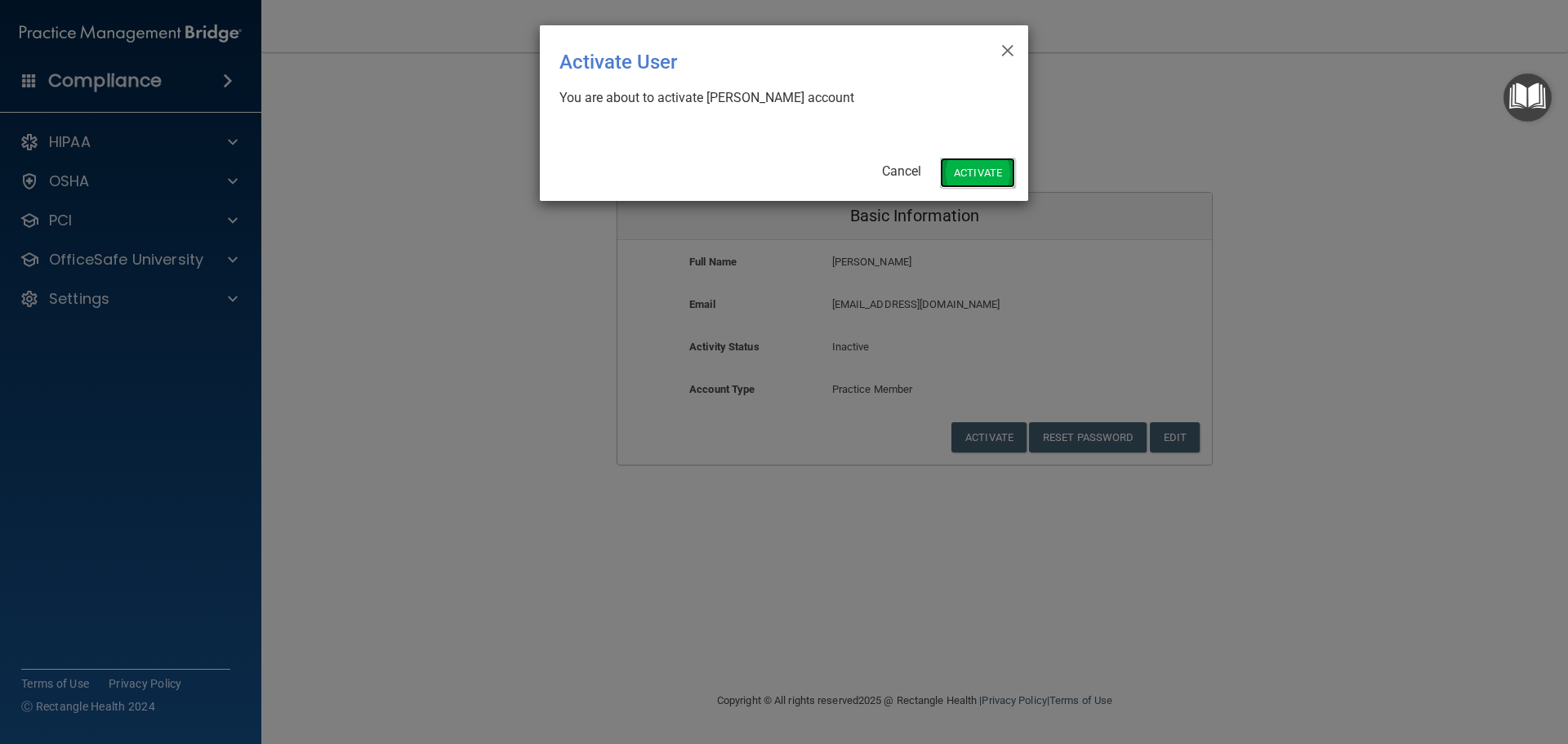
click at [975, 182] on button "Activate" at bounding box center [977, 173] width 75 height 30
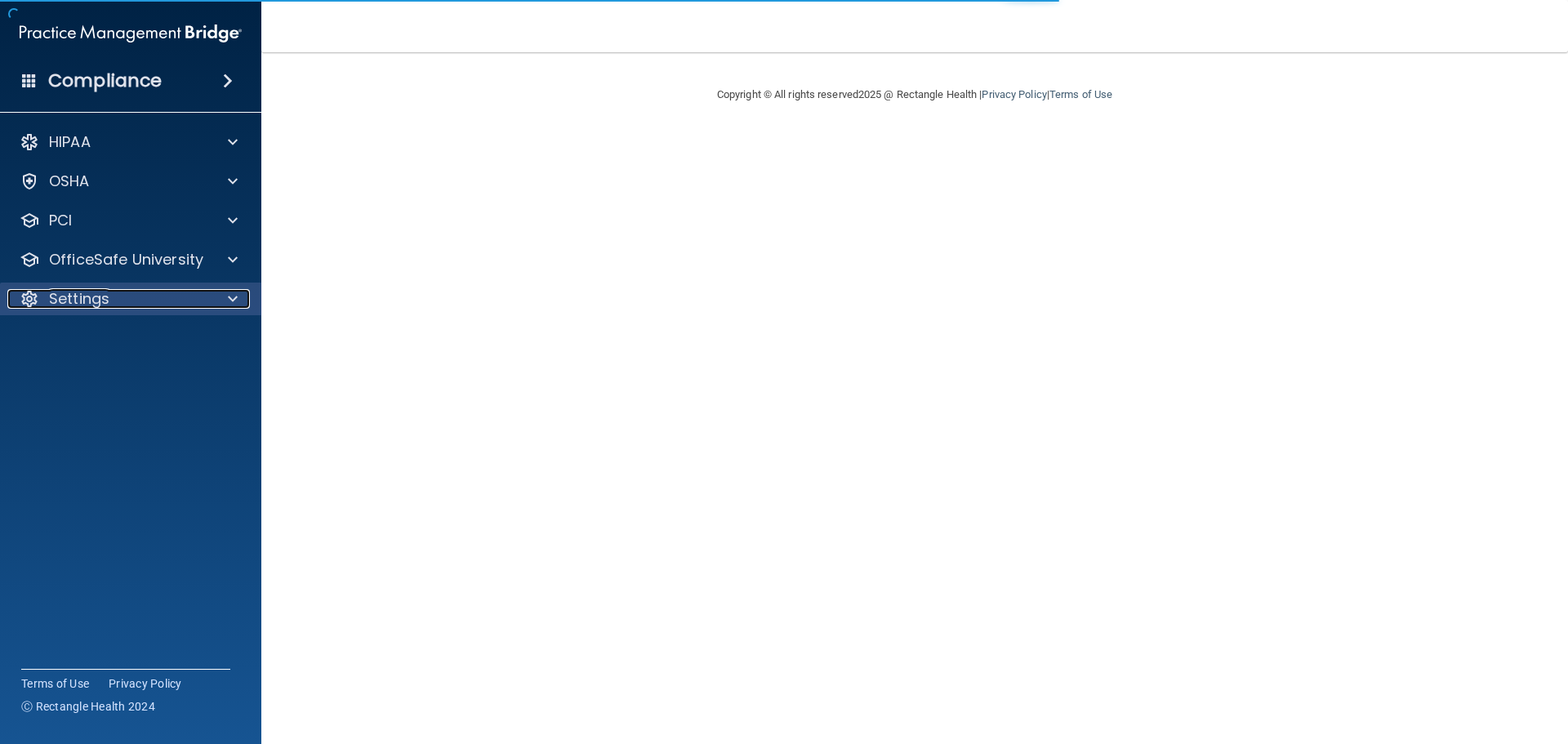
click at [224, 296] on div at bounding box center [230, 299] width 41 height 19
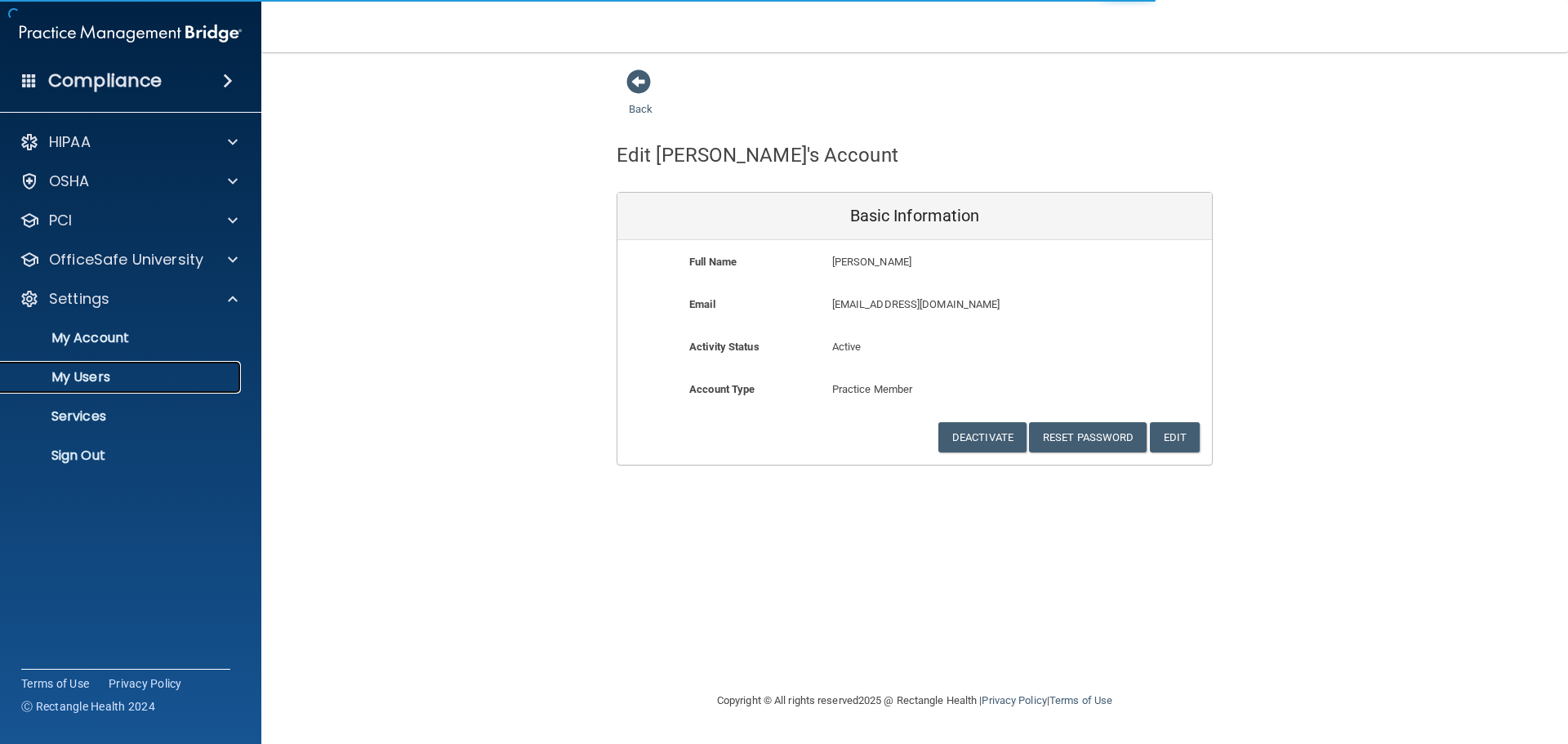
click at [119, 379] on p "My Users" at bounding box center [122, 377] width 223 height 16
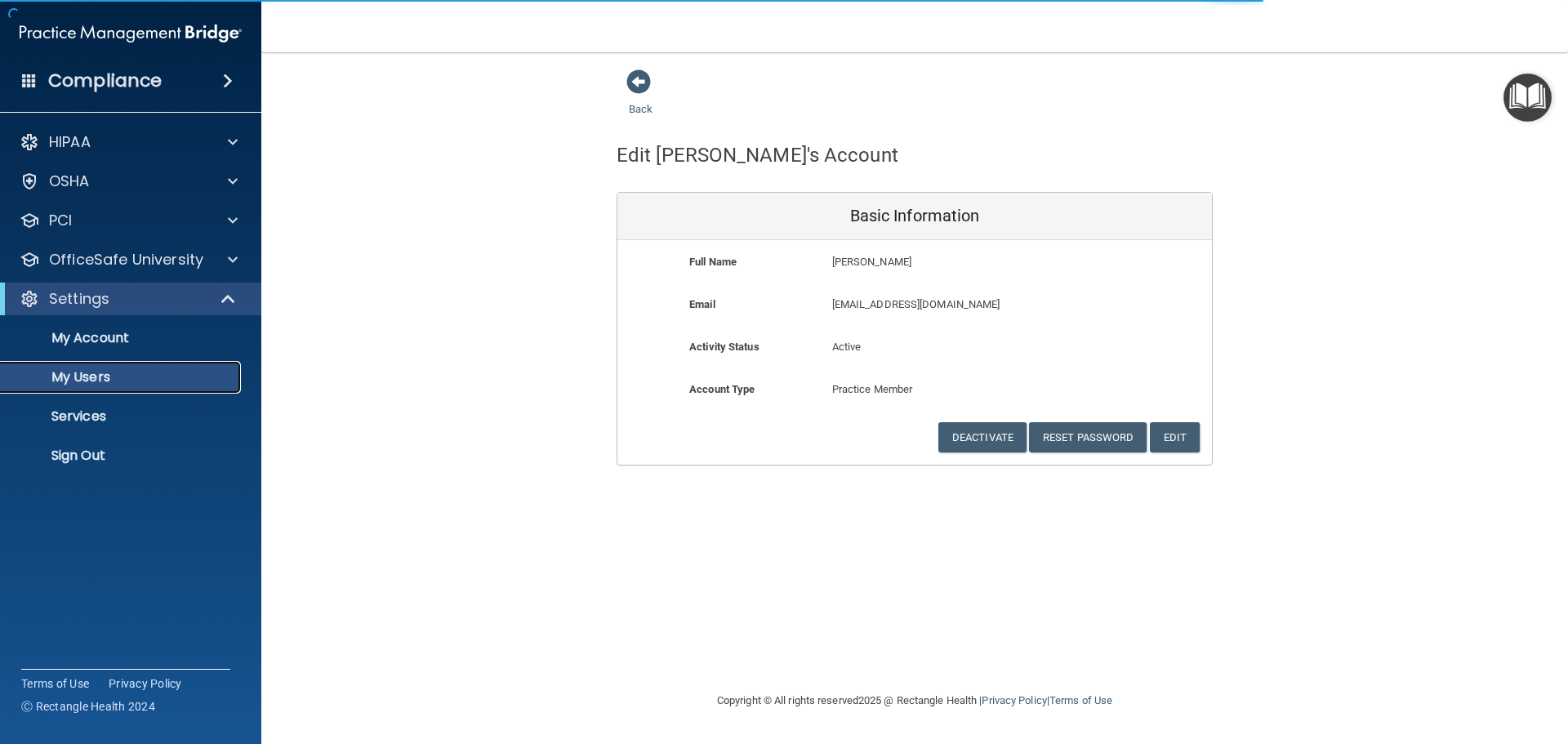
select select "20"
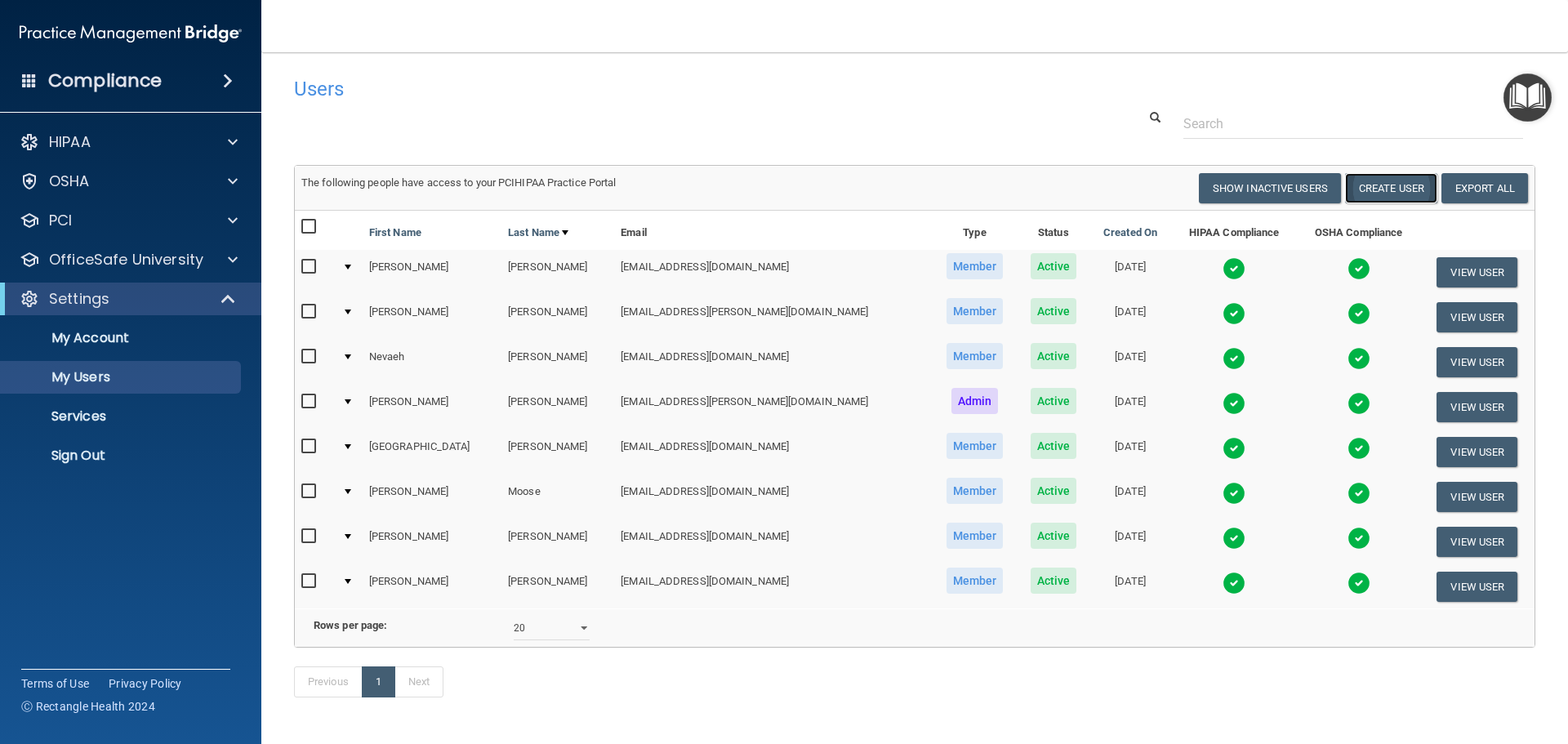
click at [1363, 189] on button "Create User" at bounding box center [1391, 188] width 92 height 30
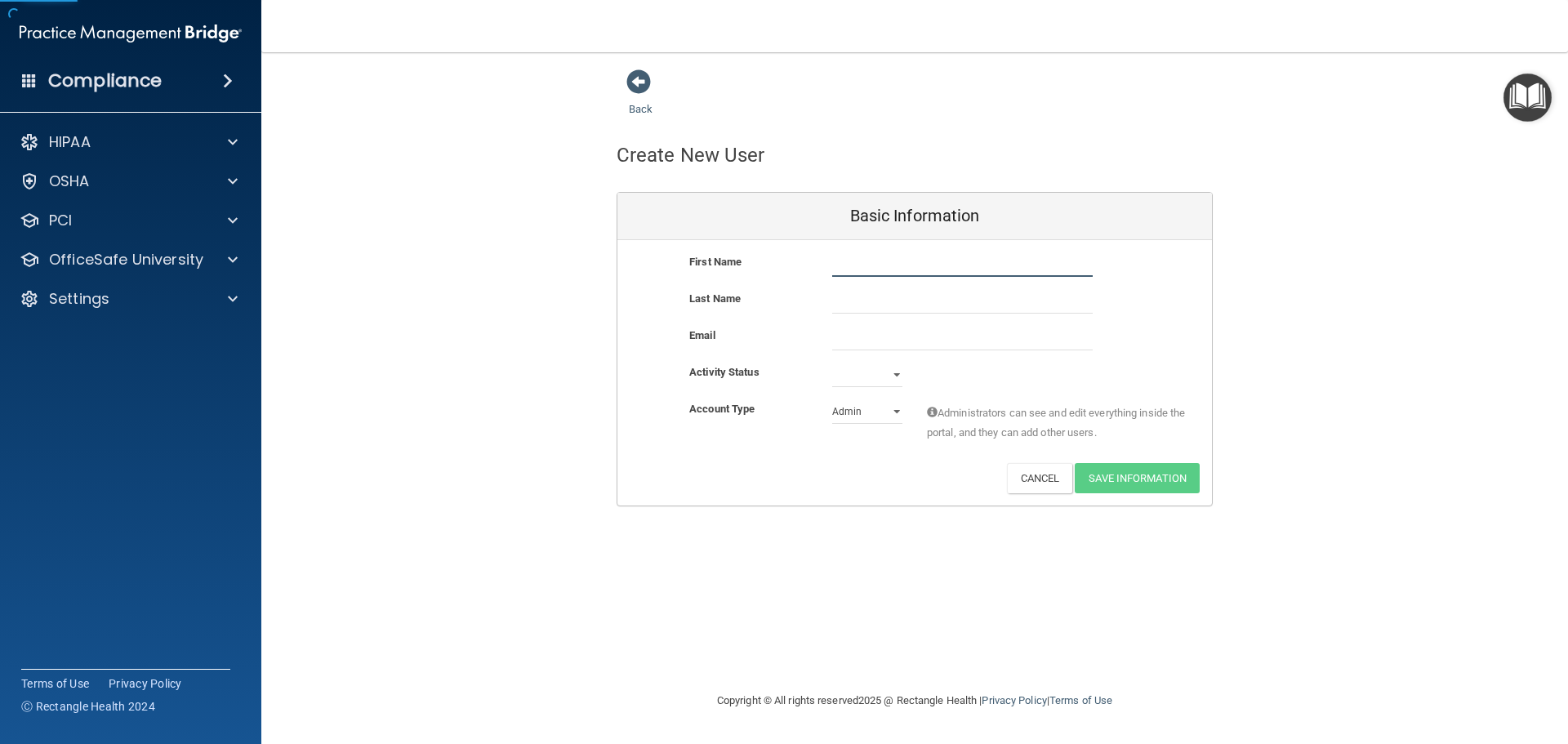
click at [851, 265] on input "text" at bounding box center [962, 264] width 260 height 25
type input "[PERSON_NAME]"
click at [839, 299] on input "text" at bounding box center [962, 301] width 260 height 25
type input "[PERSON_NAME]"
click at [889, 346] on input "email" at bounding box center [962, 338] width 260 height 25
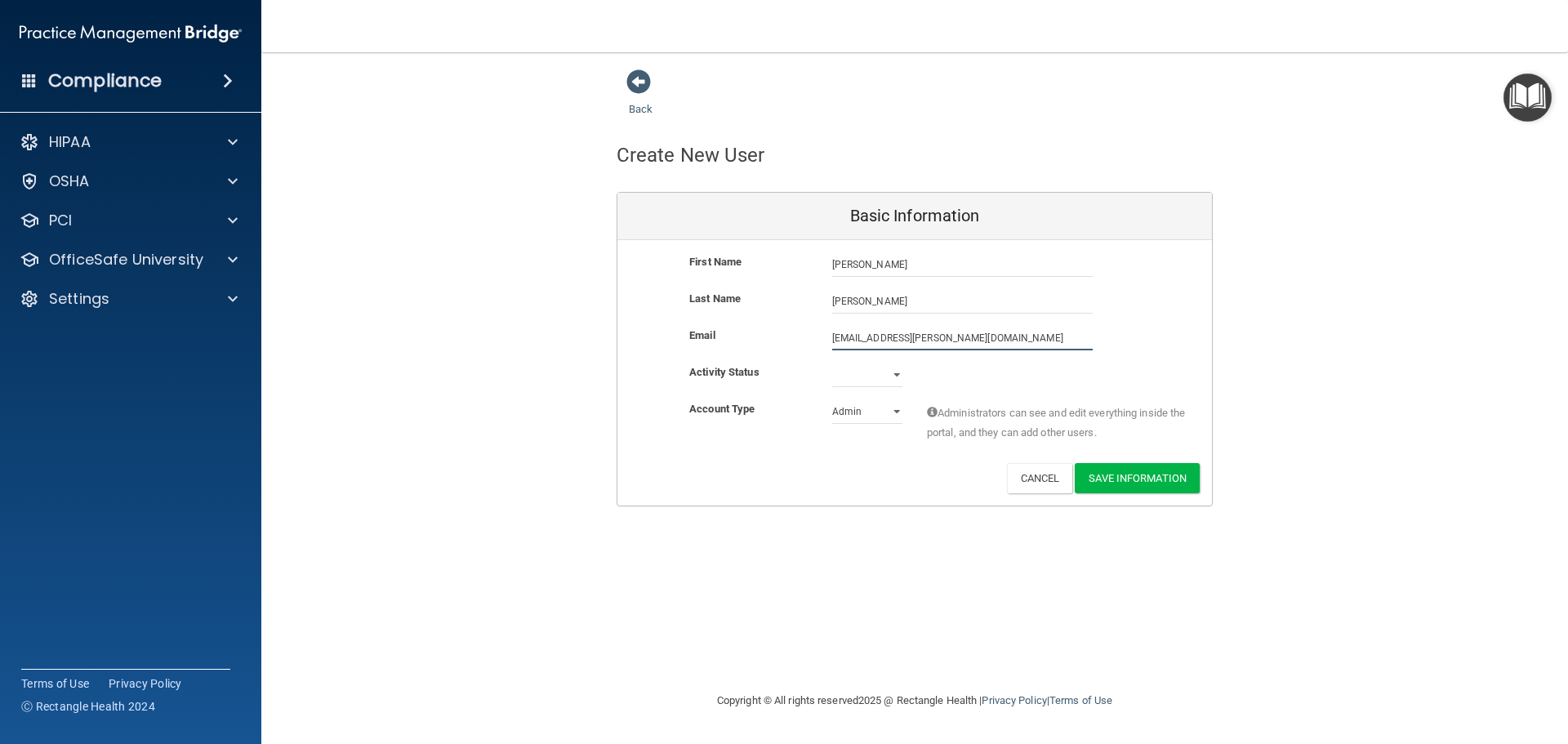
type input "[EMAIL_ADDRESS][PERSON_NAME][DOMAIN_NAME]"
click at [901, 367] on select "Active Inactive" at bounding box center [867, 374] width 70 height 25
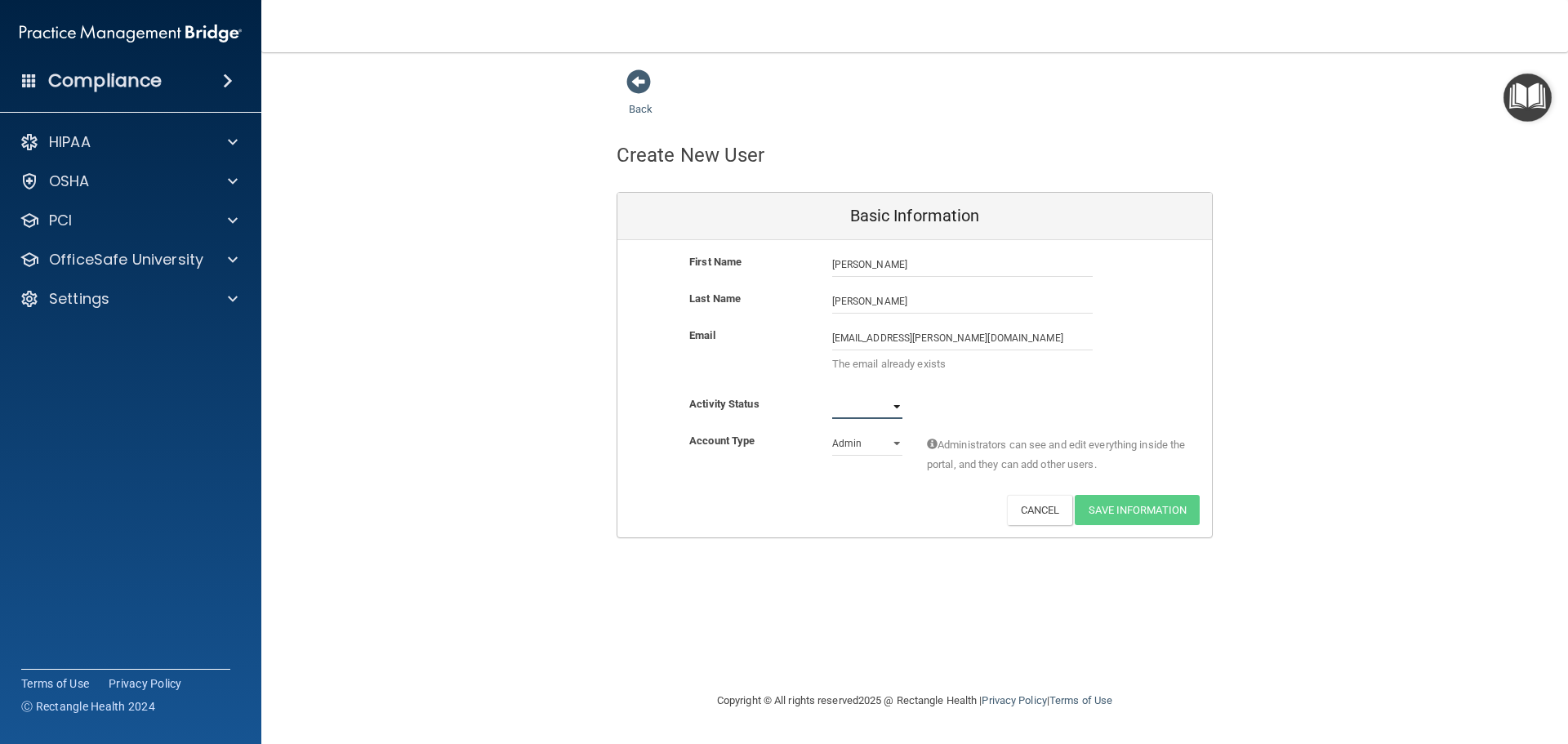
select select "active"
click at [832, 394] on select "Active Inactive" at bounding box center [867, 406] width 70 height 25
click at [889, 442] on select "Admin Member" at bounding box center [867, 443] width 70 height 25
select select "practice_member"
click at [832, 431] on select "Admin Member" at bounding box center [867, 443] width 70 height 25
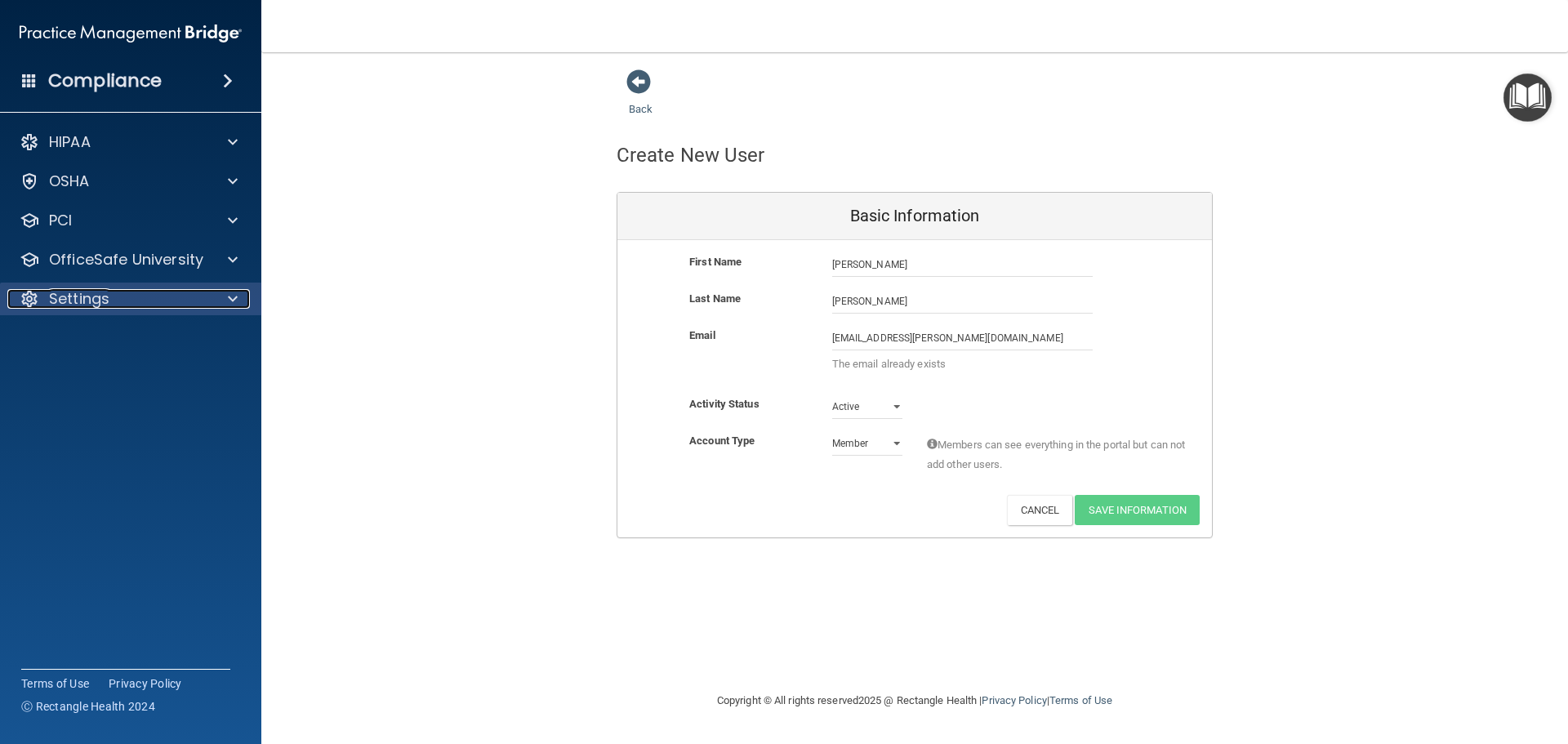
click at [90, 299] on p "Settings" at bounding box center [79, 299] width 60 height 19
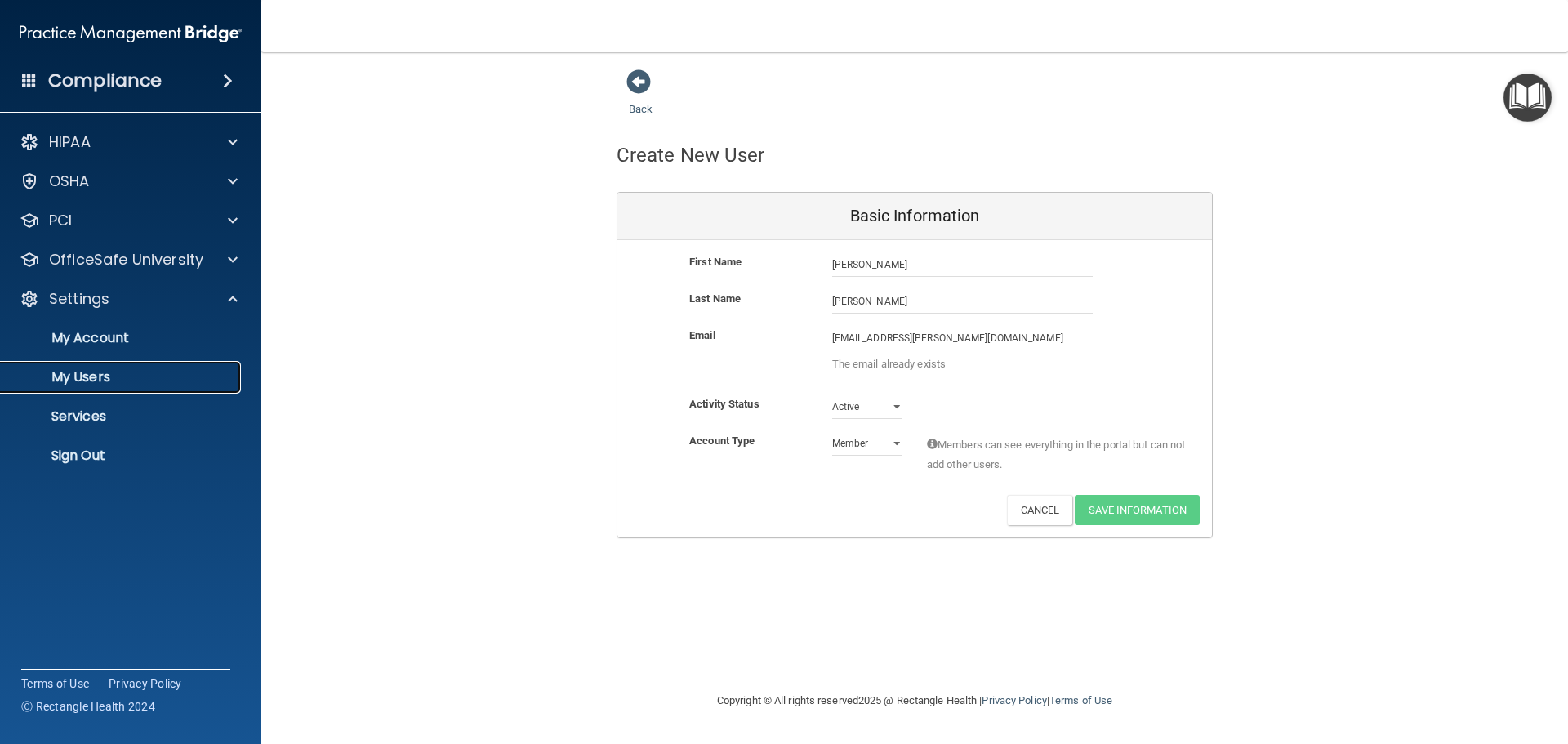
drag, startPoint x: 93, startPoint y: 382, endPoint x: 102, endPoint y: 382, distance: 9.0
click at [94, 381] on p "My Users" at bounding box center [122, 377] width 223 height 16
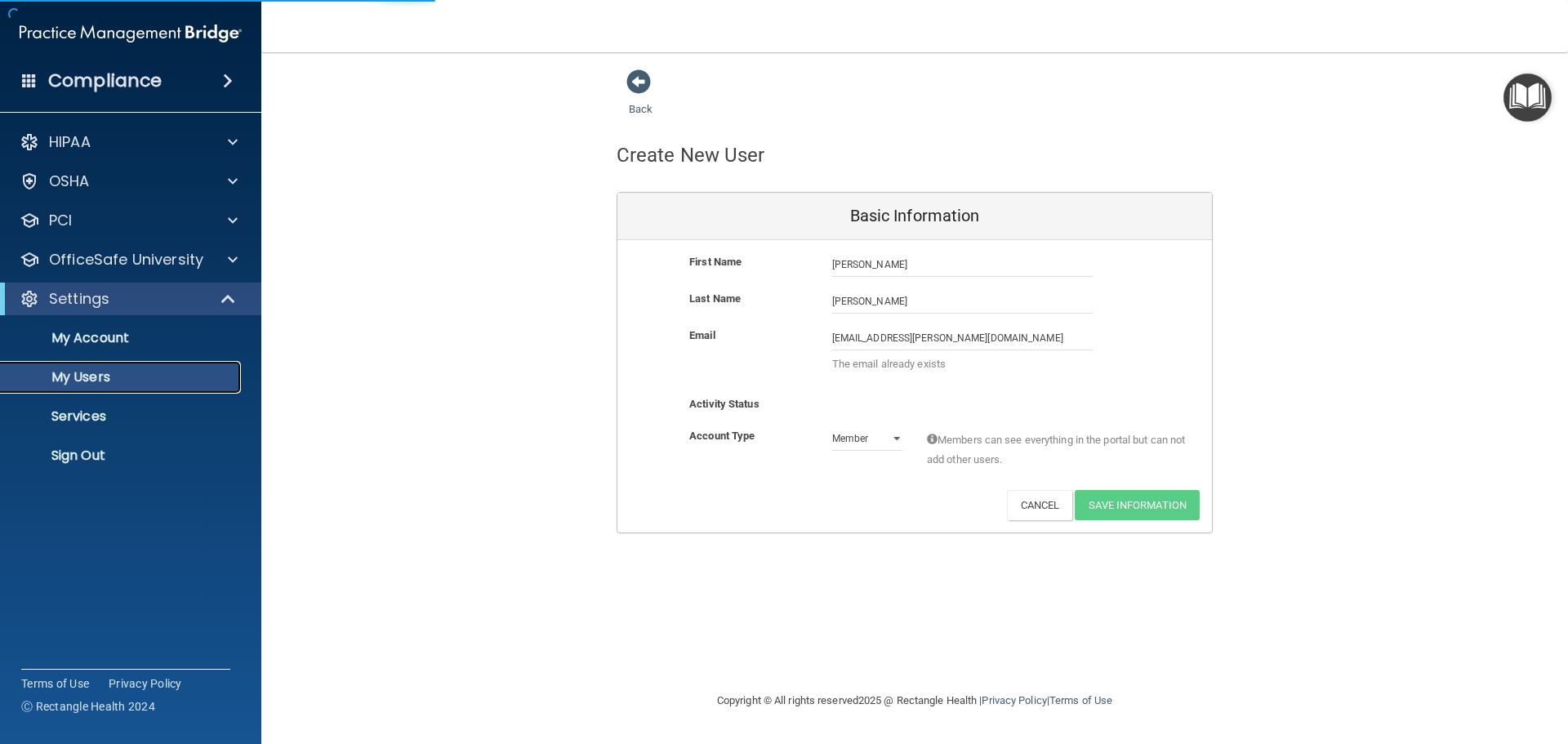
select select "20"
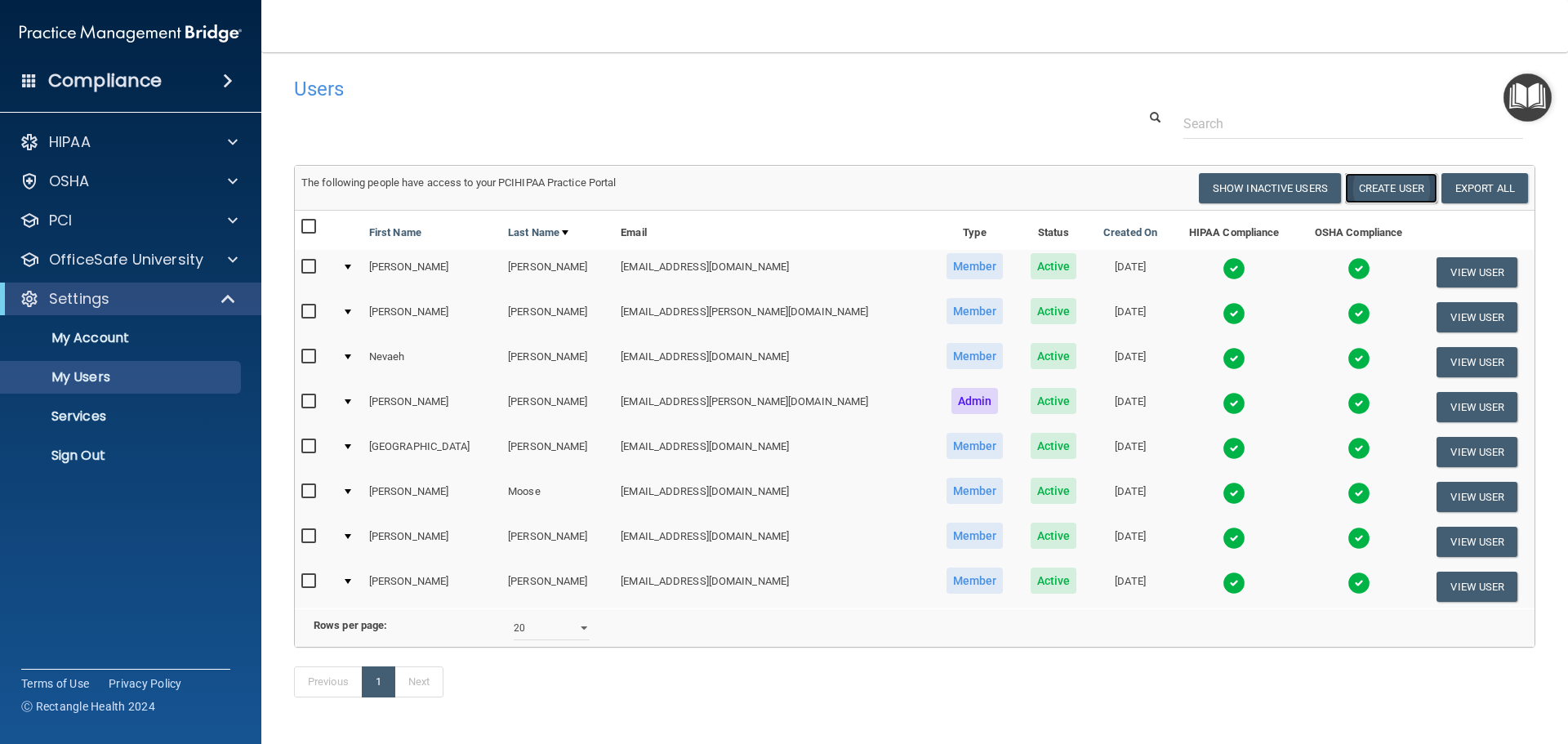
click at [1372, 184] on button "Create User" at bounding box center [1391, 188] width 92 height 30
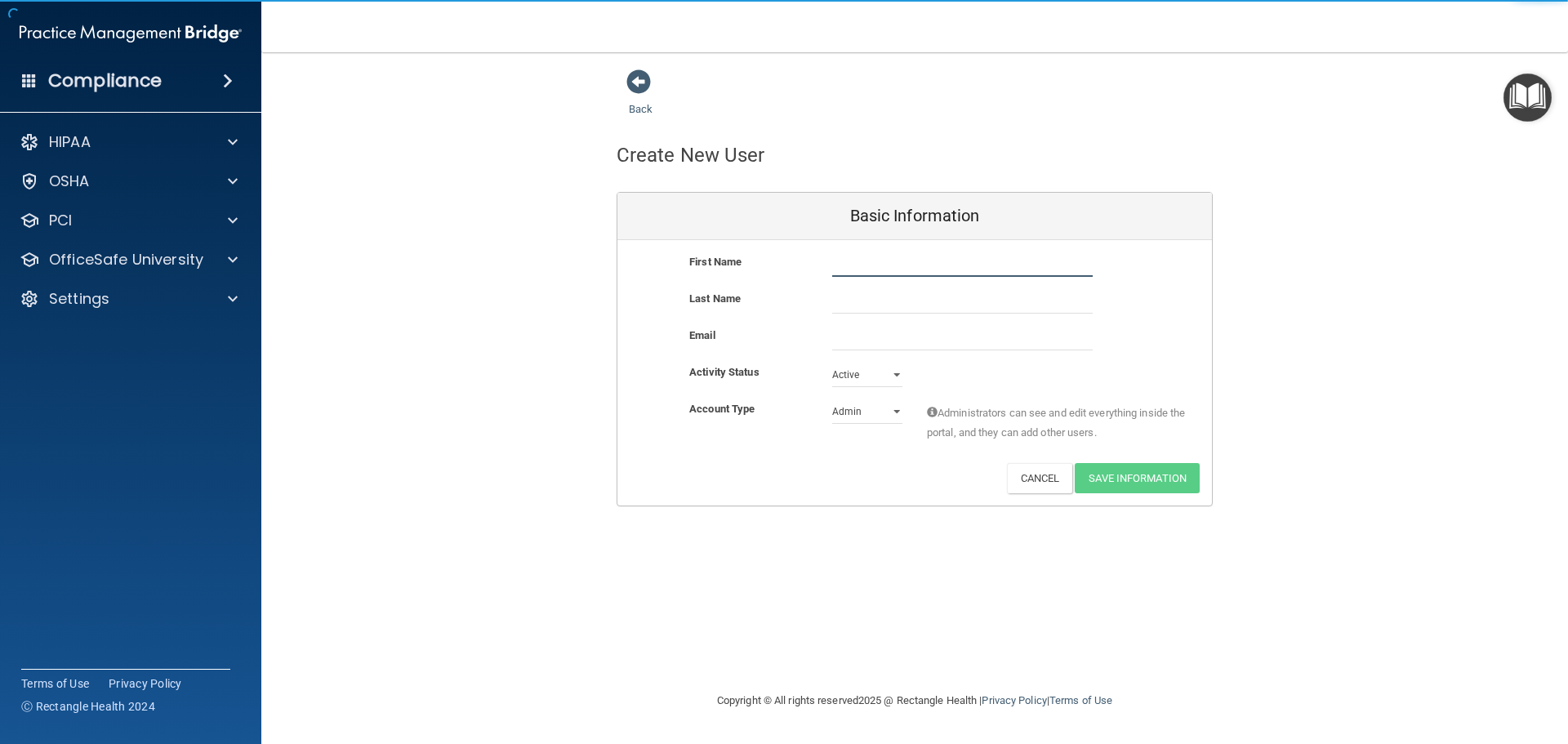
click at [841, 257] on input "text" at bounding box center [962, 264] width 260 height 25
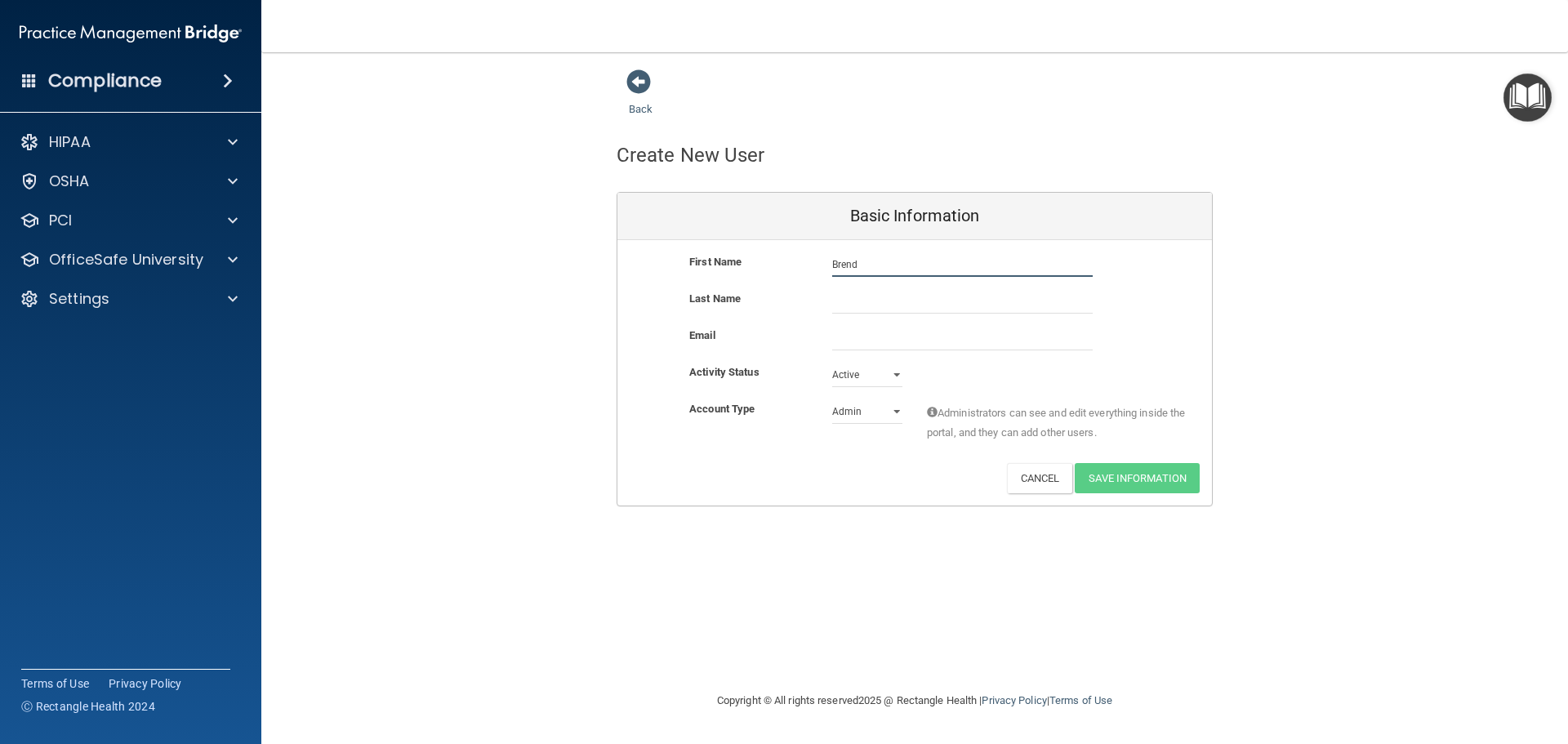
type input "[PERSON_NAME]"
click at [931, 298] on input "text" at bounding box center [962, 301] width 260 height 25
type input "[PERSON_NAME]"
click at [838, 342] on input "email" at bounding box center [962, 338] width 260 height 25
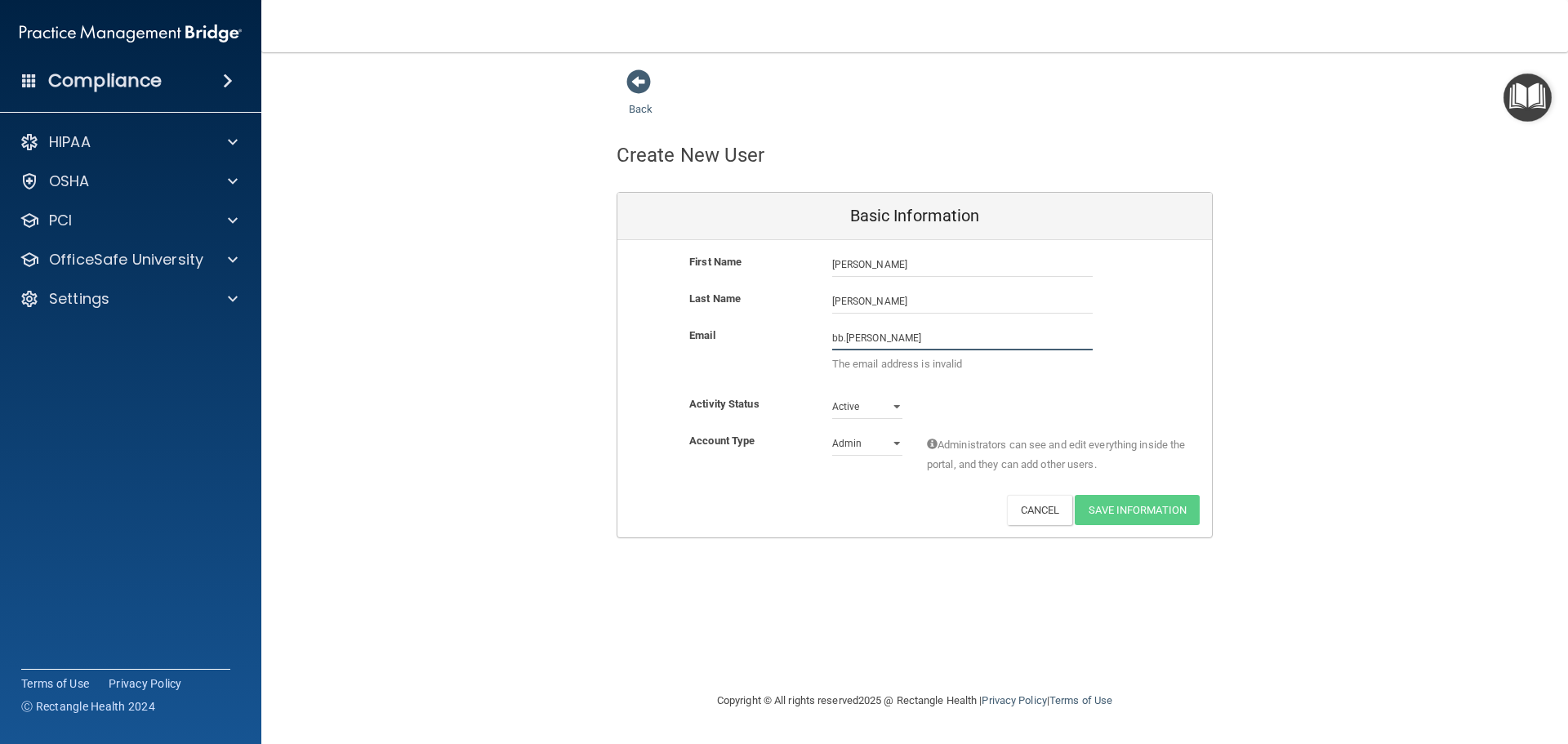
type input "[EMAIL_ADDRESS][PERSON_NAME][DOMAIN_NAME]"
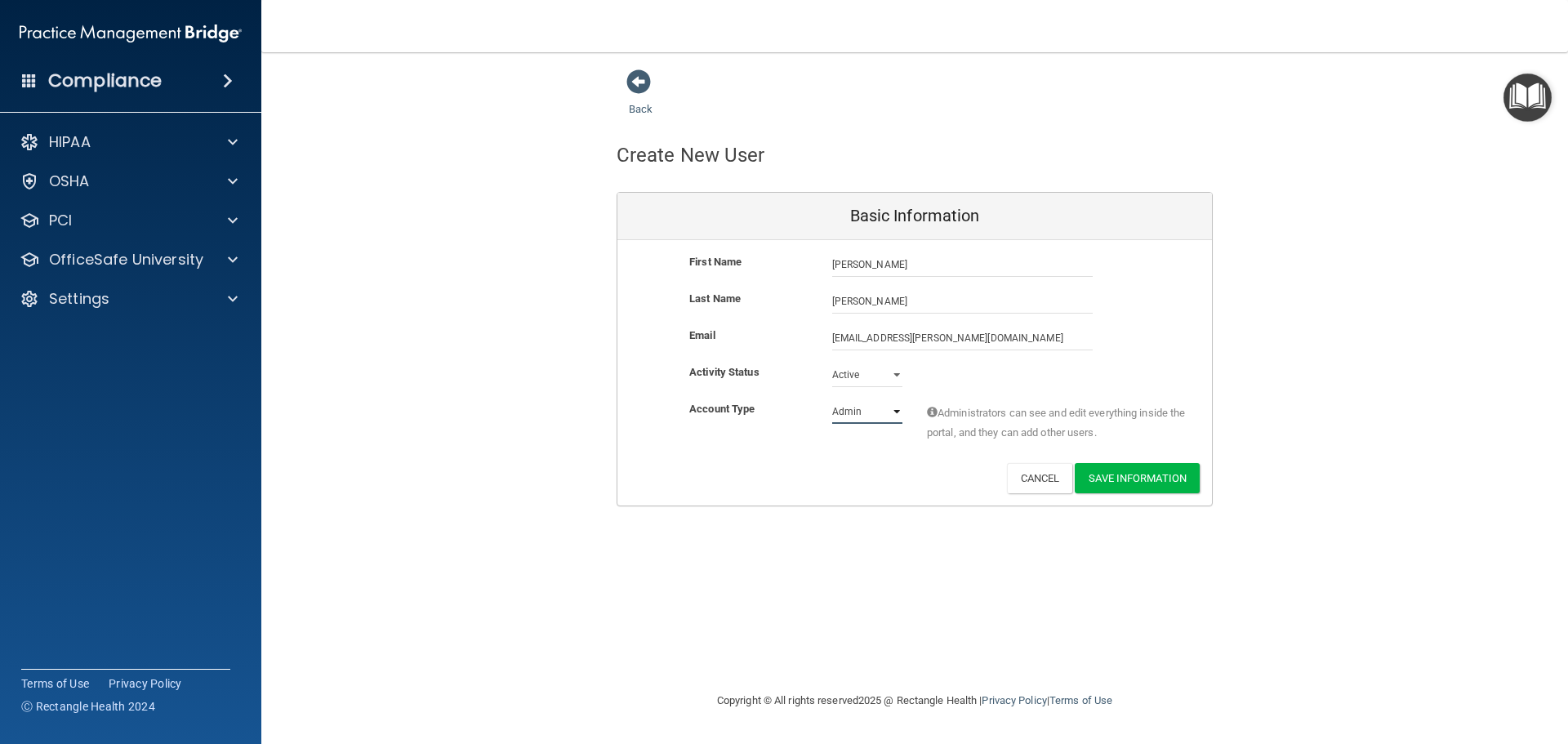
click at [900, 414] on select "Admin Member" at bounding box center [867, 411] width 70 height 25
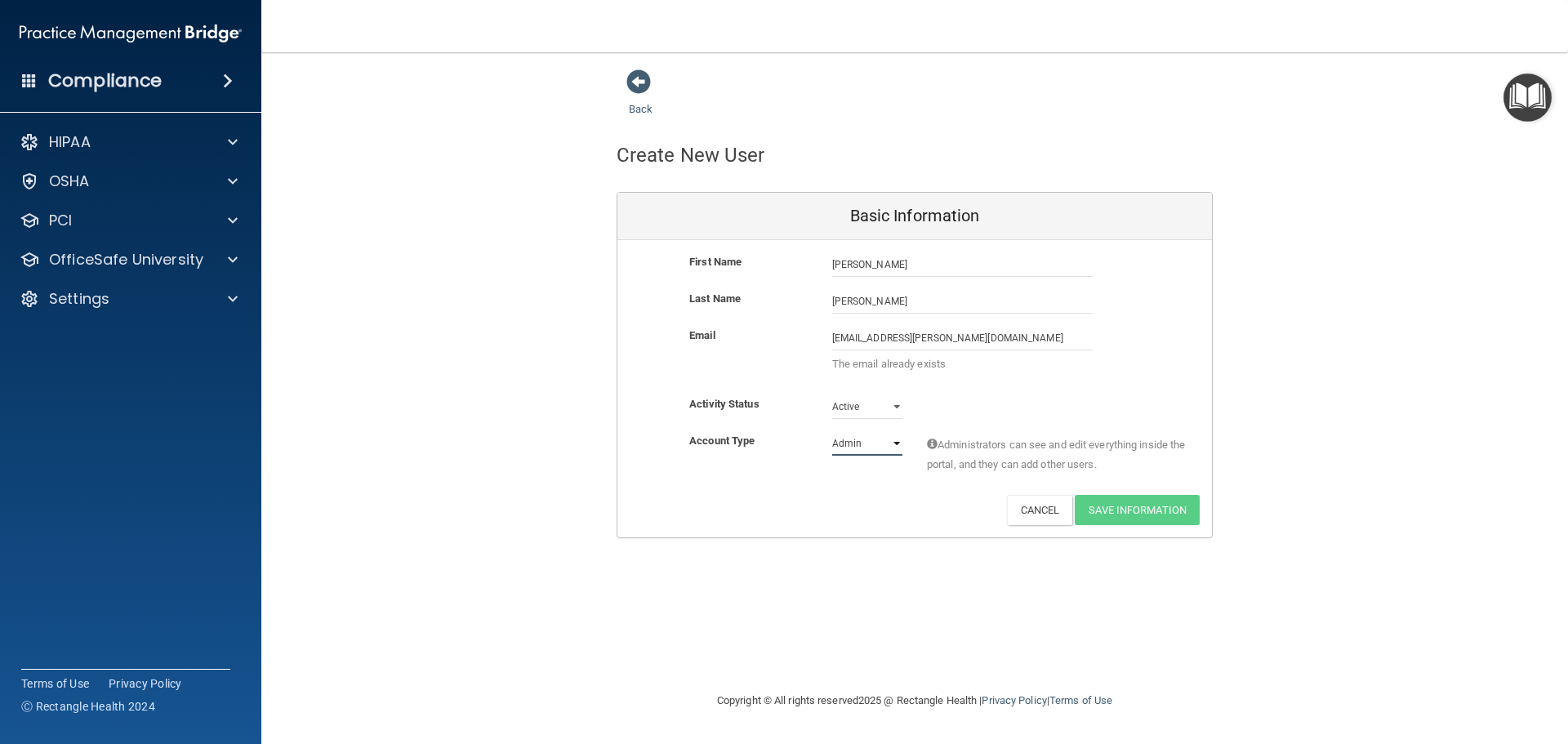
select select "practice_member"
click at [832, 431] on select "Admin Member" at bounding box center [867, 443] width 70 height 25
click at [889, 443] on select "Admin Member" at bounding box center [867, 443] width 70 height 25
click at [832, 431] on select "Admin Member" at bounding box center [867, 443] width 70 height 25
click at [70, 298] on p "Settings" at bounding box center [79, 299] width 60 height 19
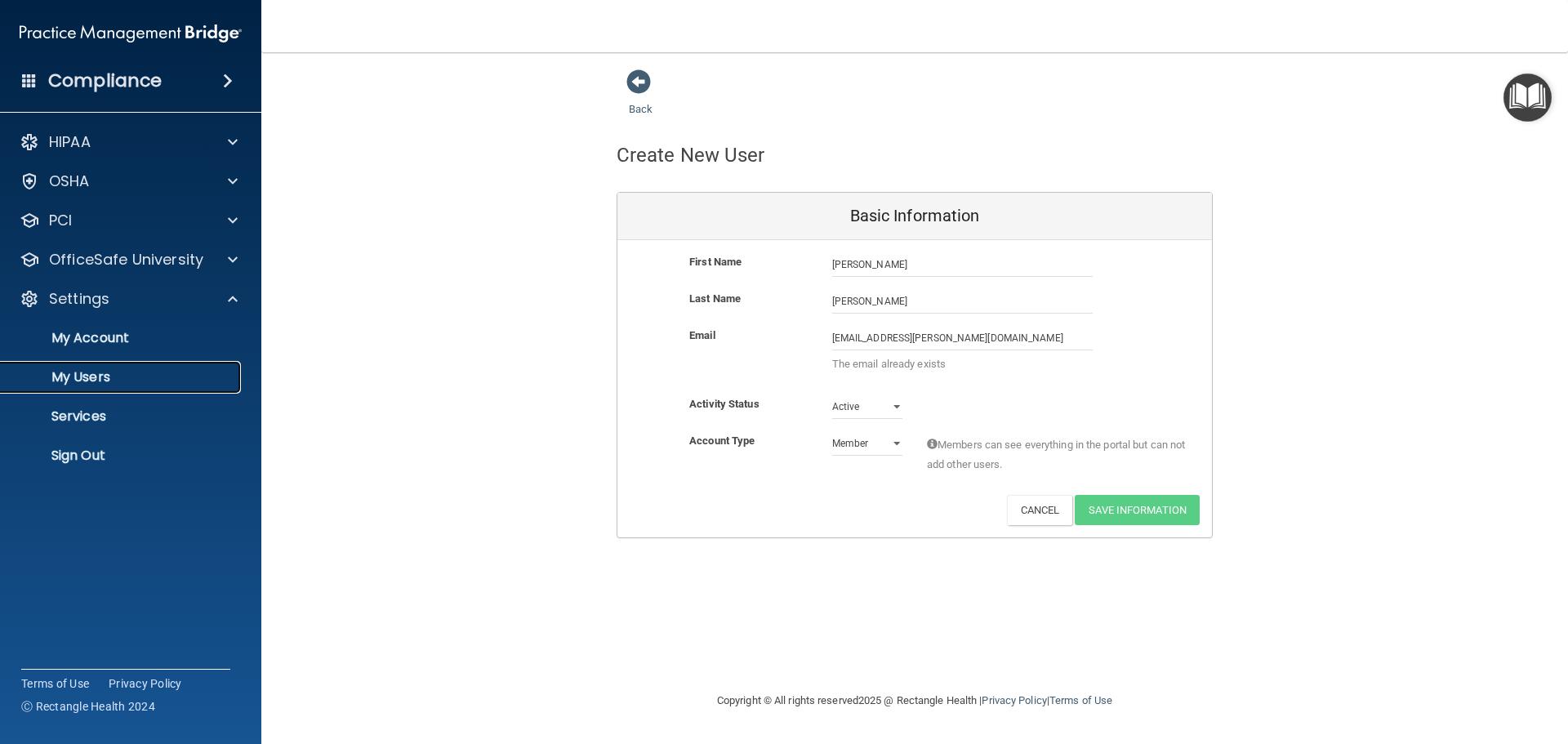
click at [94, 381] on p "My Users" at bounding box center [122, 377] width 223 height 16
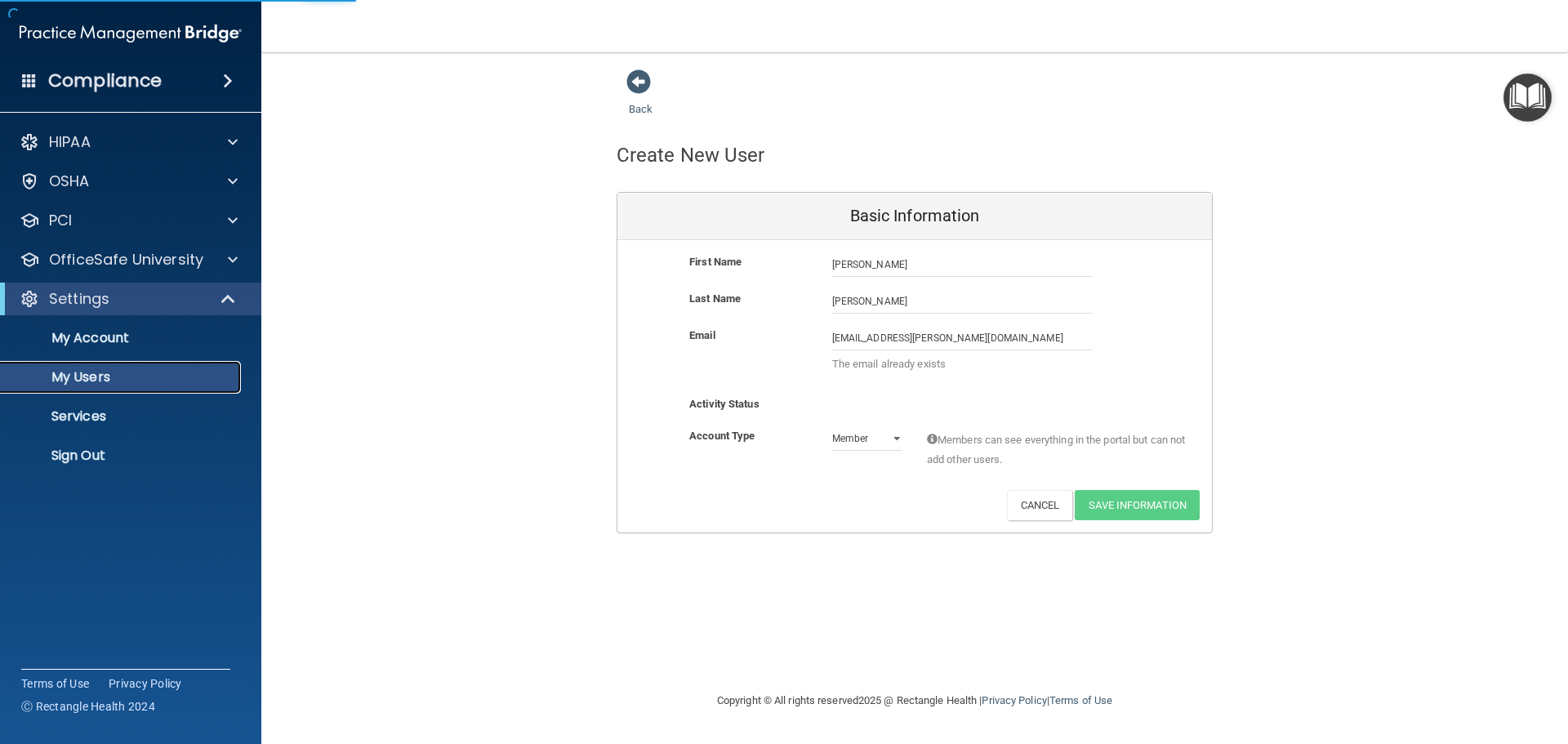
select select "20"
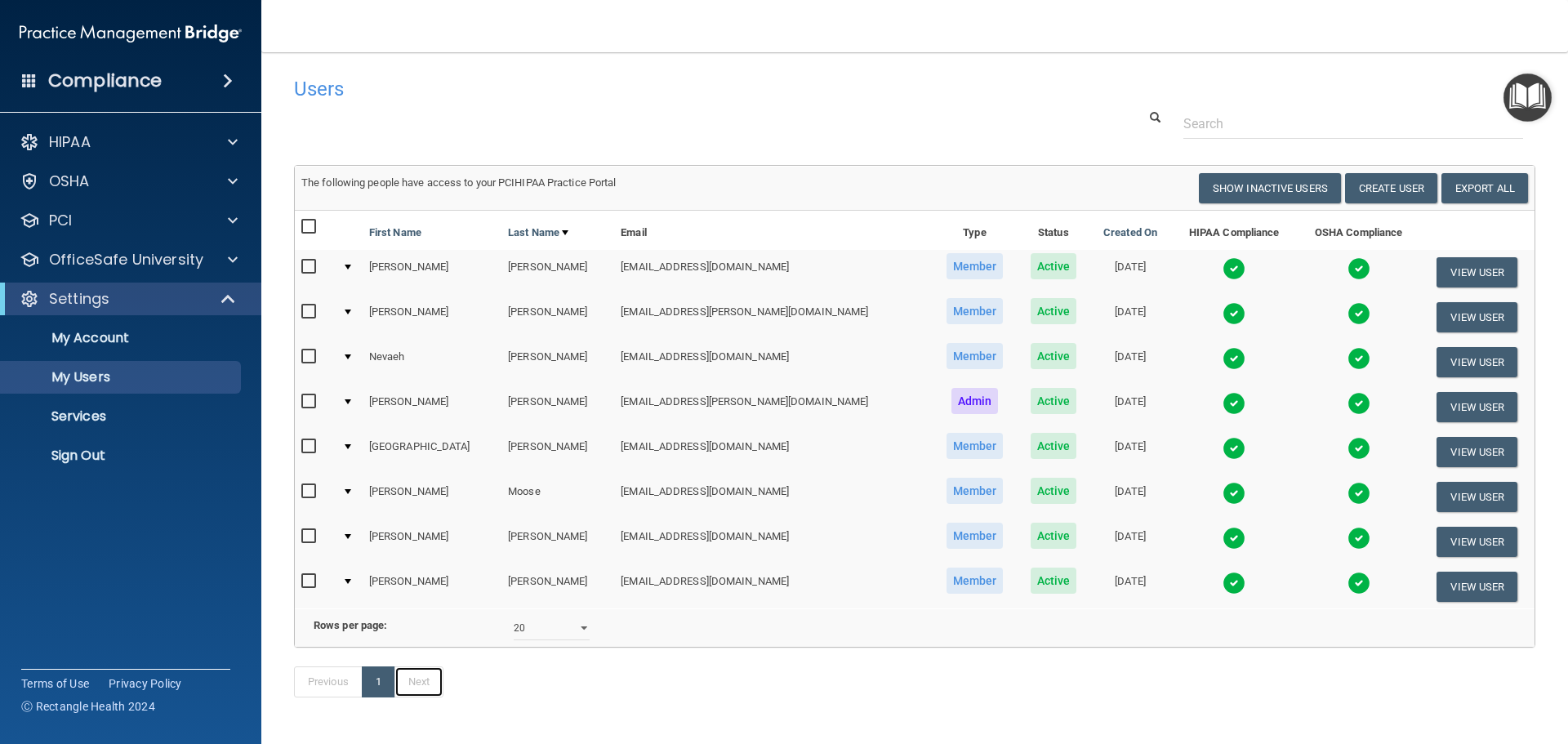
click at [437, 697] on link "Next" at bounding box center [419, 682] width 49 height 31
select select "20"
click at [581, 634] on select "10 20 30 40 all" at bounding box center [552, 627] width 76 height 25
click at [577, 640] on select "10 20 30 40 all" at bounding box center [552, 627] width 76 height 25
click at [89, 456] on p "Sign Out" at bounding box center [122, 456] width 223 height 16
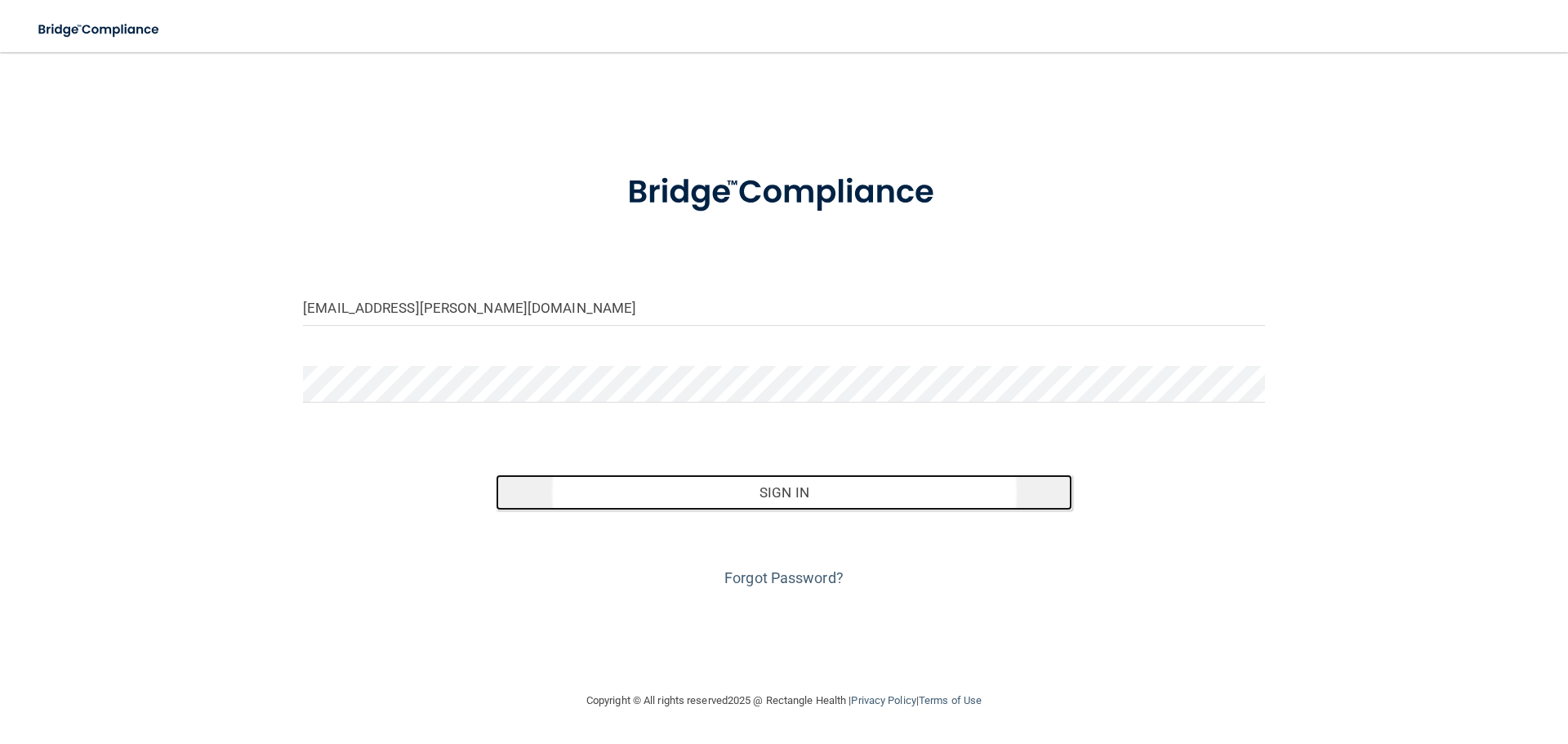
click at [722, 487] on button "Sign In" at bounding box center [784, 492] width 577 height 36
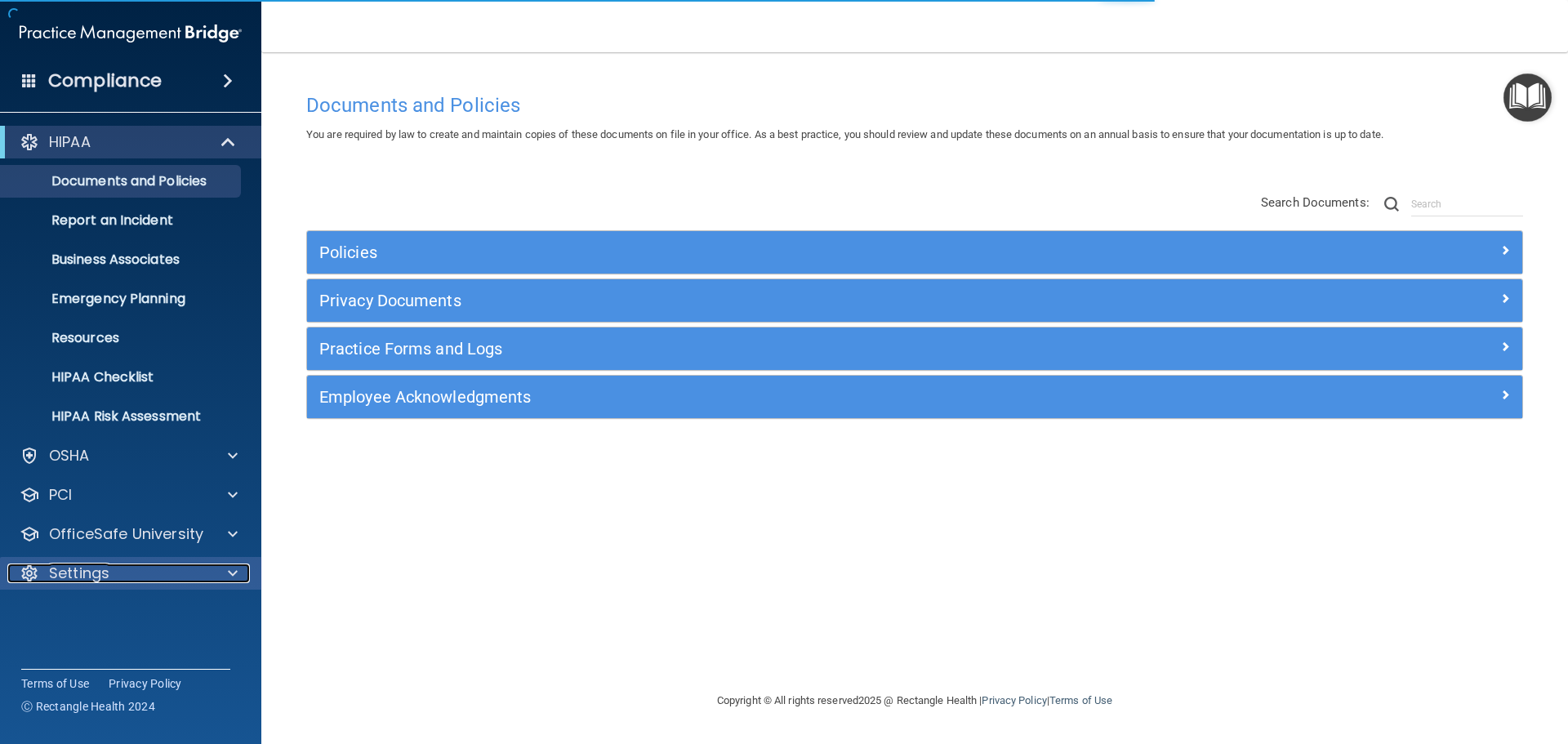
click at [228, 573] on span at bounding box center [233, 572] width 10 height 19
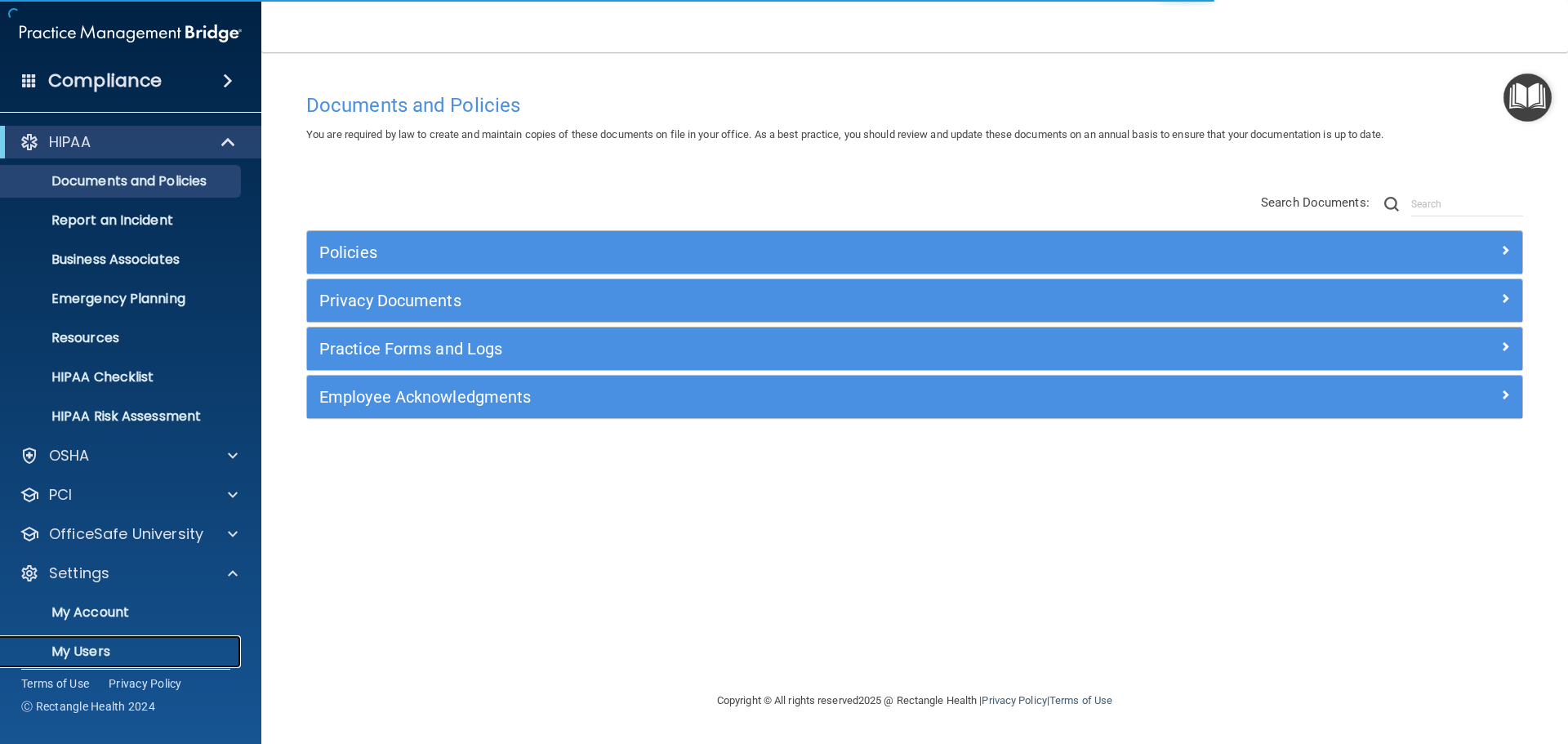
drag, startPoint x: 66, startPoint y: 648, endPoint x: 81, endPoint y: 644, distance: 15.5
click at [68, 646] on p "My Users" at bounding box center [122, 652] width 223 height 16
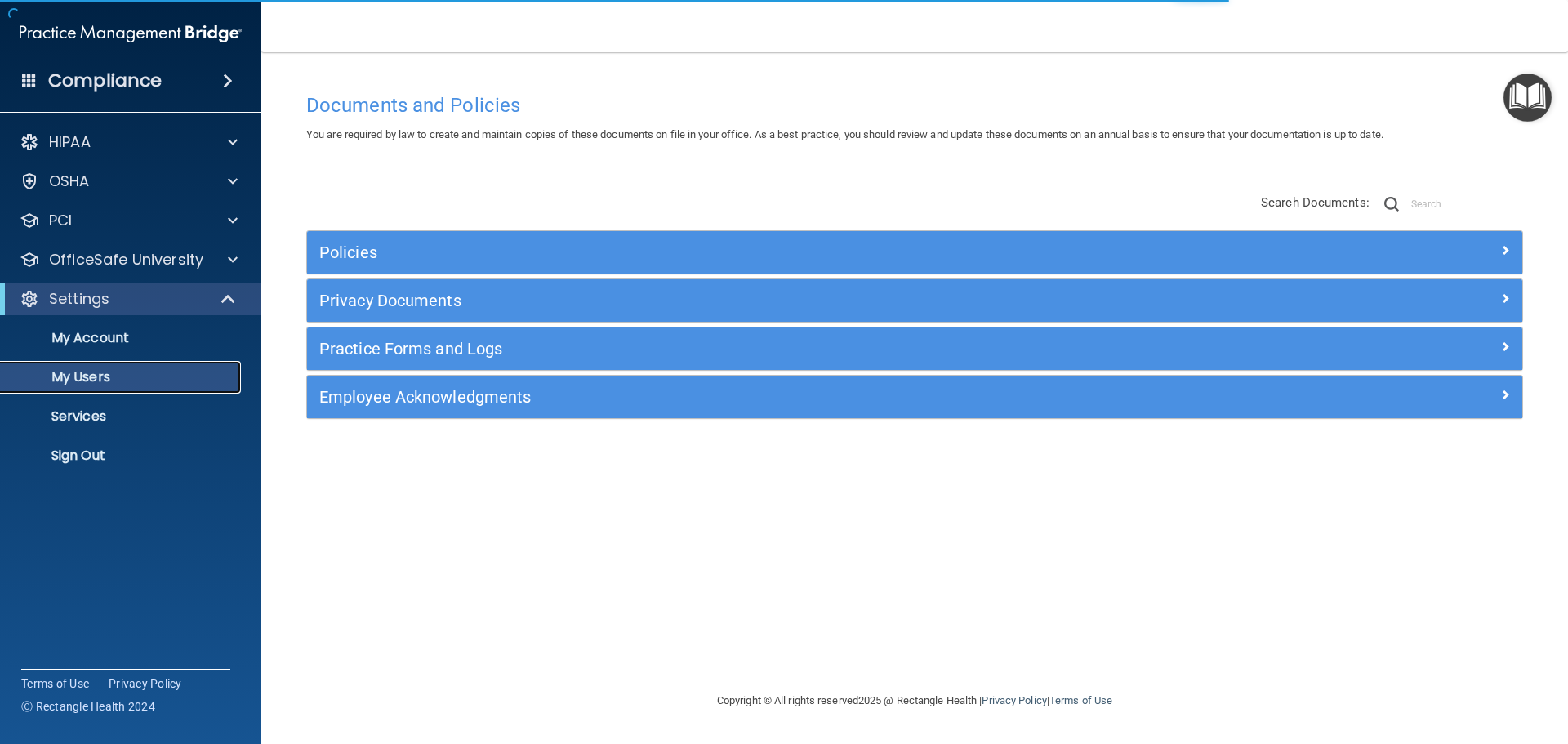
select select "20"
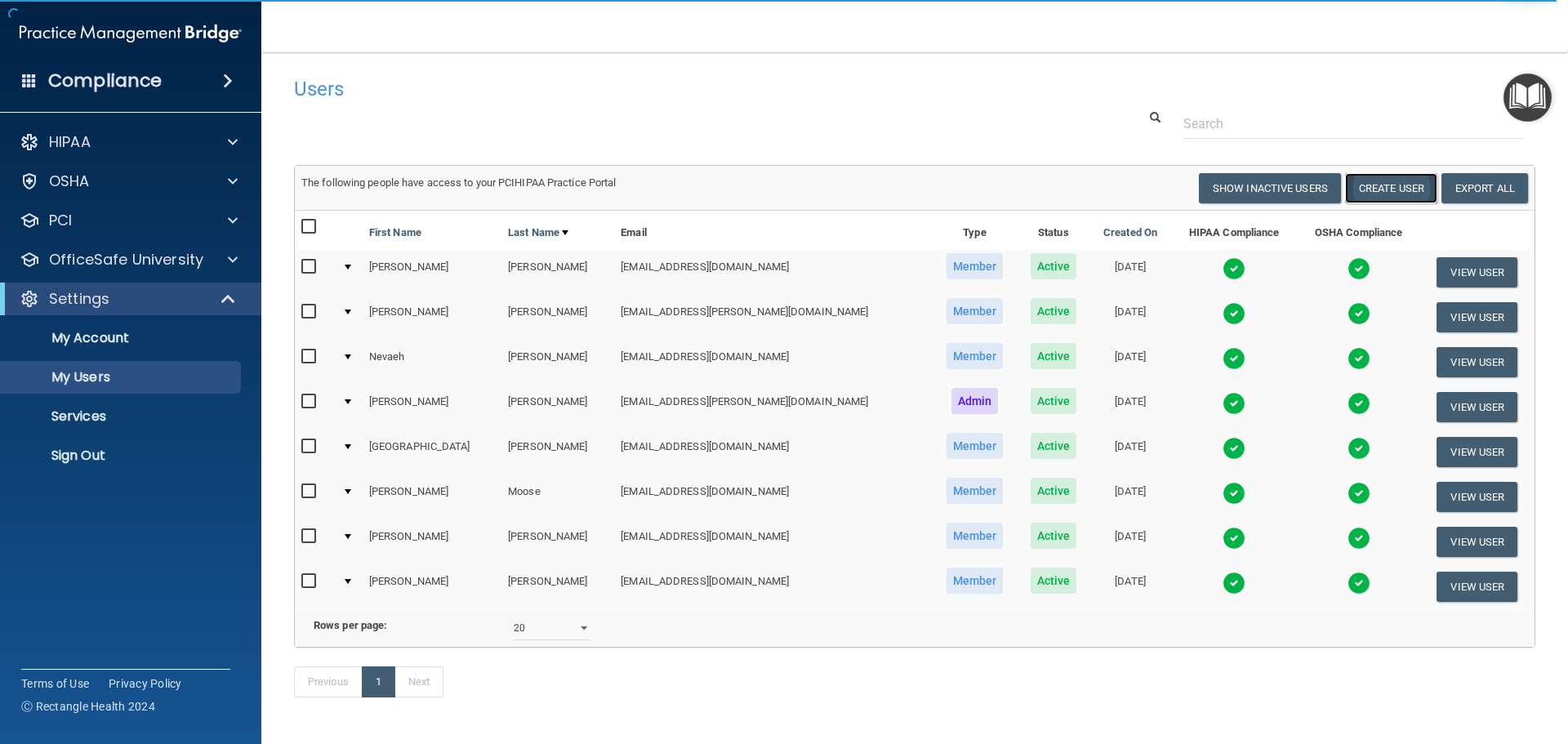
click at [1363, 185] on button "Create User" at bounding box center [1391, 188] width 92 height 30
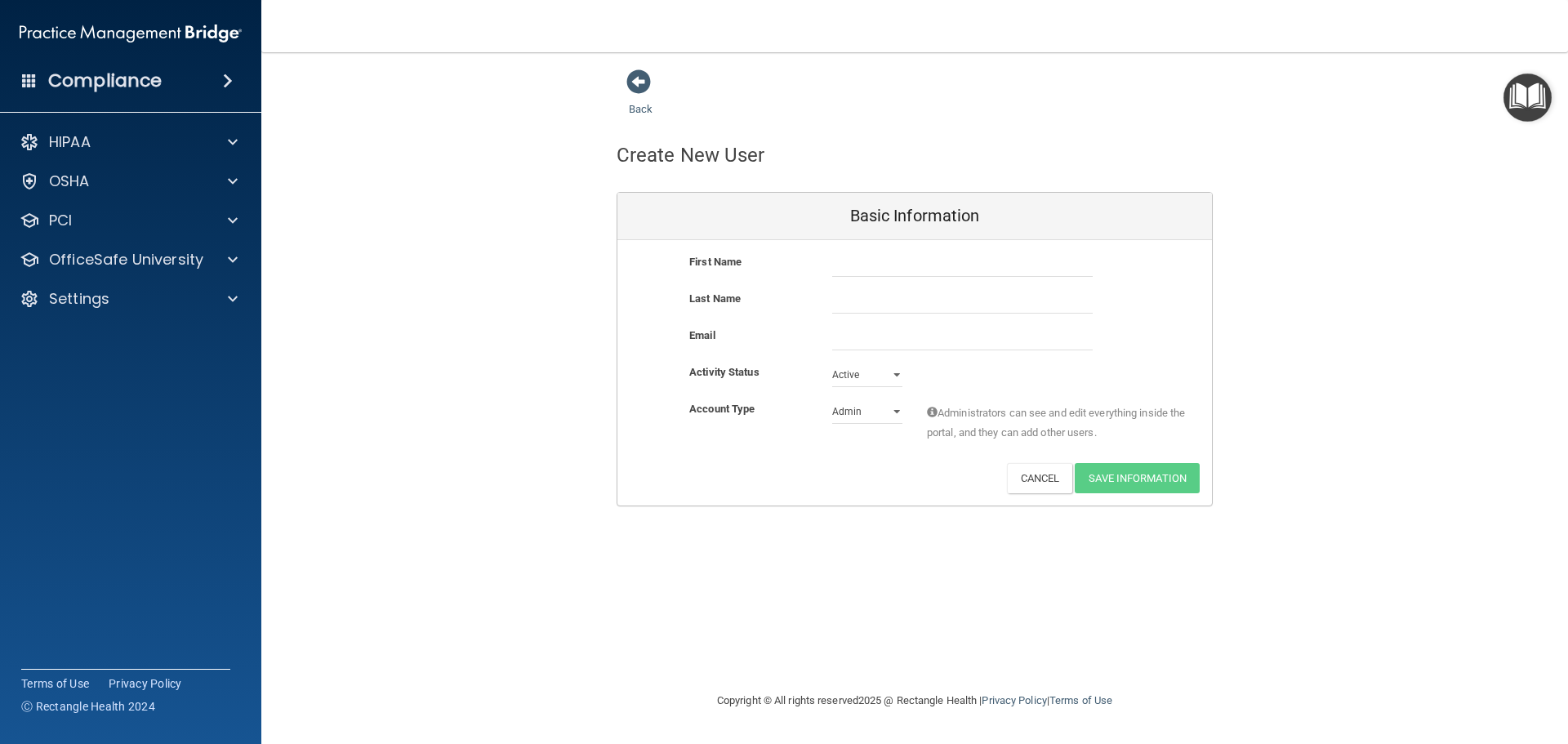
click at [934, 413] on span at bounding box center [932, 412] width 11 height 11
click at [936, 412] on span at bounding box center [932, 412] width 11 height 11
click at [900, 272] on input "text" at bounding box center [962, 264] width 260 height 25
click at [1526, 97] on img "Open Resource Center" at bounding box center [1527, 97] width 48 height 48
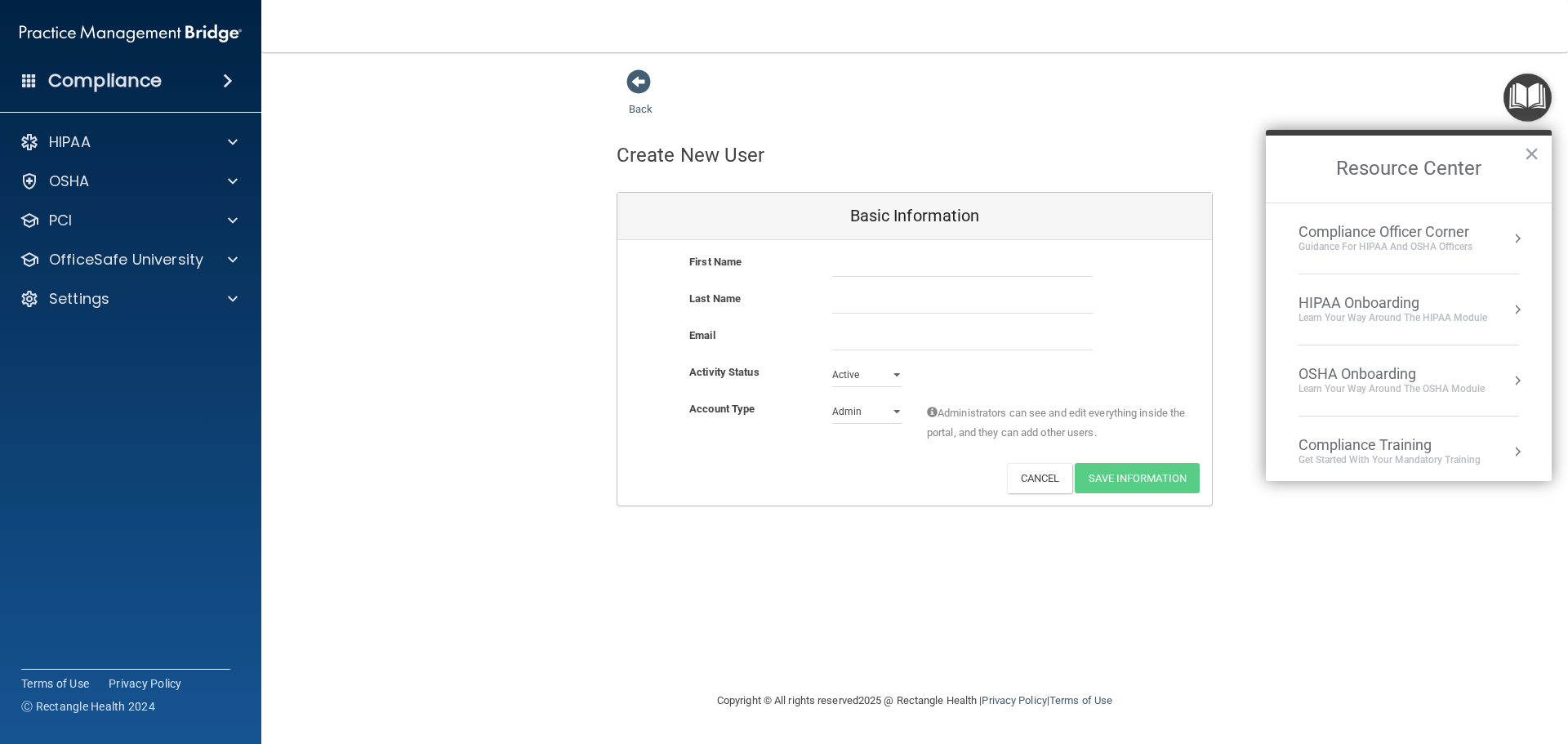
drag, startPoint x: 1203, startPoint y: 77, endPoint x: 1163, endPoint y: 99, distance: 45.7
click at [1175, 95] on div "Back" at bounding box center [914, 93] width 596 height 50
click at [842, 257] on input "text" at bounding box center [962, 264] width 260 height 25
type input "[PERSON_NAME]"
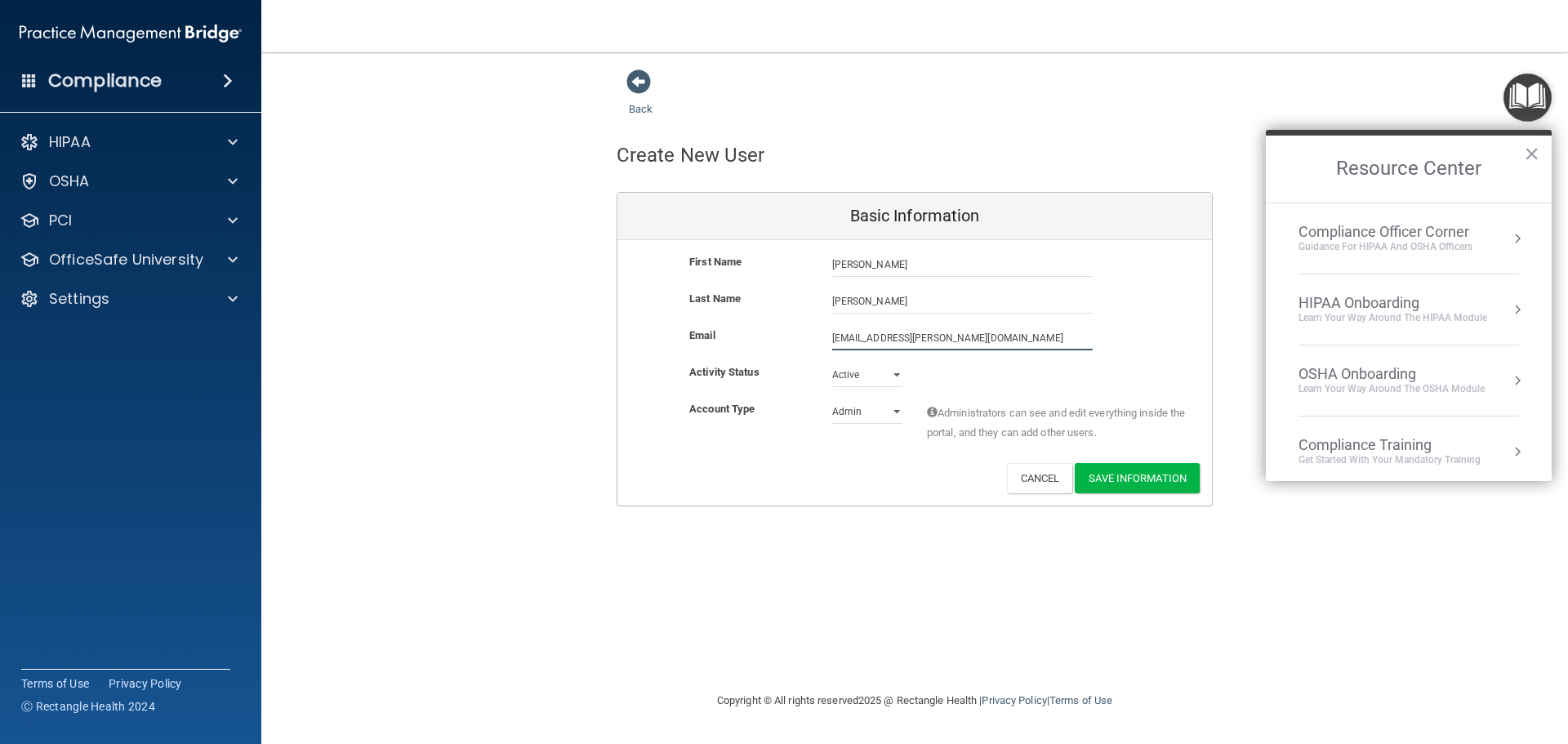
type input "[EMAIL_ADDRESS][PERSON_NAME][DOMAIN_NAME]"
click at [860, 414] on select "Admin Member" at bounding box center [867, 411] width 70 height 25
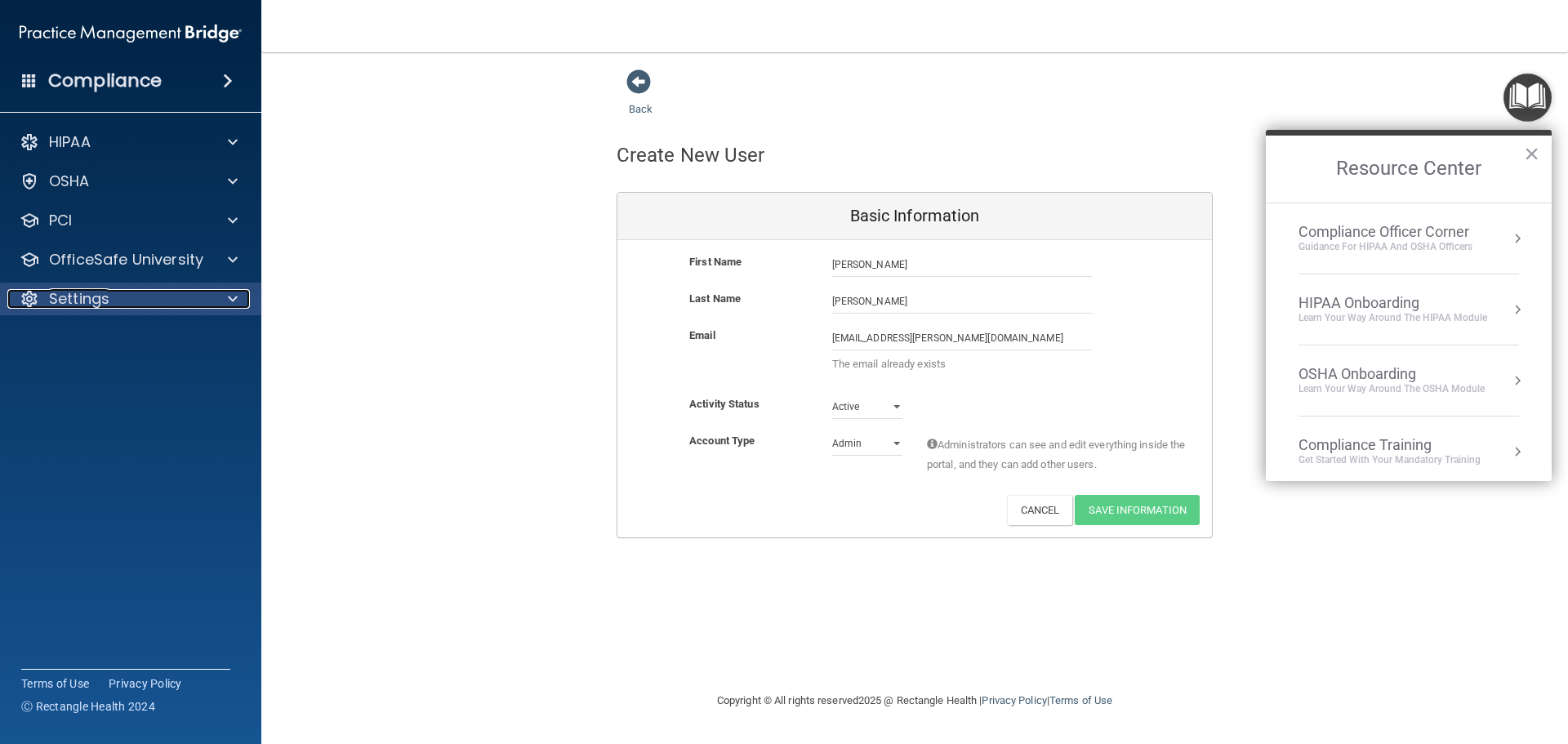
click at [105, 301] on p "Settings" at bounding box center [79, 299] width 60 height 19
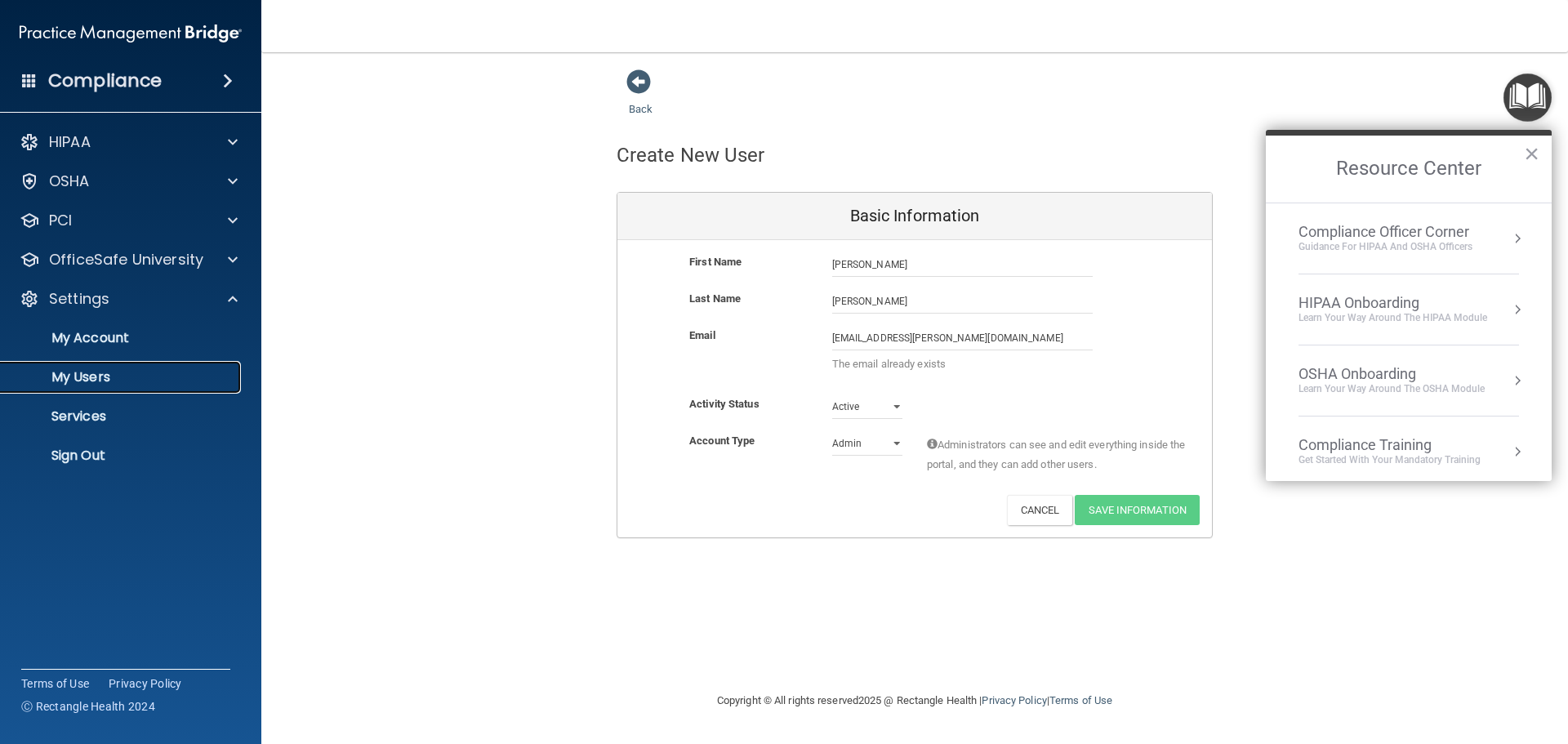
click at [94, 381] on p "My Users" at bounding box center [122, 377] width 223 height 16
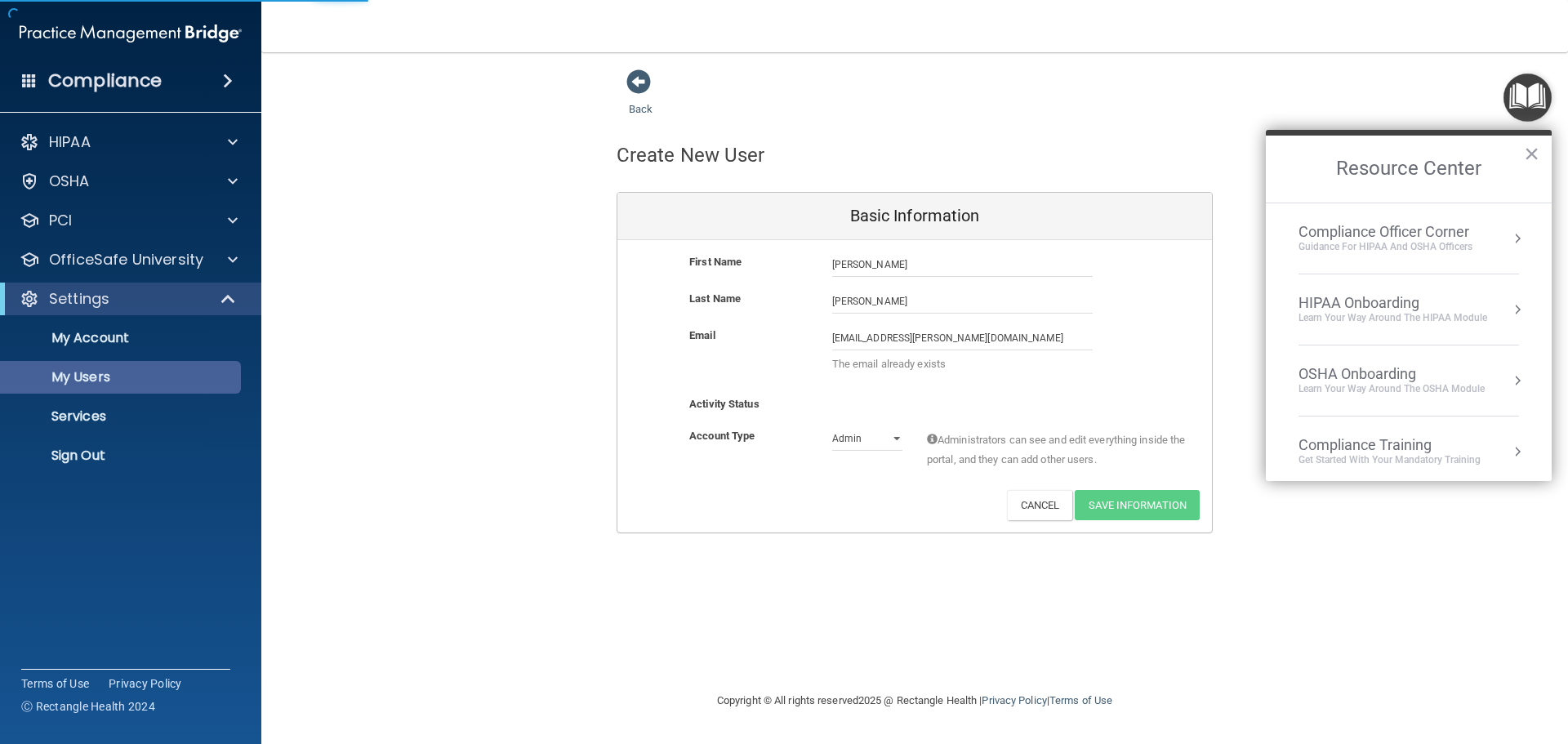
select select "20"
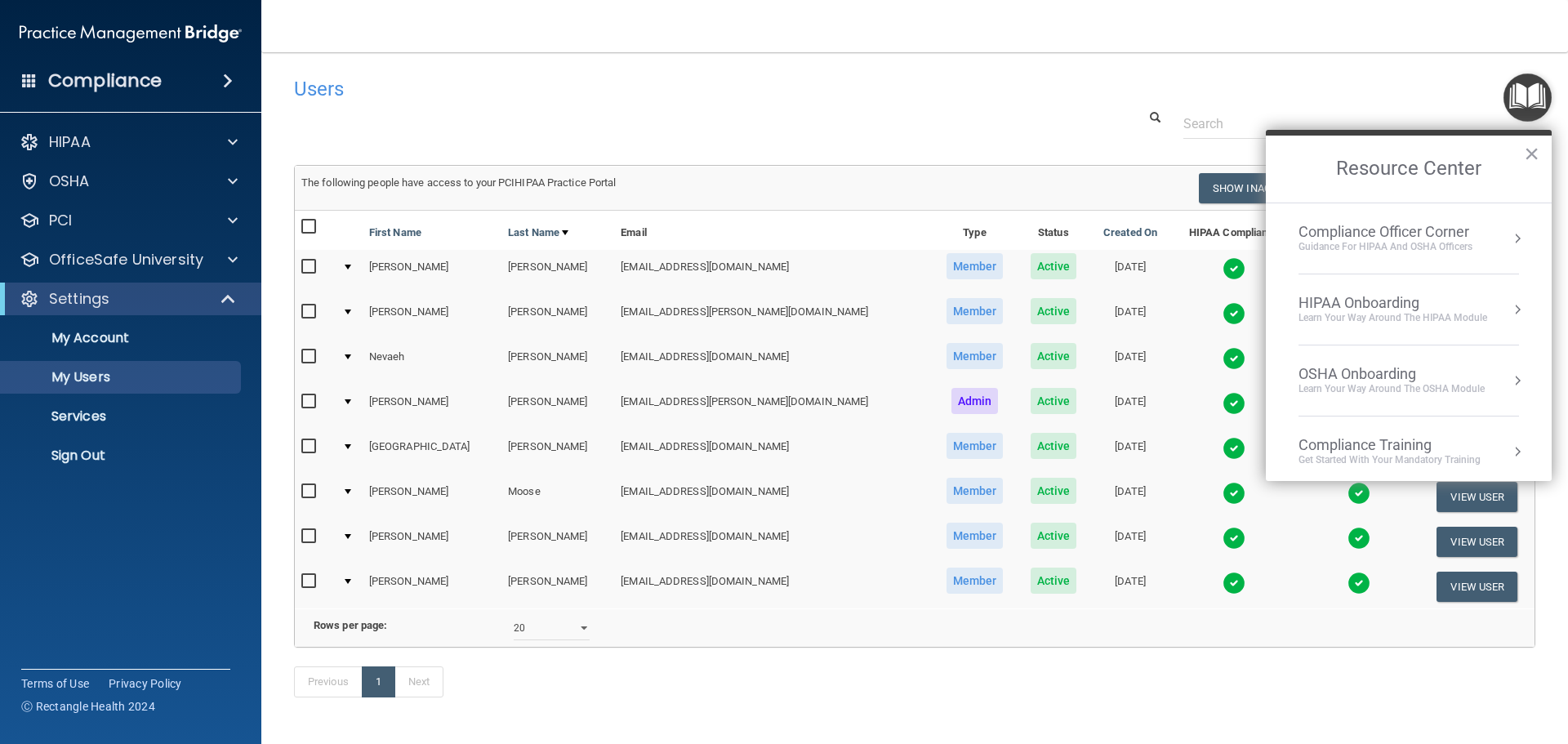
click at [1537, 158] on button "×" at bounding box center [1531, 153] width 16 height 26
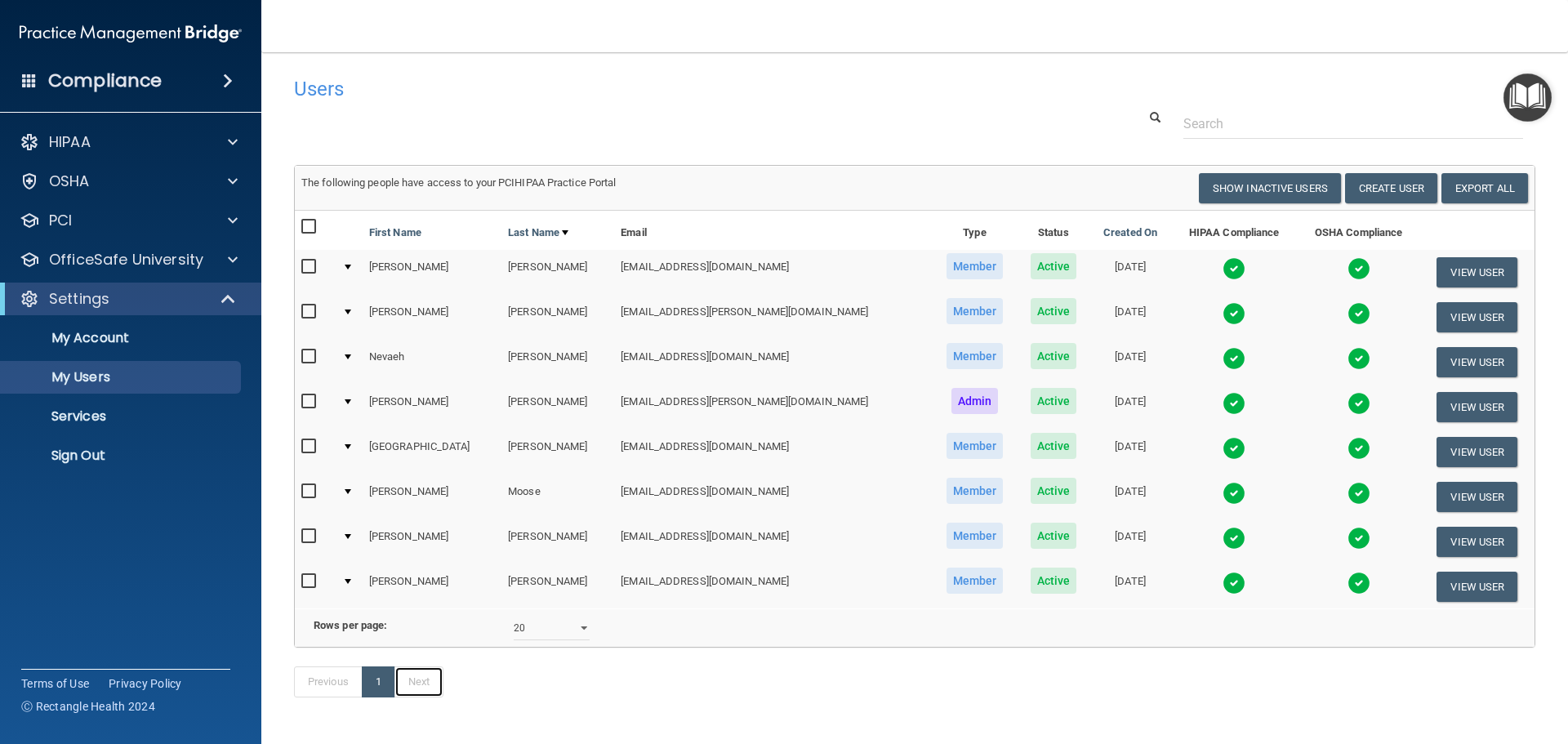
click at [417, 697] on link "Next" at bounding box center [419, 682] width 49 height 31
select select "20"
click at [1263, 189] on button "Show Inactive Users" at bounding box center [1270, 188] width 142 height 30
select select "20"
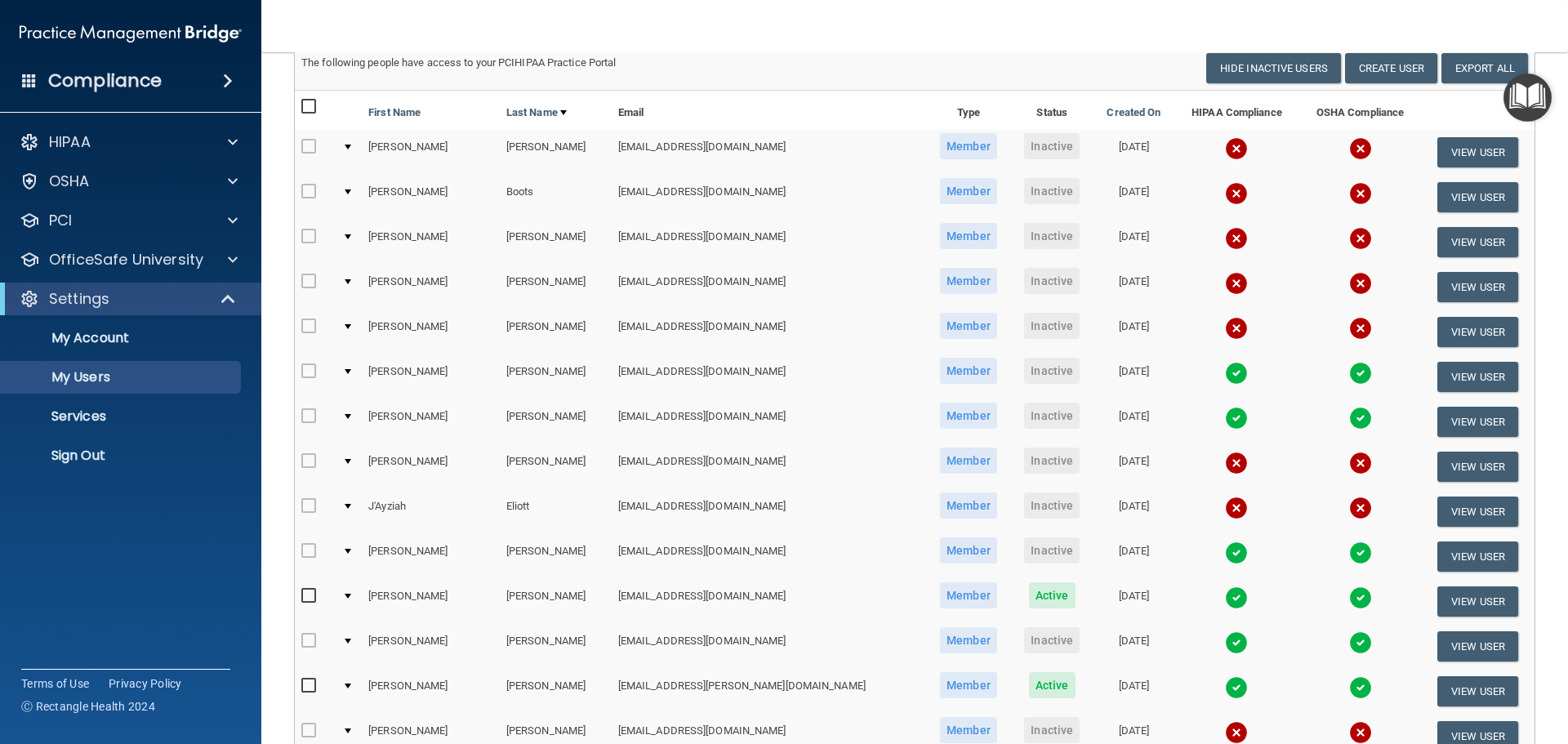
scroll to position [36, 0]
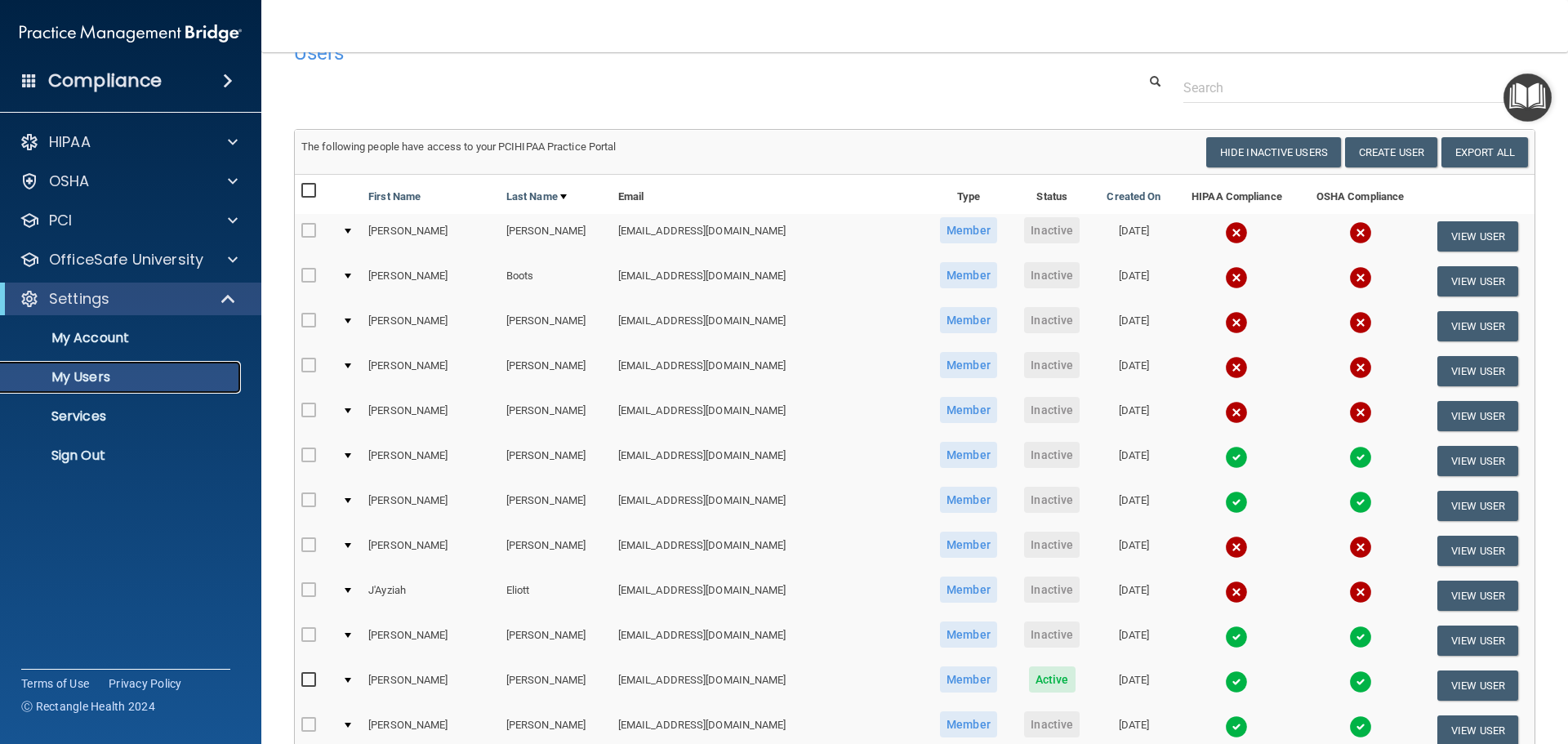
click at [84, 374] on p "My Users" at bounding box center [122, 377] width 223 height 16
select select "20"
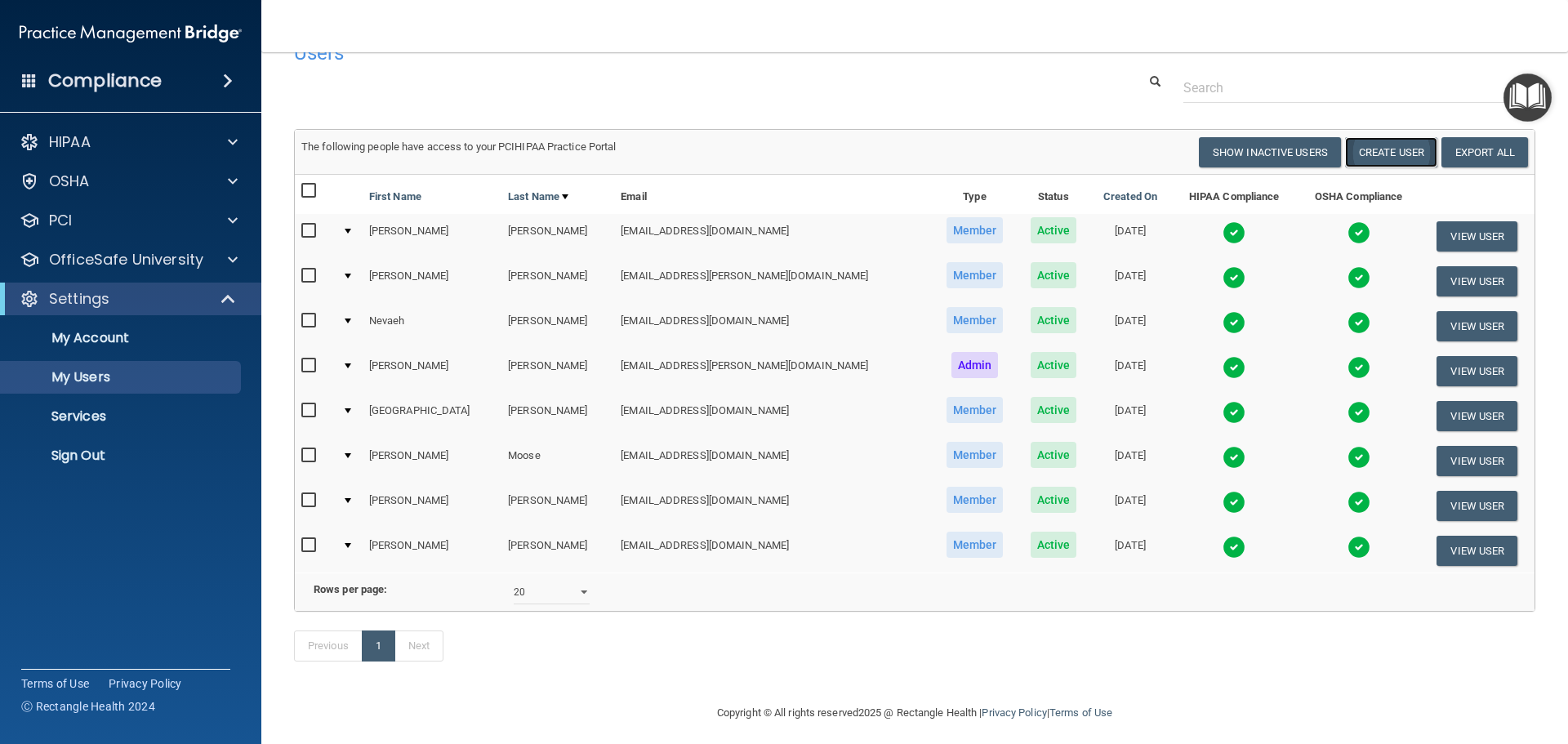
click at [1373, 156] on button "Create User" at bounding box center [1391, 152] width 92 height 30
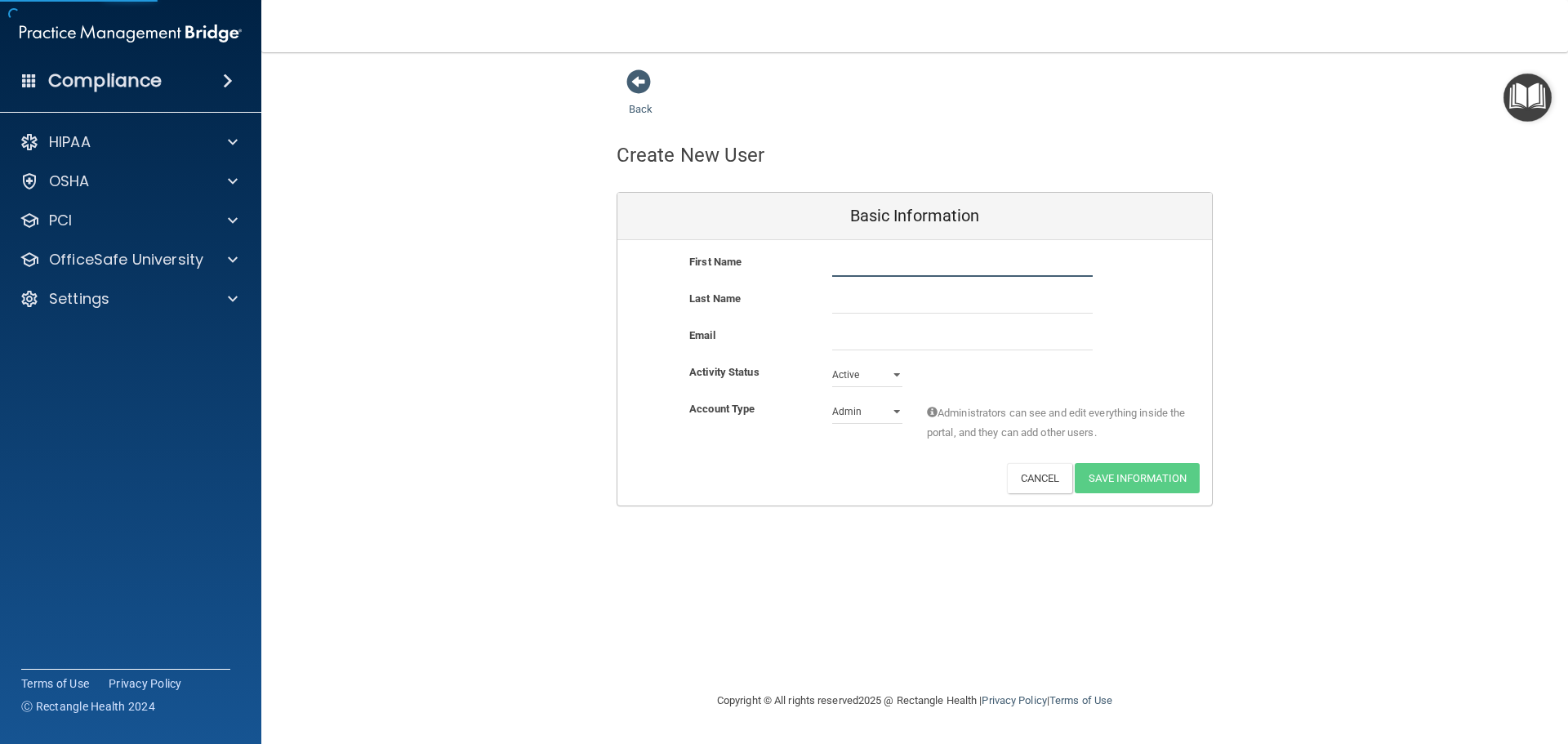
click at [876, 256] on input "text" at bounding box center [962, 264] width 260 height 25
drag, startPoint x: 866, startPoint y: 270, endPoint x: 870, endPoint y: 262, distance: 8.9
click at [868, 267] on input "text" at bounding box center [962, 264] width 260 height 25
type input "[PERSON_NAME]"
click at [949, 297] on input "text" at bounding box center [962, 301] width 260 height 25
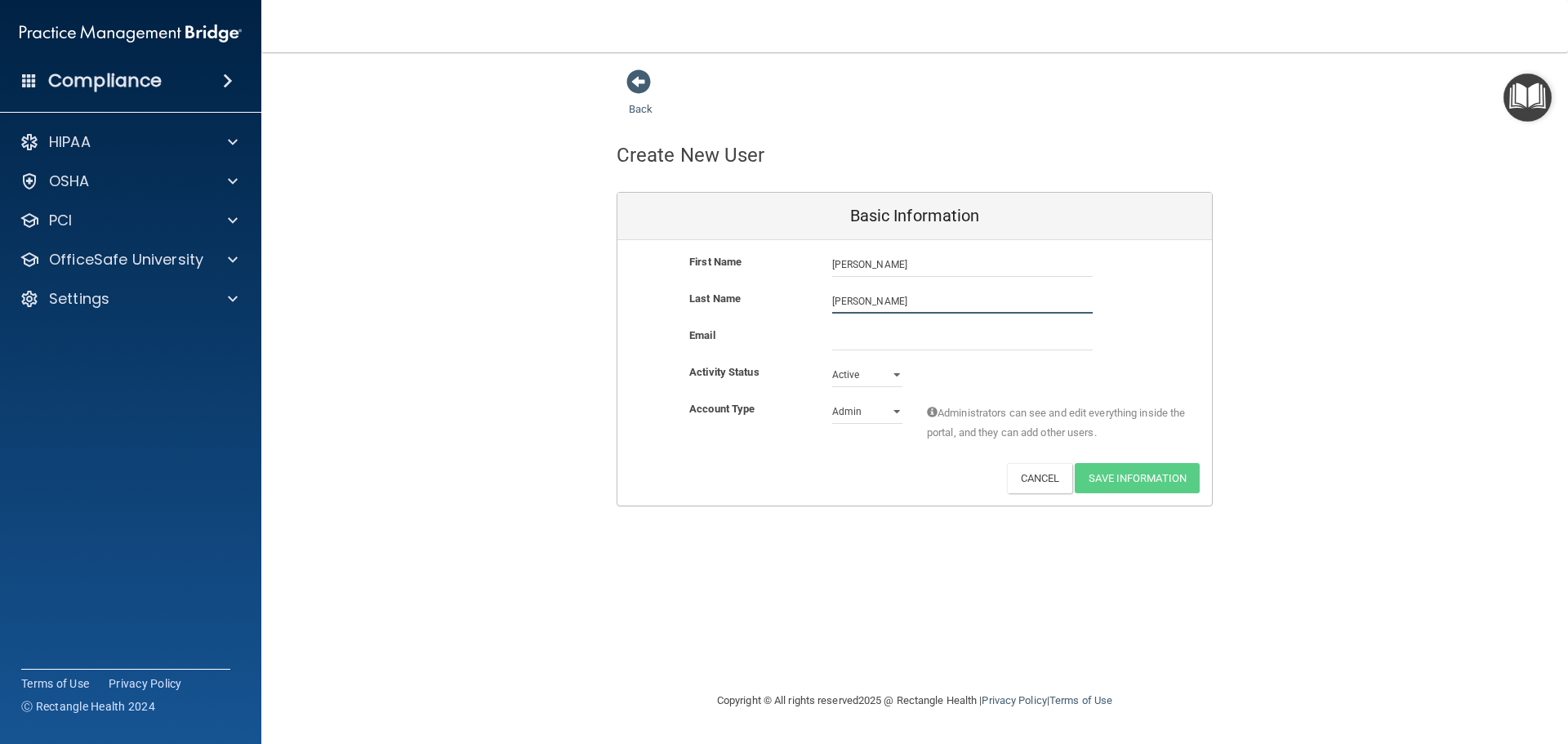
type input "[PERSON_NAME]"
click at [924, 336] on input "email" at bounding box center [962, 338] width 260 height 25
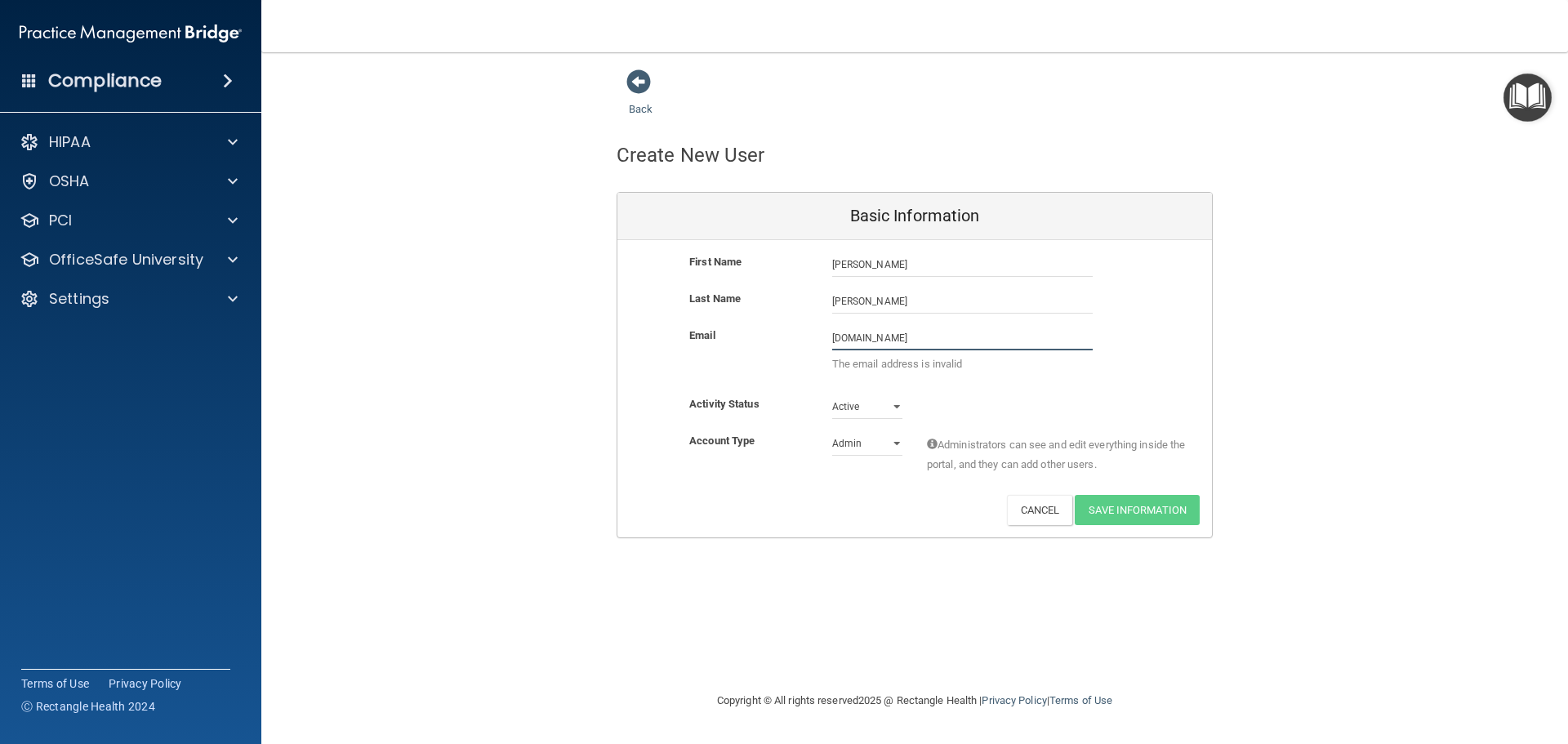
type input "[EMAIL_ADDRESS][PERSON_NAME][DOMAIN_NAME]"
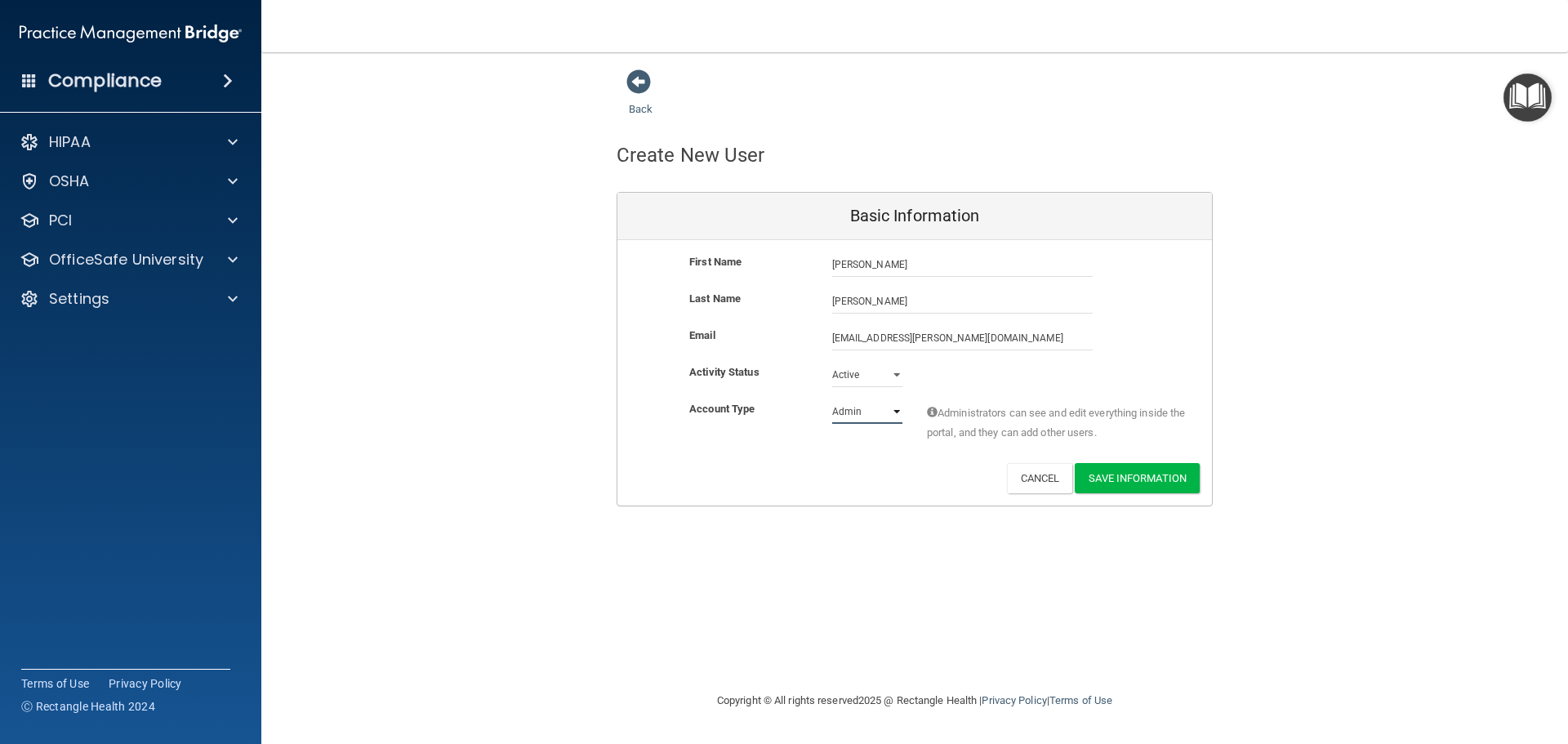
click at [896, 412] on select "Admin Member" at bounding box center [867, 411] width 70 height 25
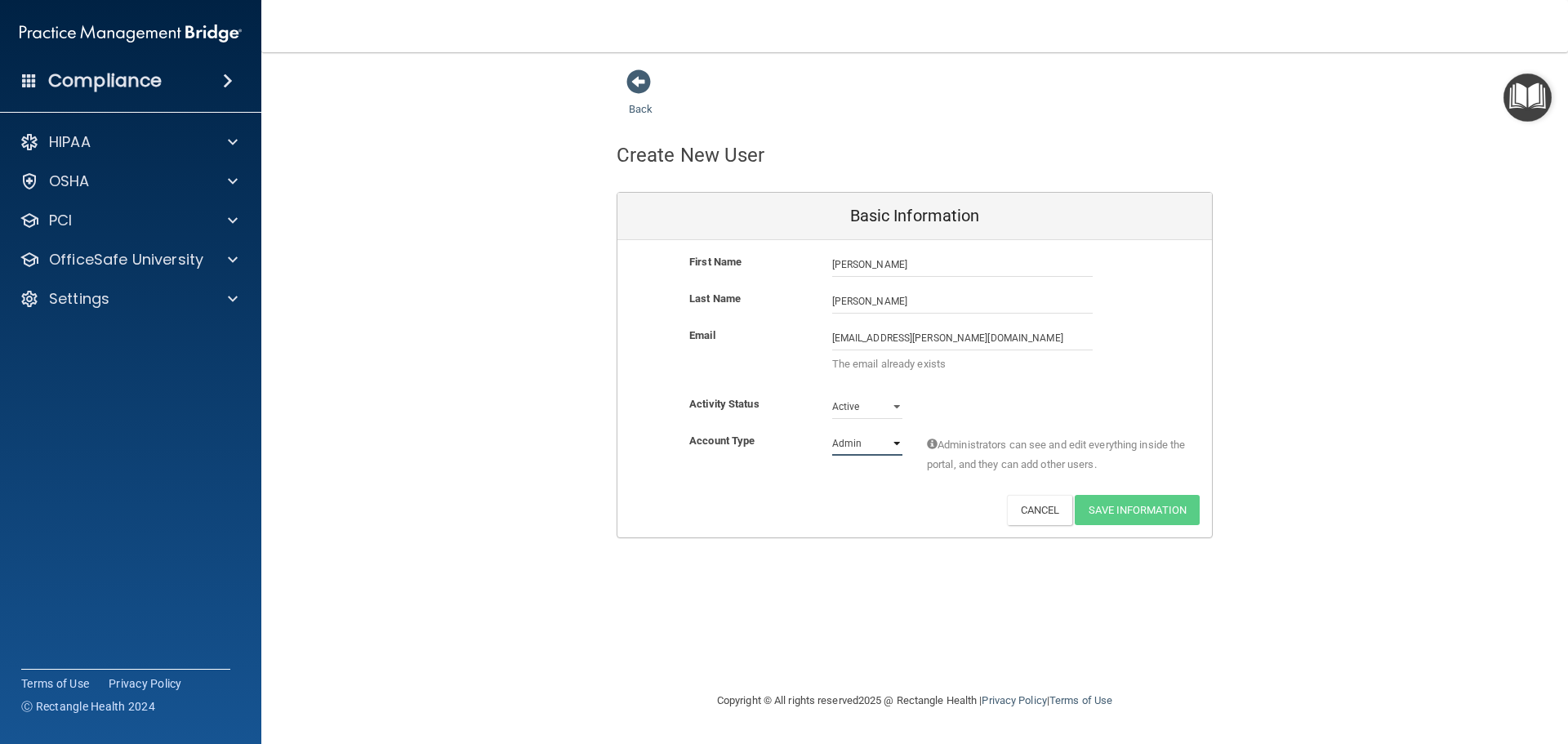
select select "practice_member"
click at [832, 431] on select "Admin Member" at bounding box center [867, 443] width 70 height 25
